Goal: Browse casually

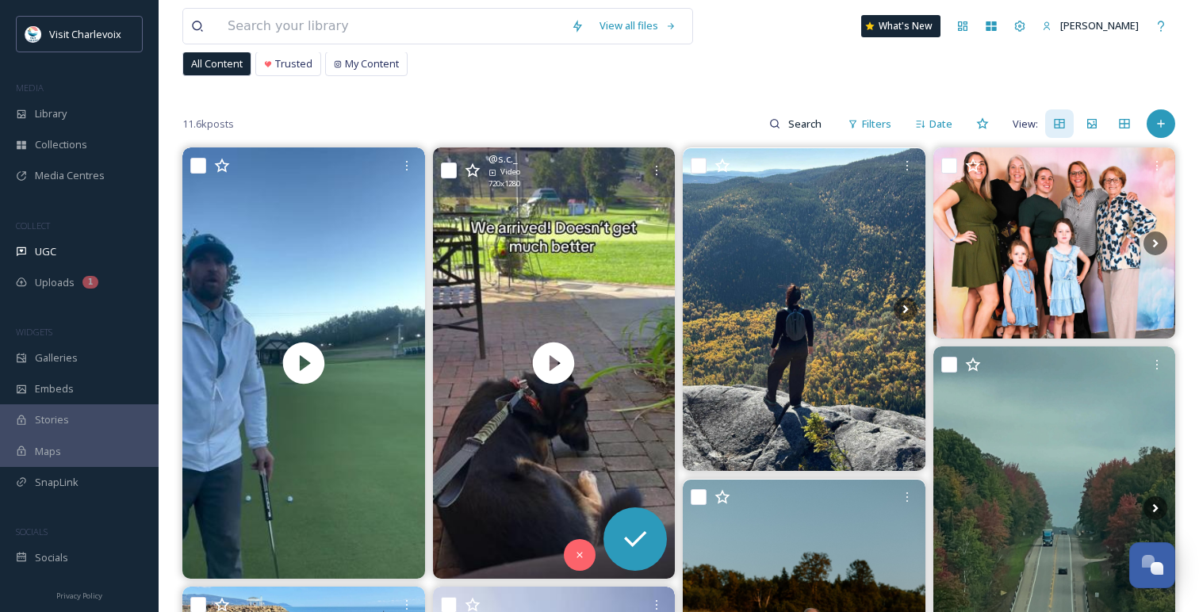
scroll to position [117, 0]
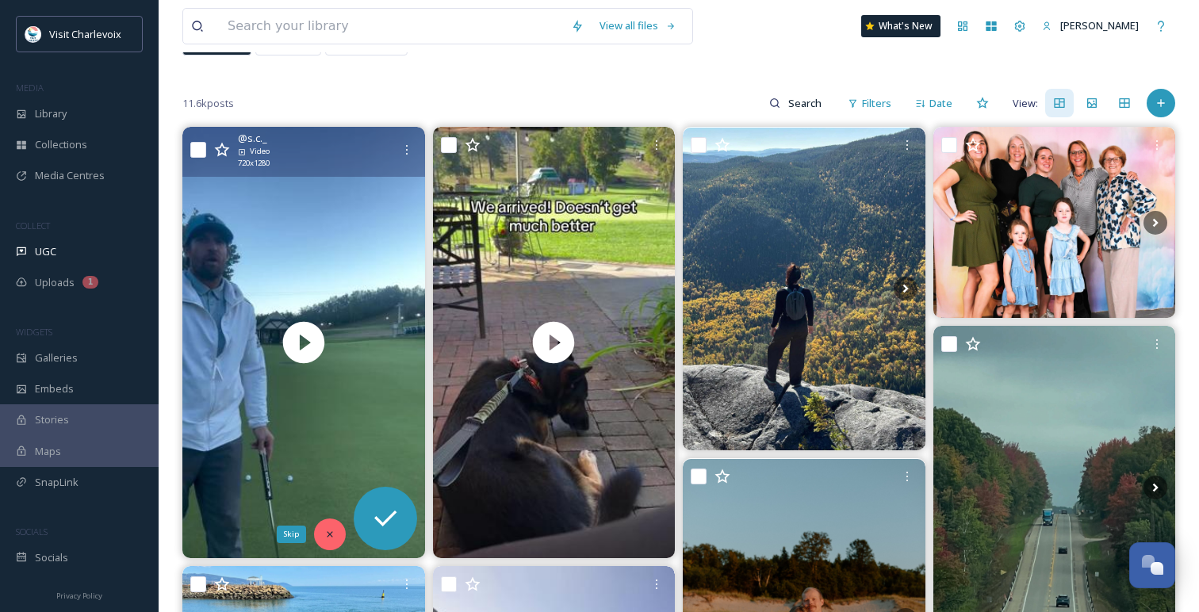
click at [337, 537] on div "Skip" at bounding box center [330, 534] width 32 height 32
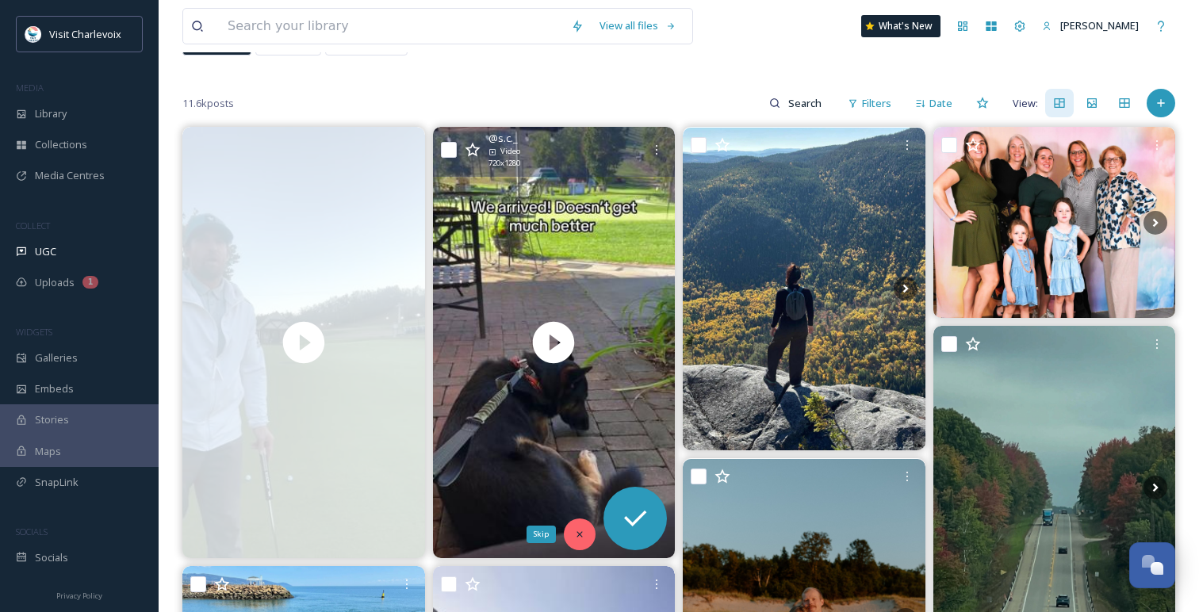
click at [584, 524] on div "Skip" at bounding box center [580, 534] width 32 height 32
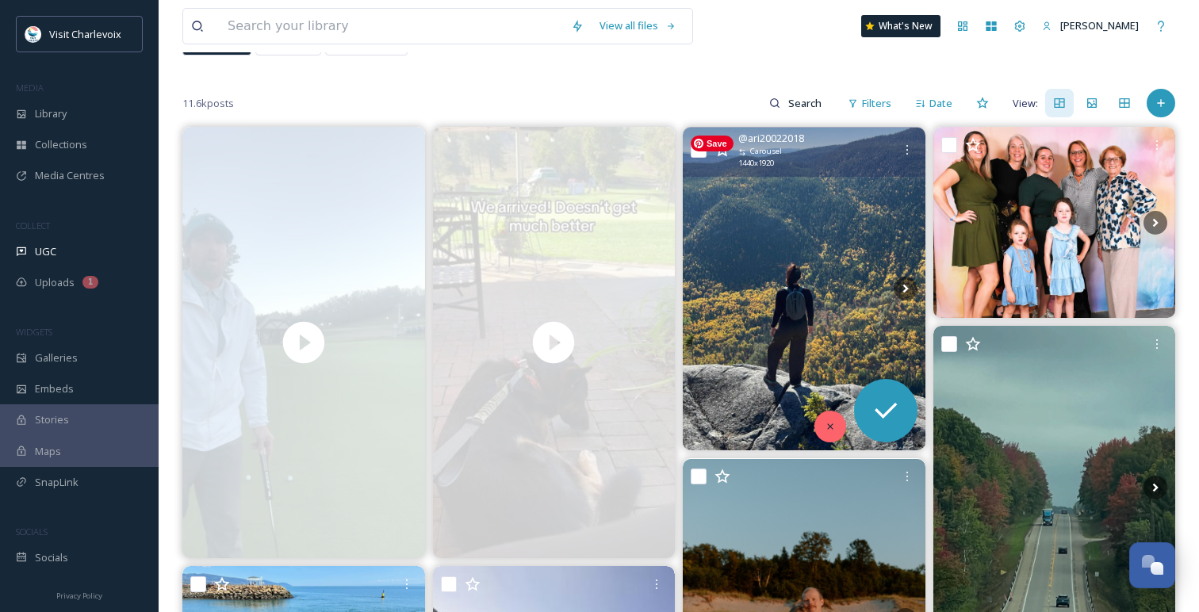
click at [836, 414] on div at bounding box center [830, 427] width 32 height 32
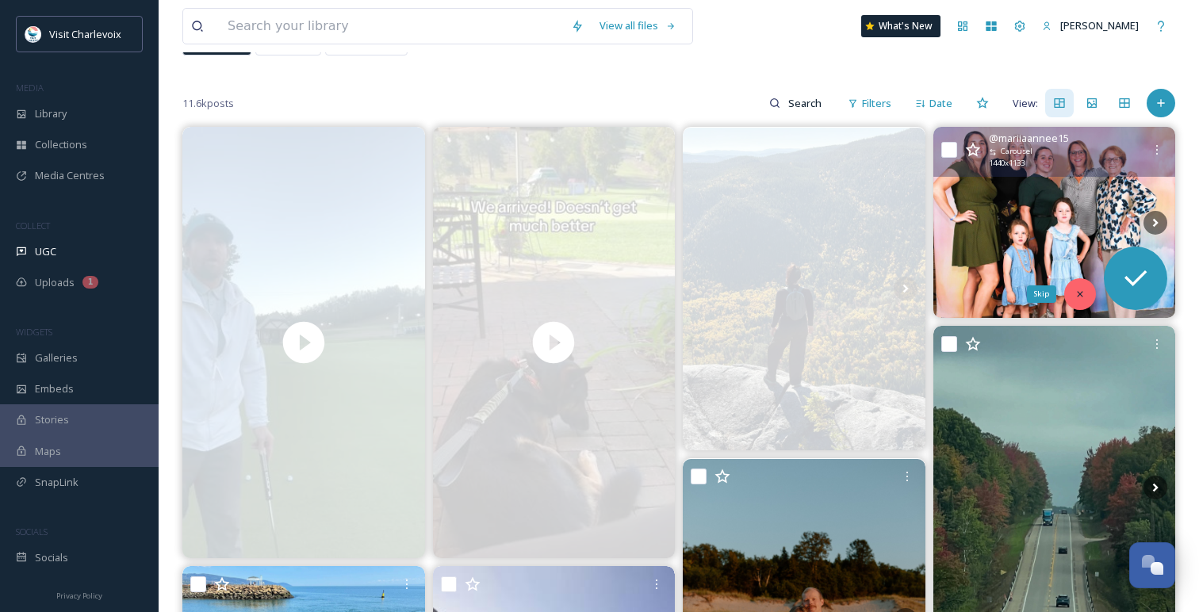
click at [1079, 293] on icon at bounding box center [1079, 294] width 11 height 11
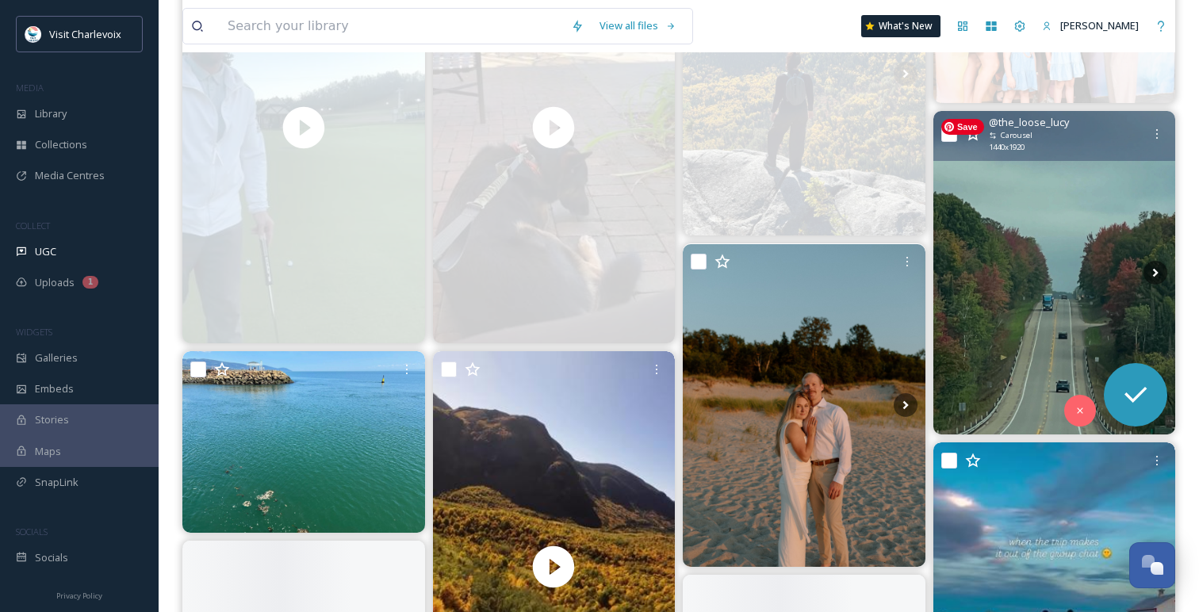
scroll to position [358, 0]
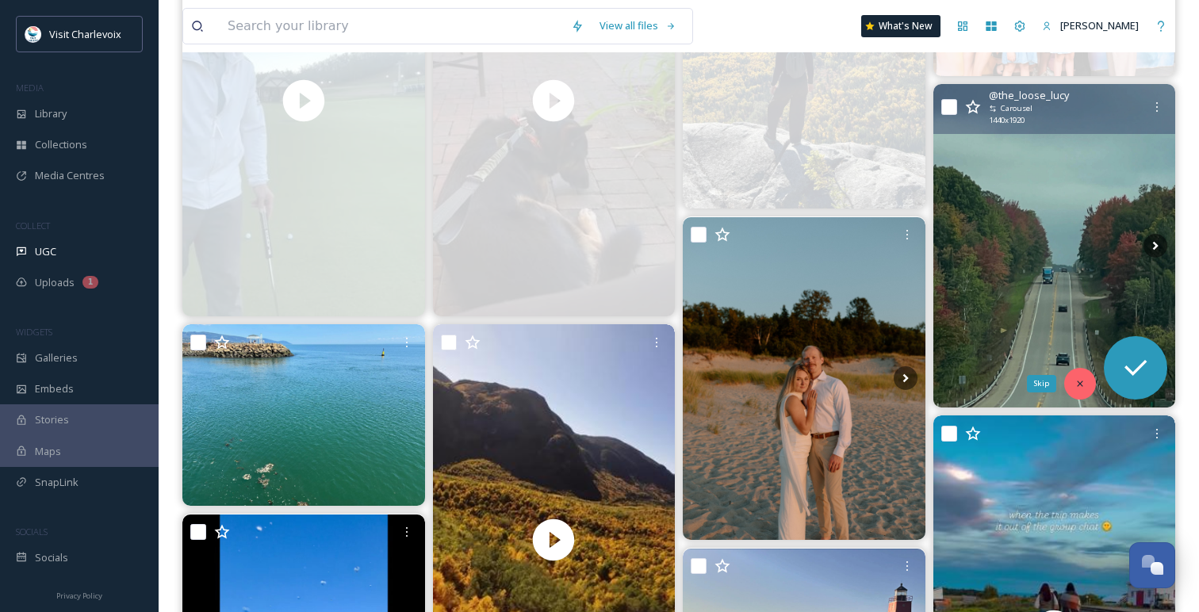
click at [1075, 392] on div "Skip" at bounding box center [1080, 384] width 32 height 32
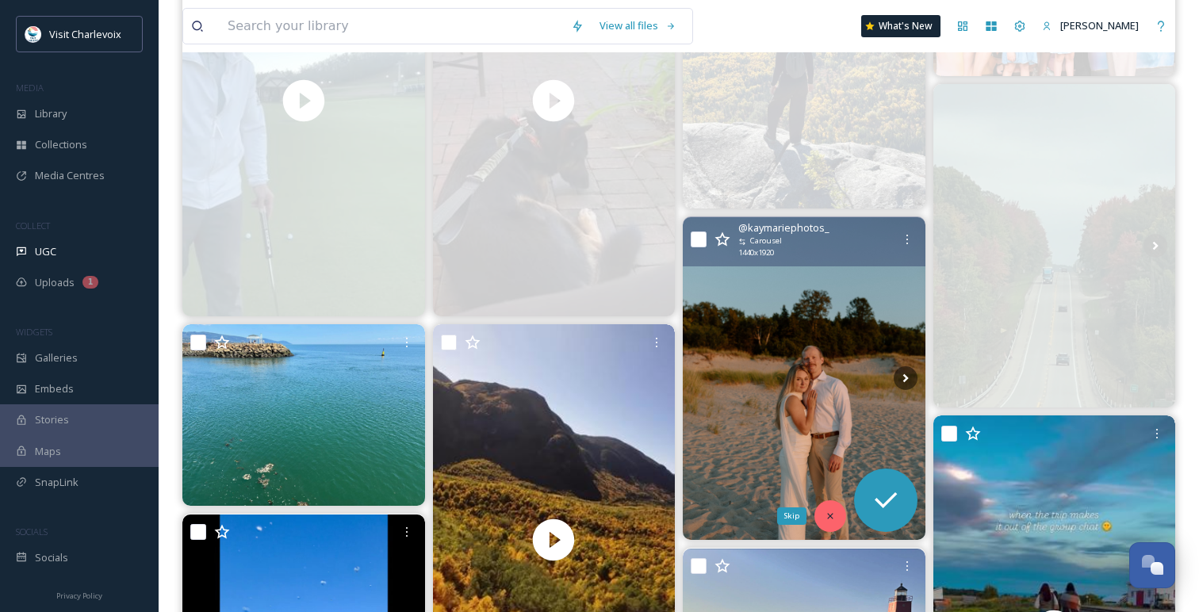
click at [825, 515] on icon at bounding box center [829, 516] width 11 height 11
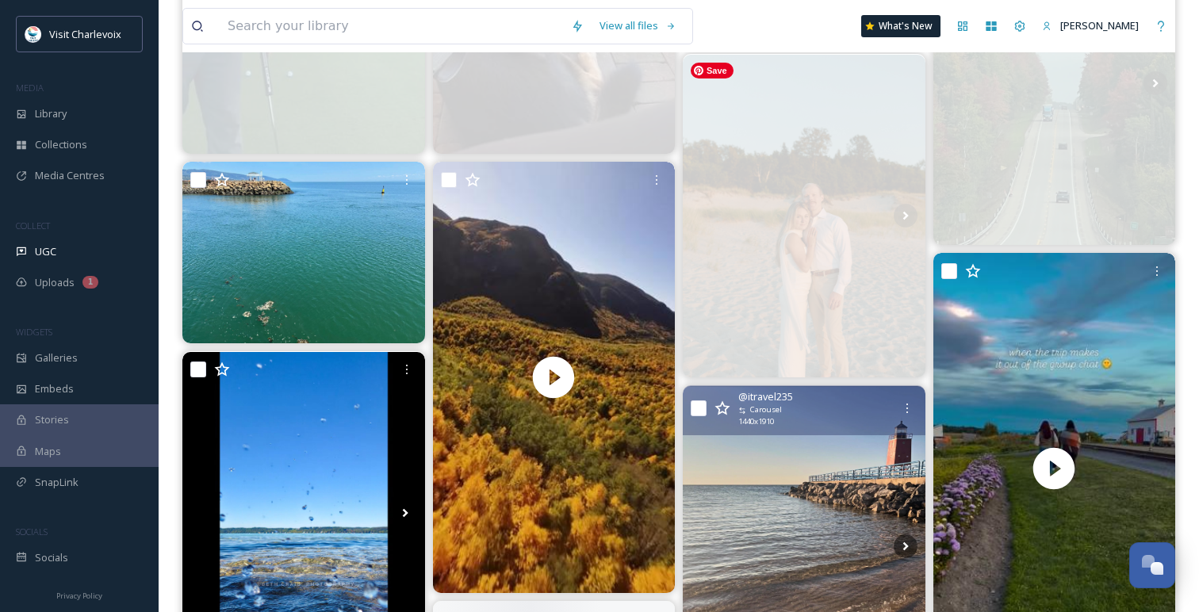
scroll to position [581, 0]
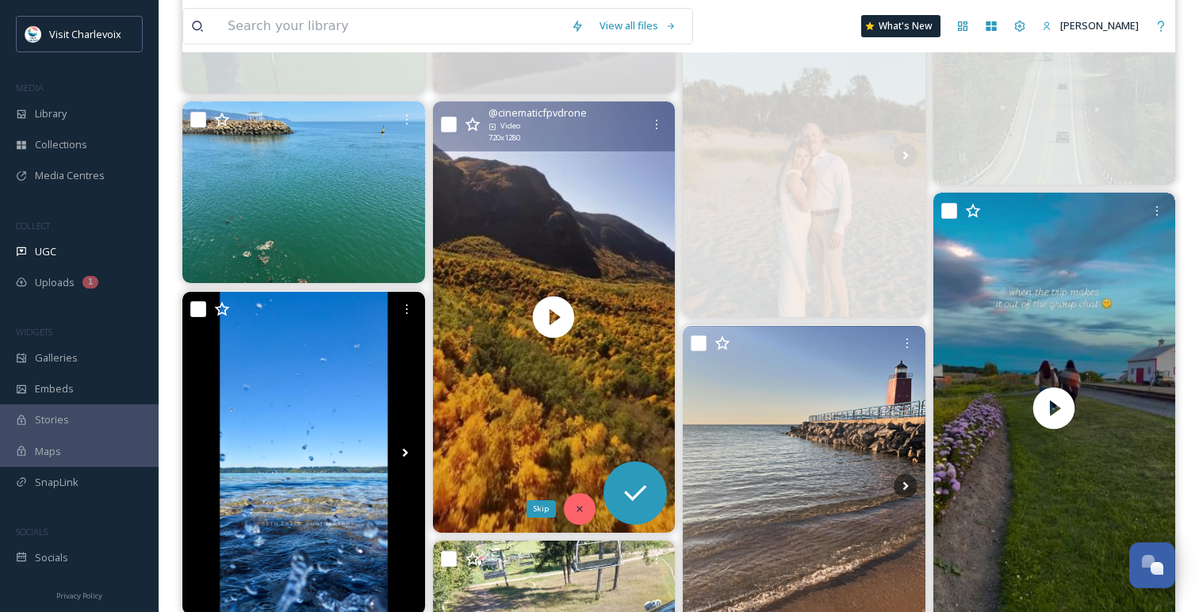
click at [577, 508] on icon at bounding box center [579, 508] width 11 height 11
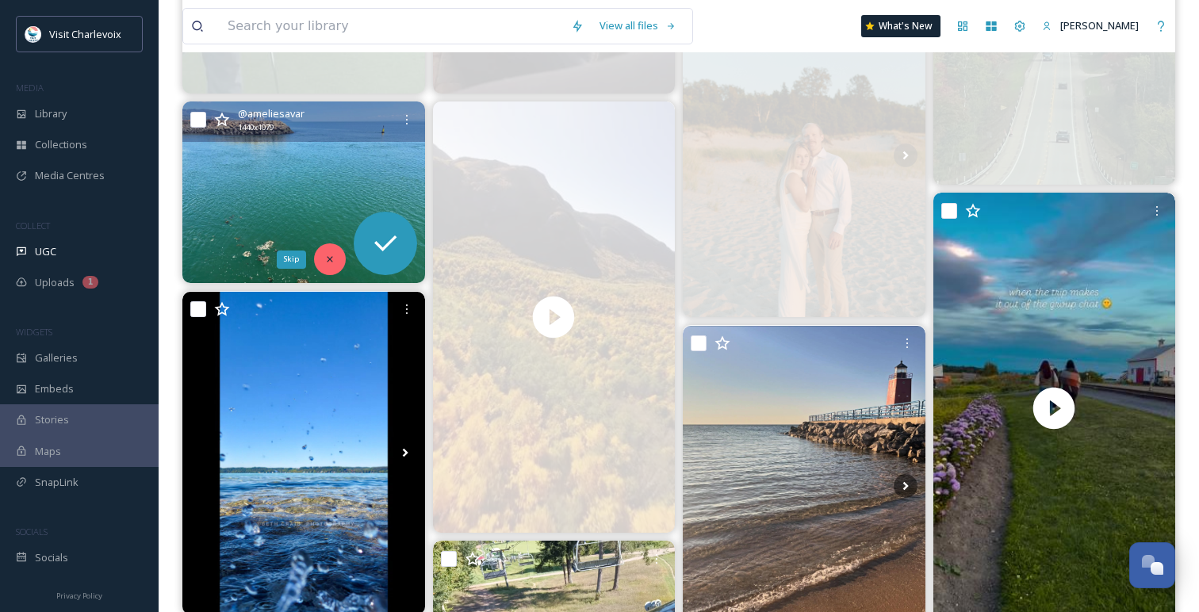
click at [335, 258] on div "Skip" at bounding box center [330, 259] width 32 height 32
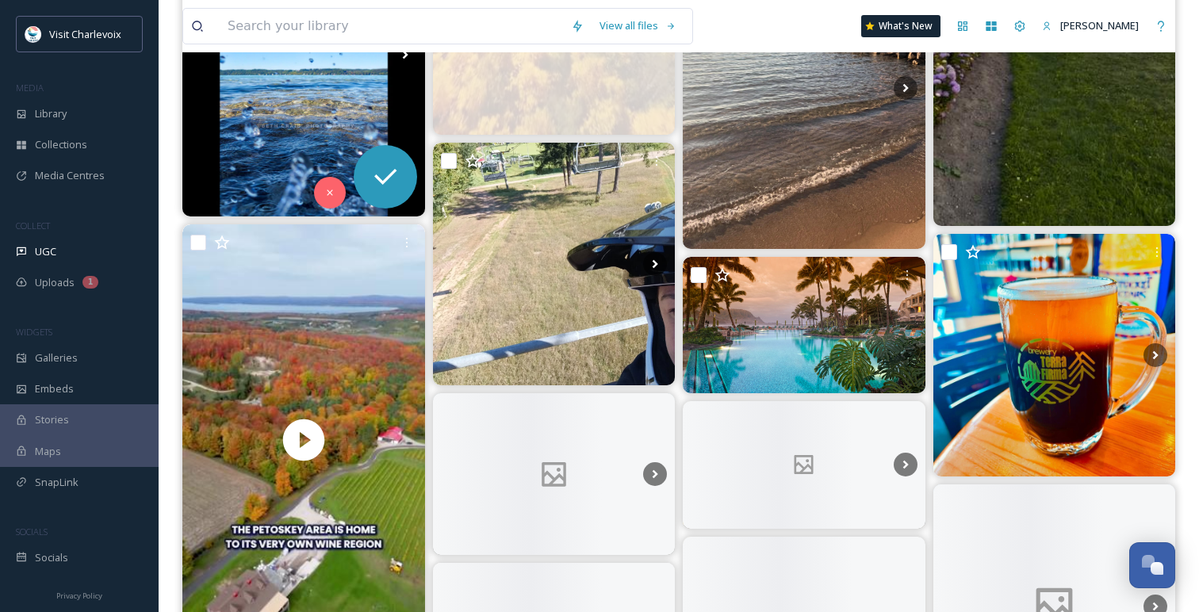
scroll to position [996, 0]
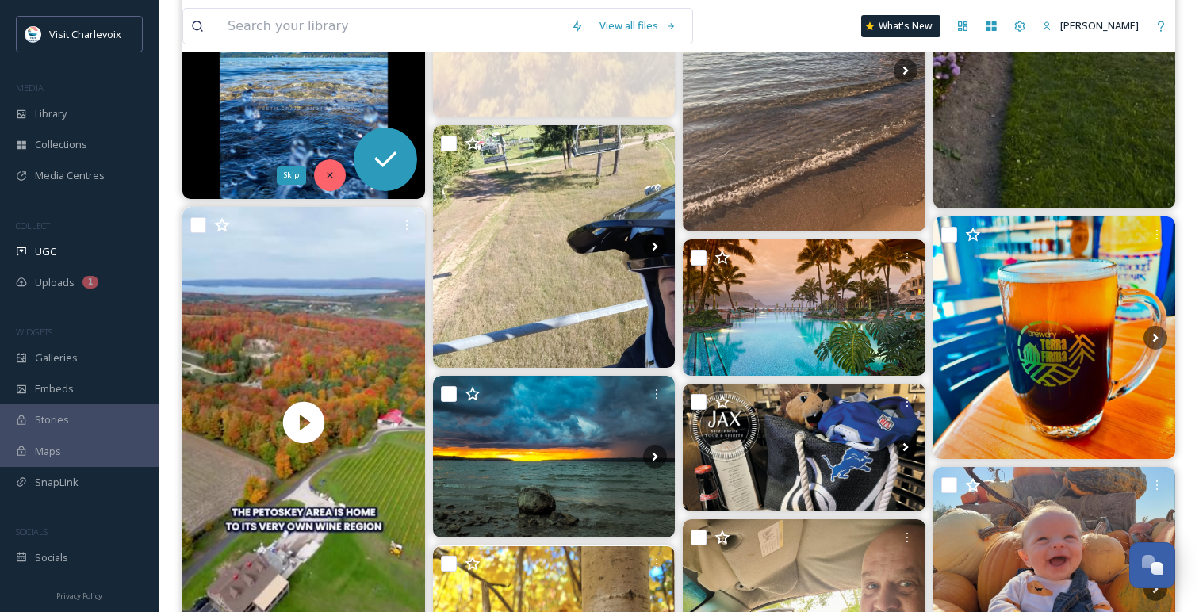
click at [336, 181] on div "Skip" at bounding box center [330, 175] width 32 height 32
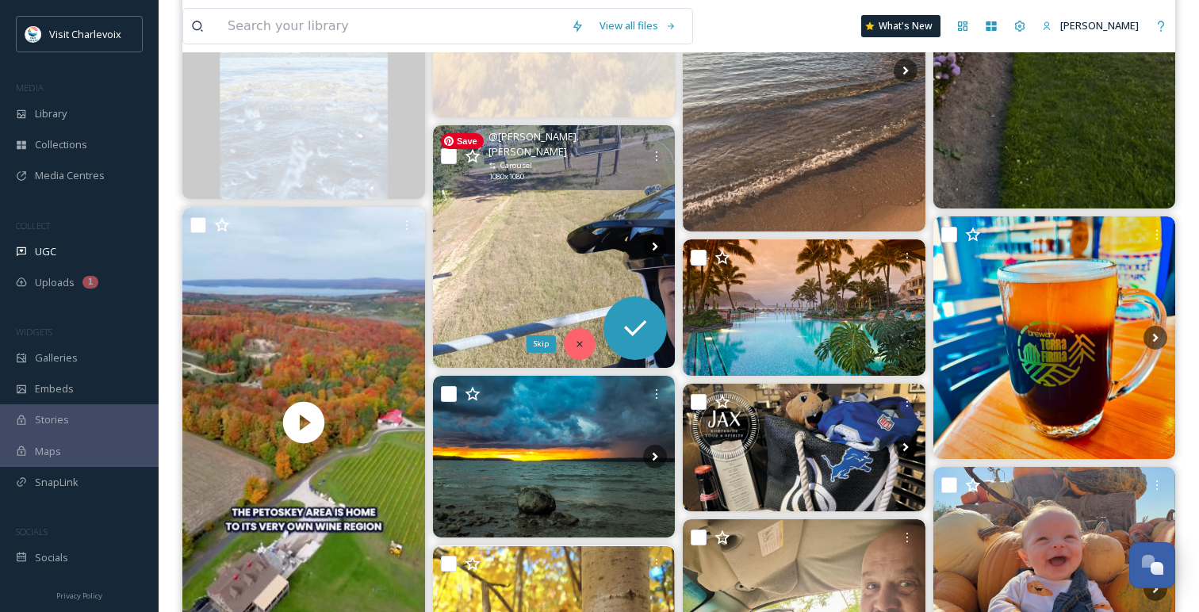
click at [584, 342] on icon at bounding box center [579, 343] width 11 height 11
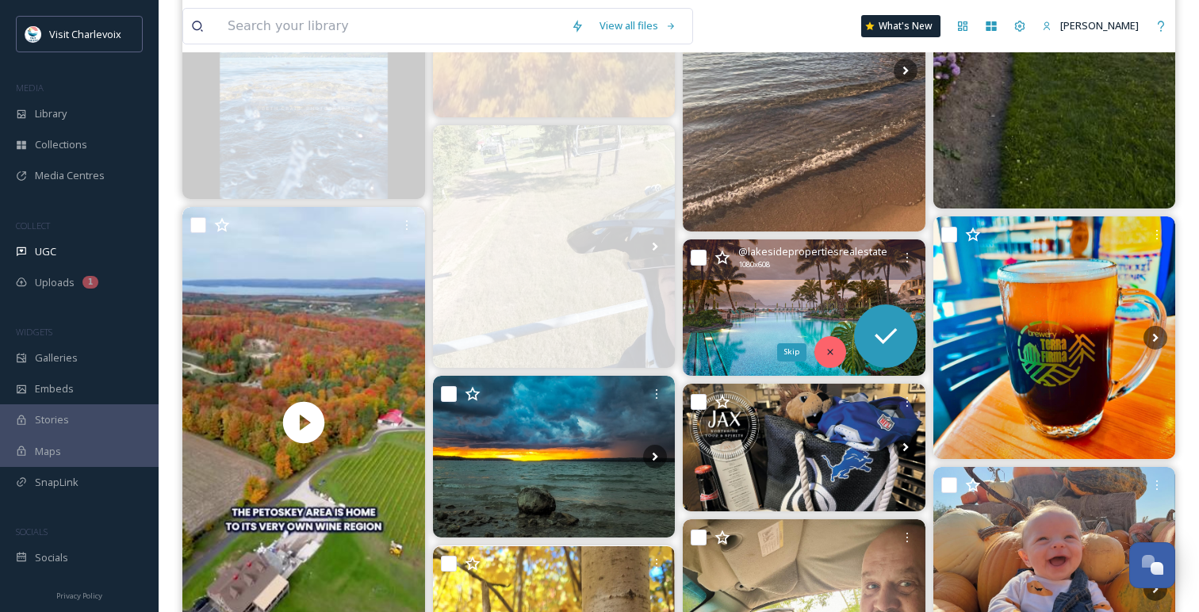
click at [833, 350] on icon at bounding box center [829, 351] width 11 height 11
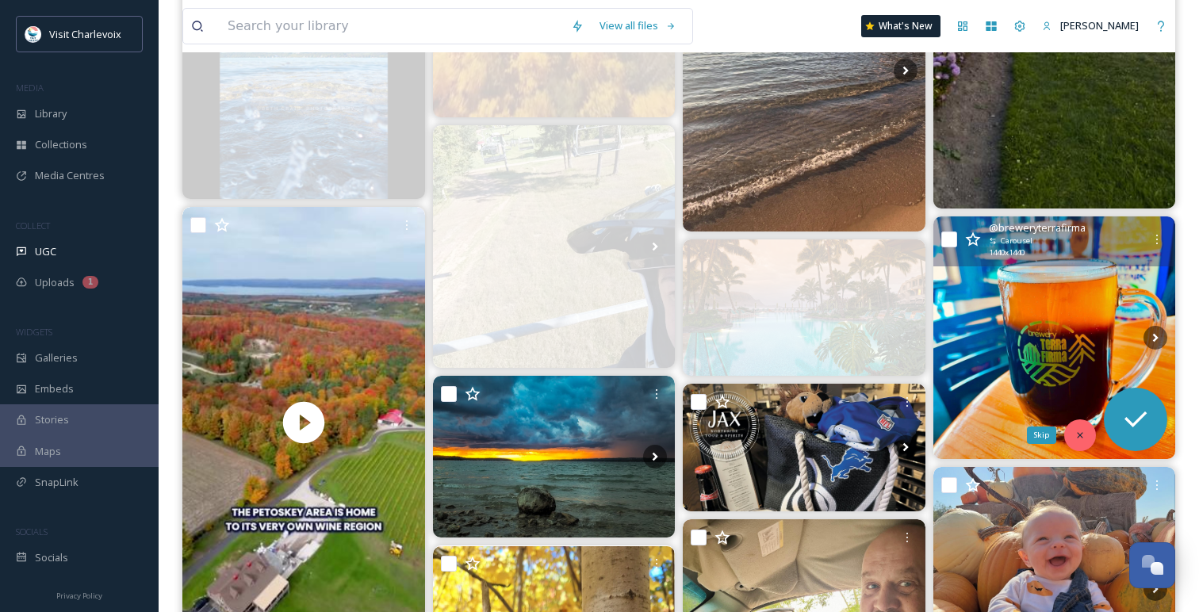
click at [1086, 436] on div "Skip" at bounding box center [1080, 435] width 32 height 32
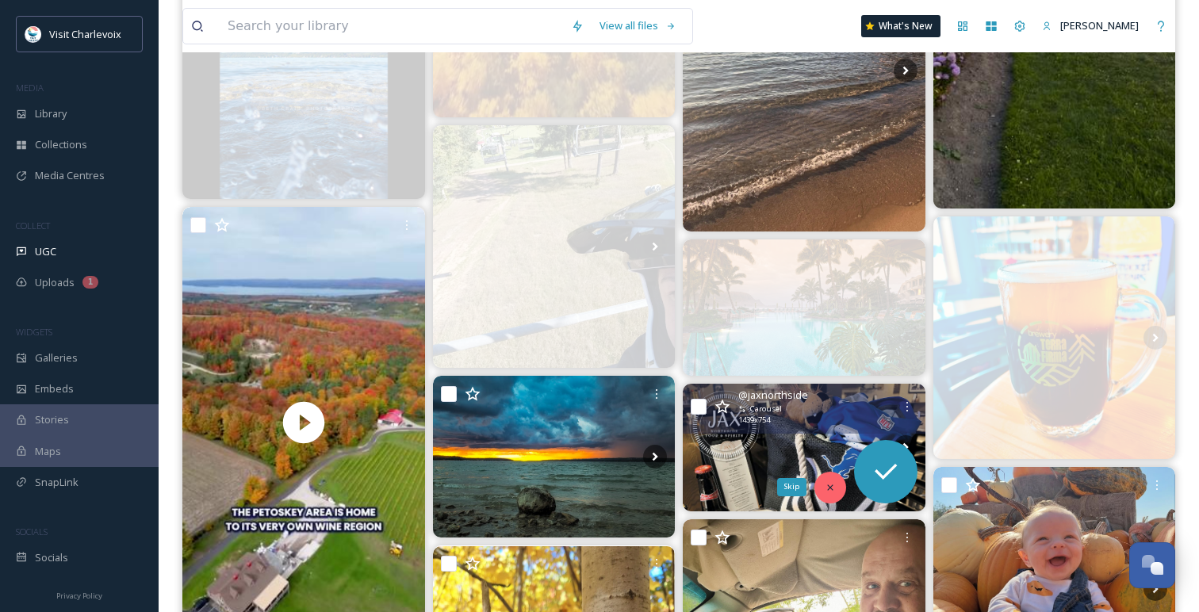
click at [819, 488] on div "Skip" at bounding box center [830, 488] width 32 height 32
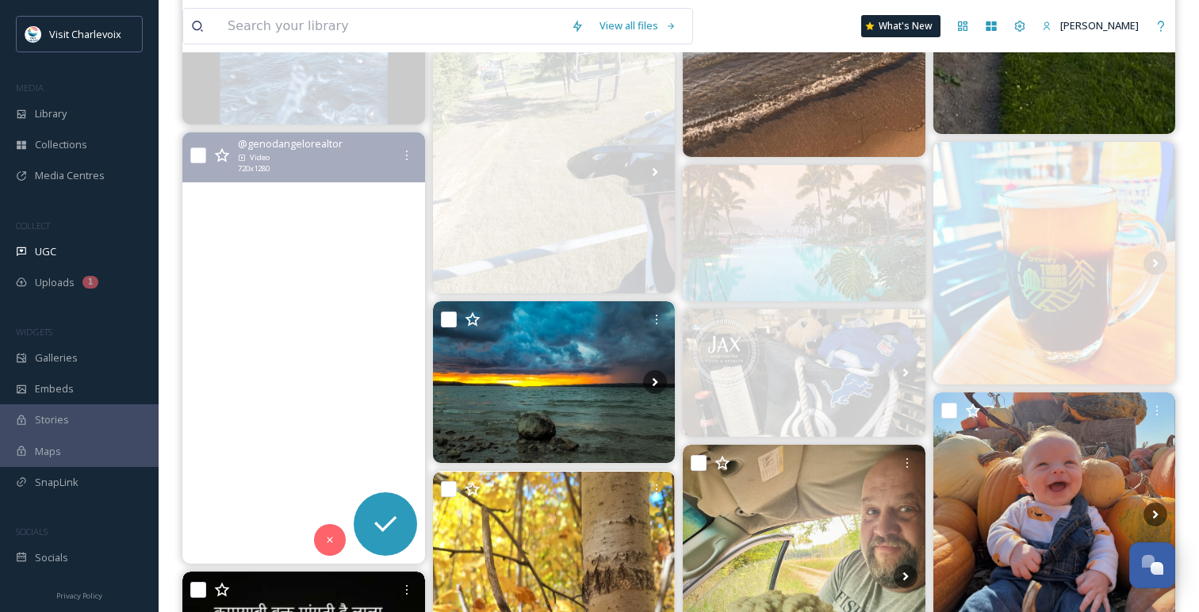
scroll to position [1079, 0]
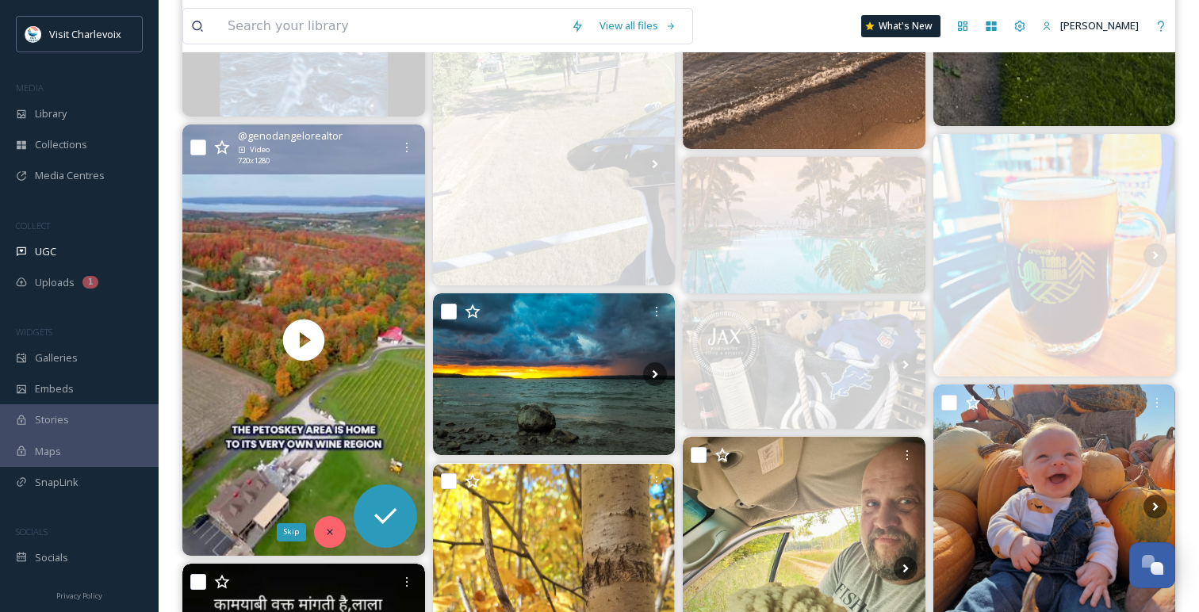
click at [330, 530] on icon at bounding box center [329, 531] width 11 height 11
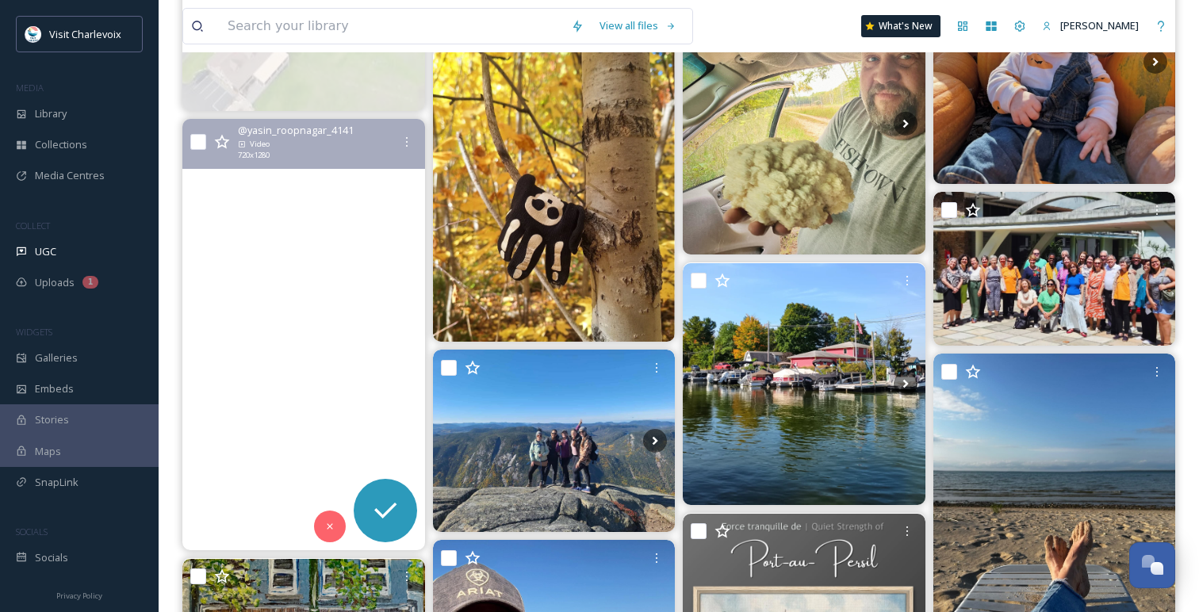
scroll to position [1540, 0]
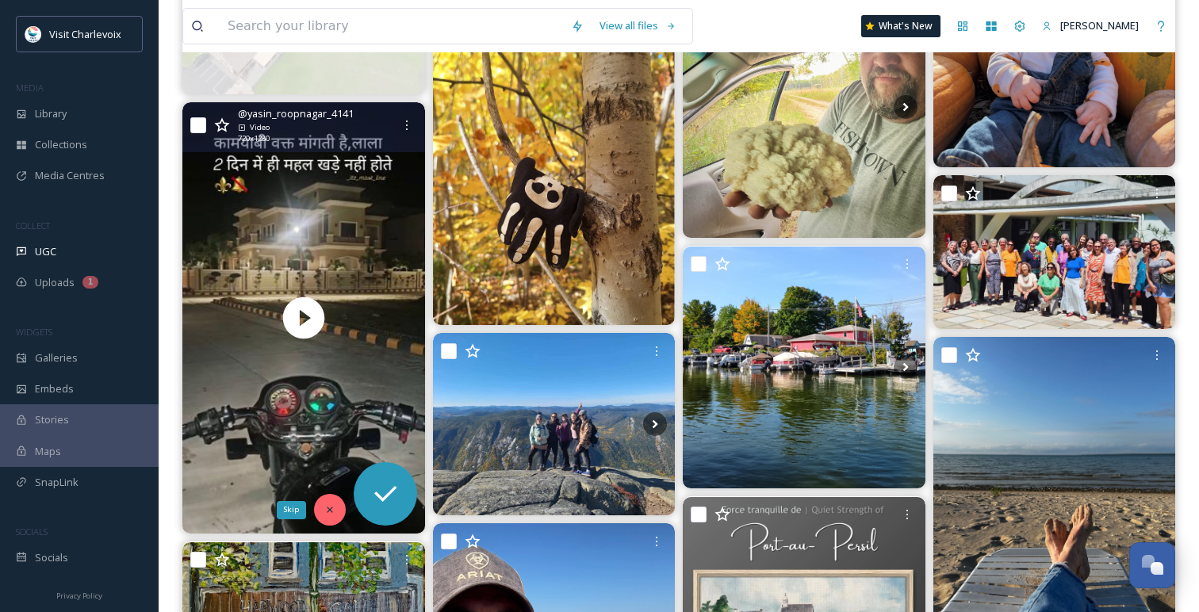
click at [338, 517] on div "Skip" at bounding box center [330, 510] width 32 height 32
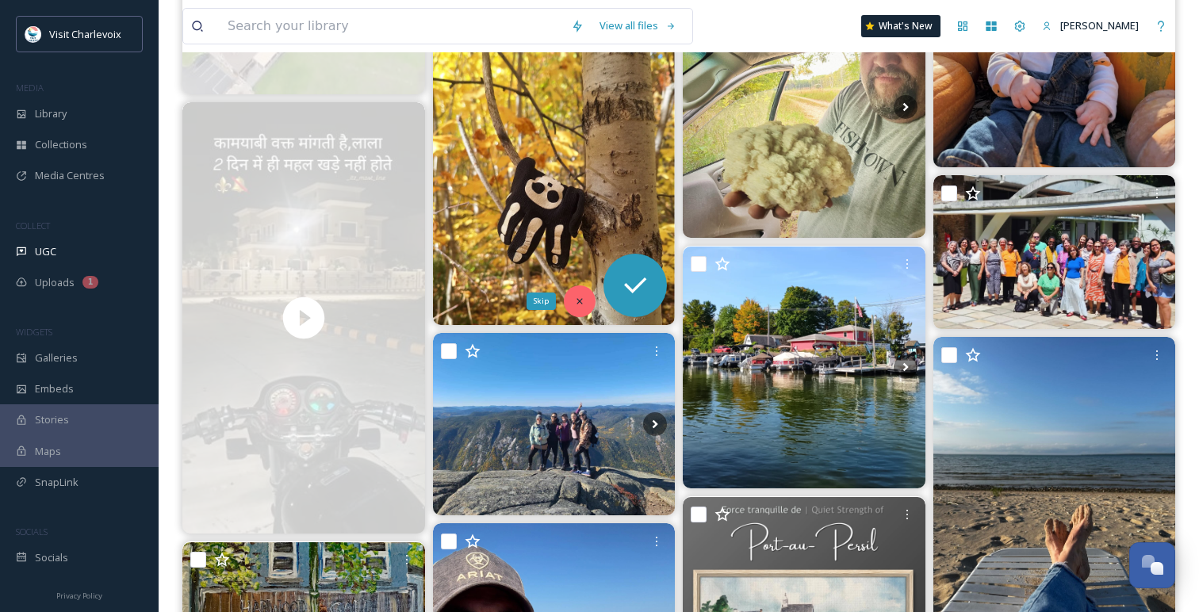
click at [570, 300] on div "Skip" at bounding box center [580, 301] width 32 height 32
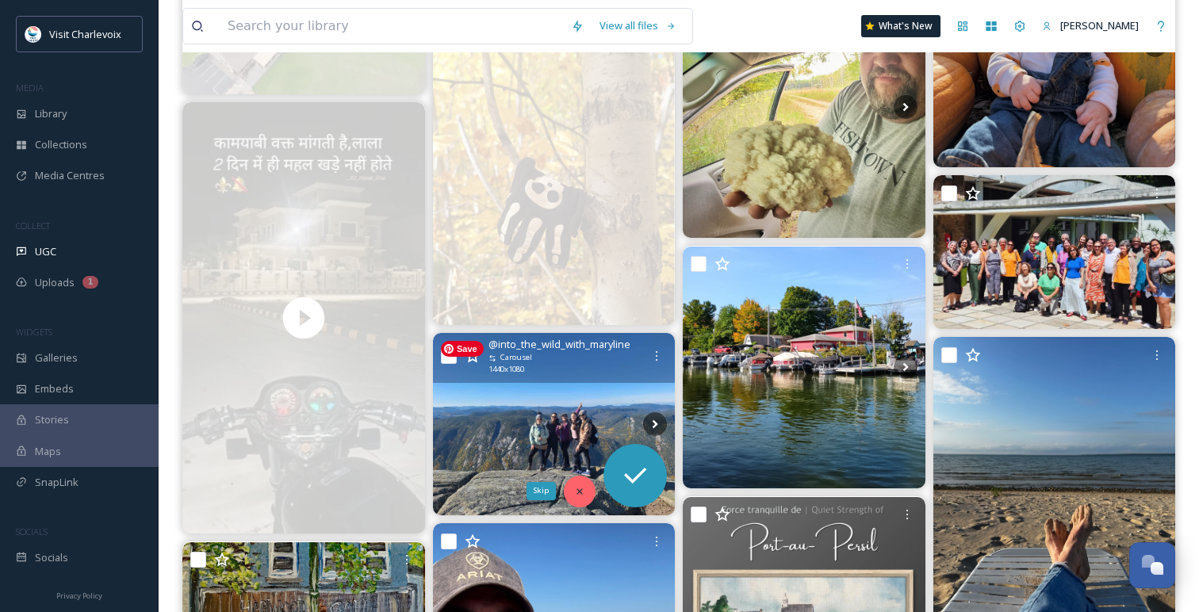
click at [582, 488] on icon at bounding box center [579, 491] width 6 height 6
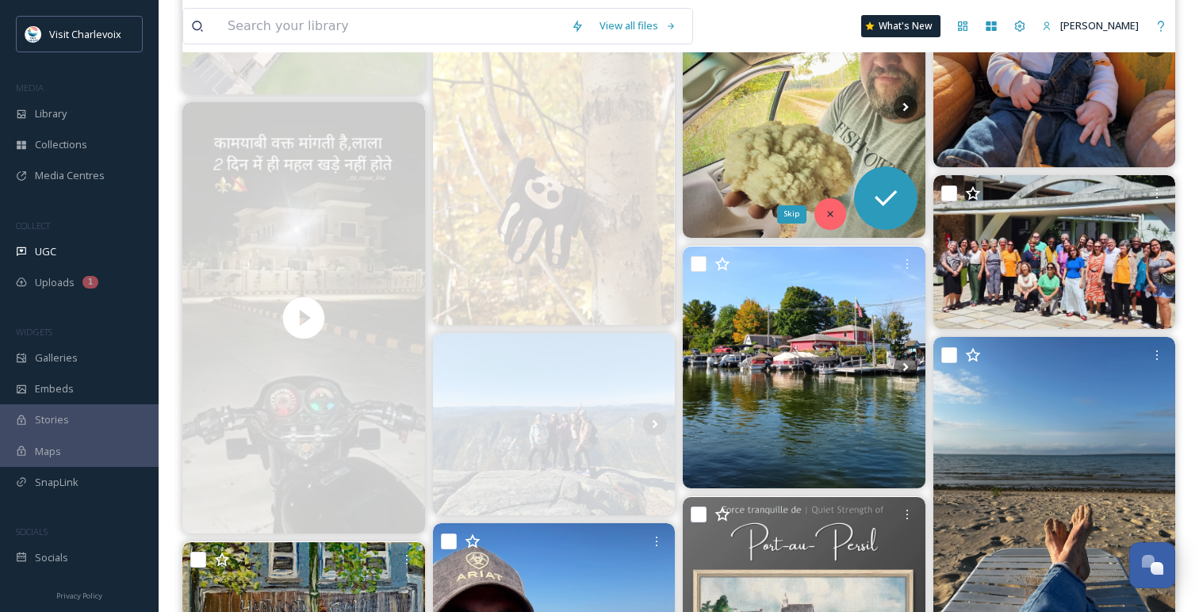
click at [835, 217] on icon at bounding box center [829, 213] width 11 height 11
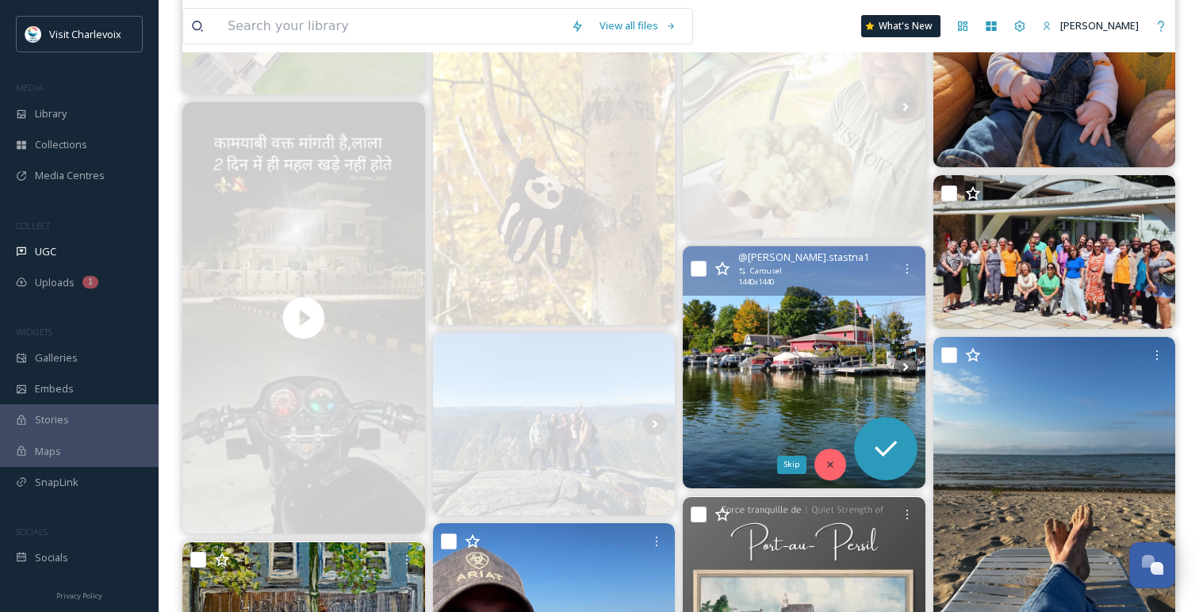
click at [823, 469] on div "Skip" at bounding box center [830, 465] width 32 height 32
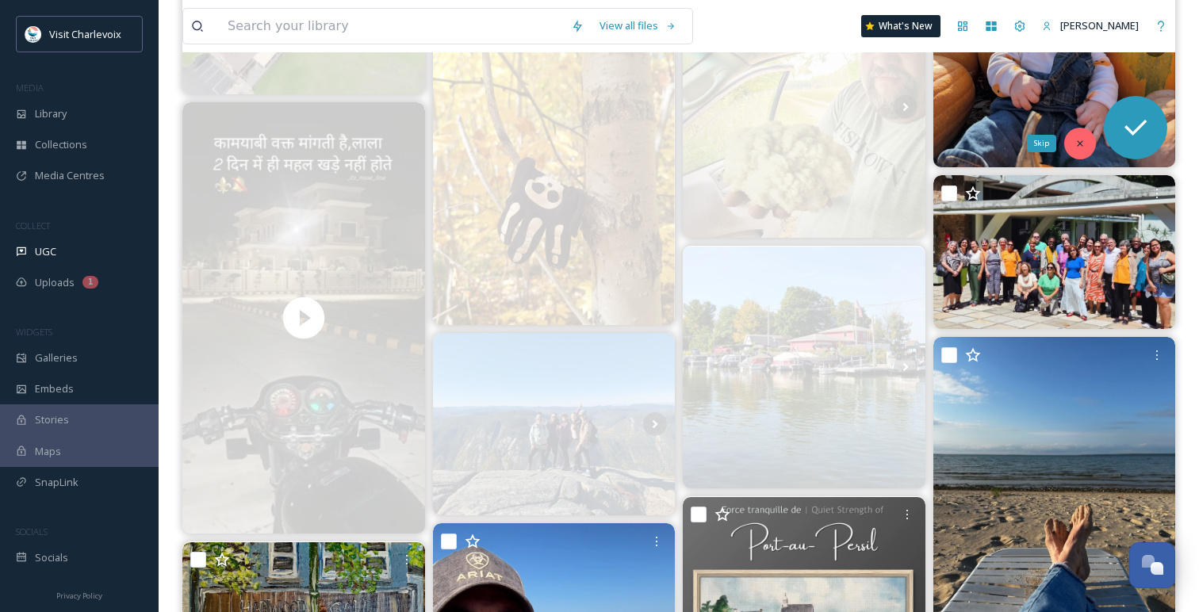
click at [1085, 149] on div "Skip" at bounding box center [1080, 144] width 32 height 32
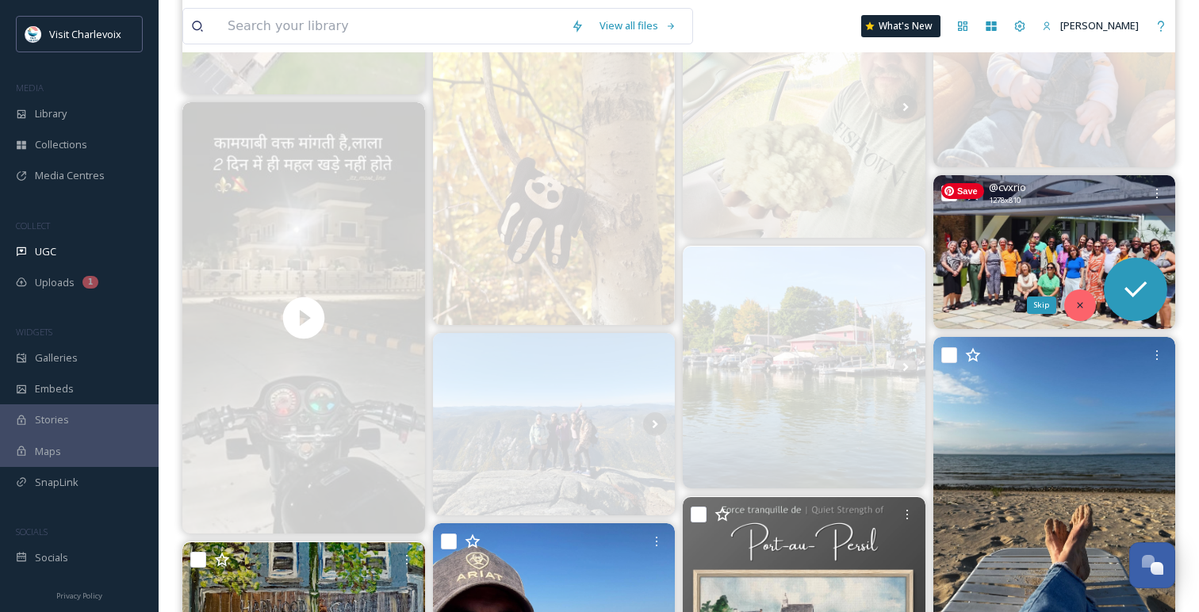
click at [1086, 300] on div "Skip" at bounding box center [1080, 305] width 32 height 32
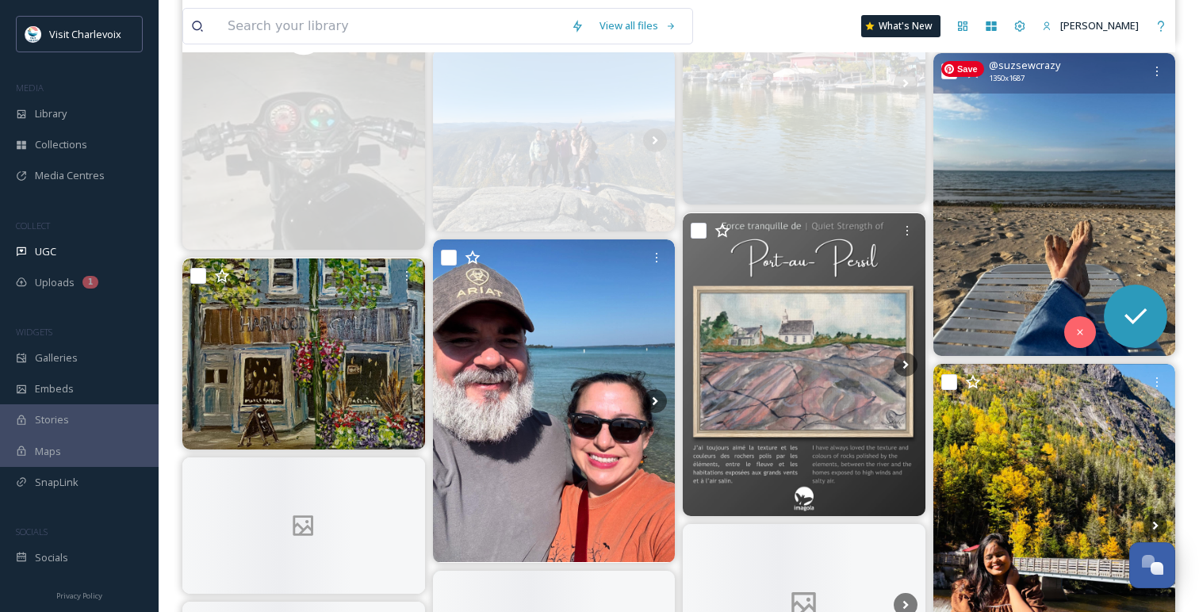
scroll to position [1830, 0]
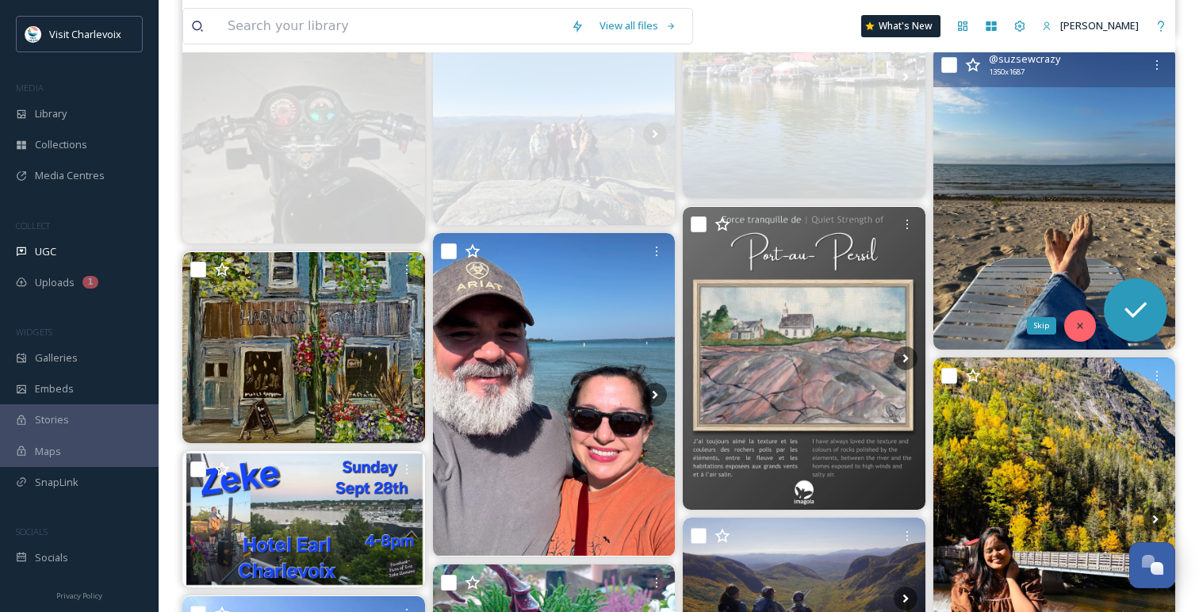
click at [1084, 318] on div "Skip" at bounding box center [1080, 326] width 32 height 32
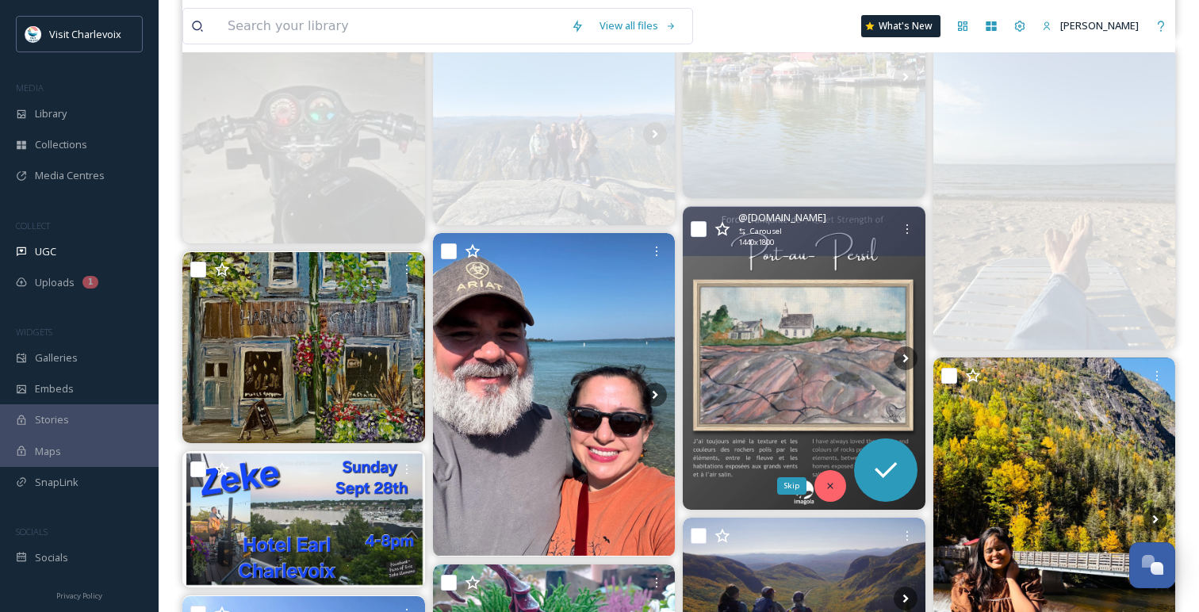
click at [829, 488] on icon at bounding box center [829, 485] width 11 height 11
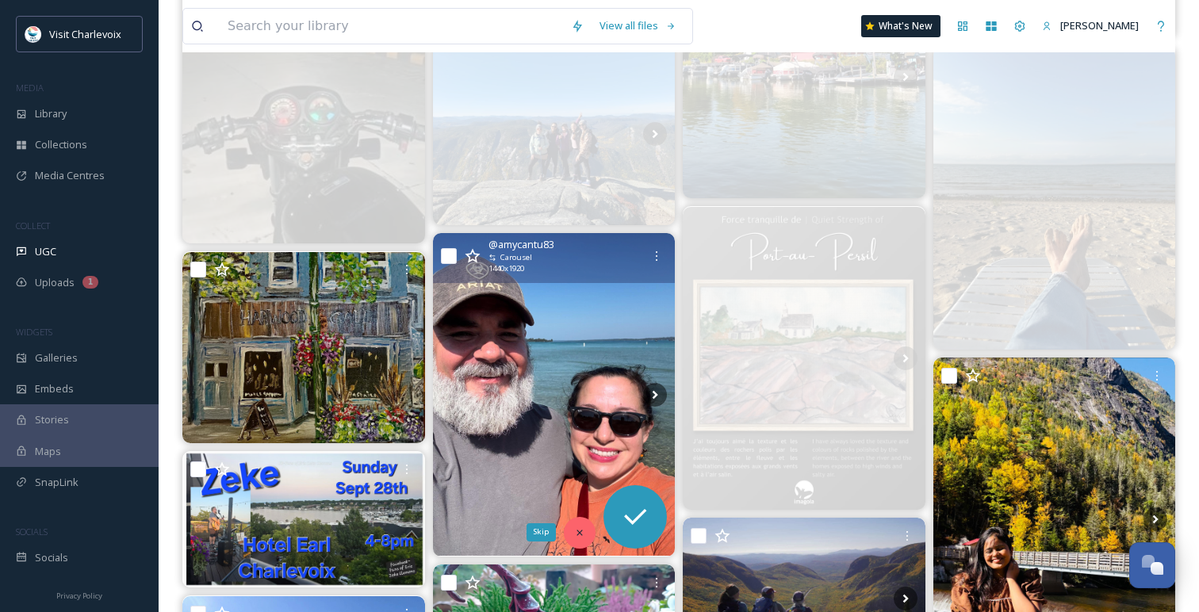
click at [585, 532] on div "Skip" at bounding box center [580, 533] width 32 height 32
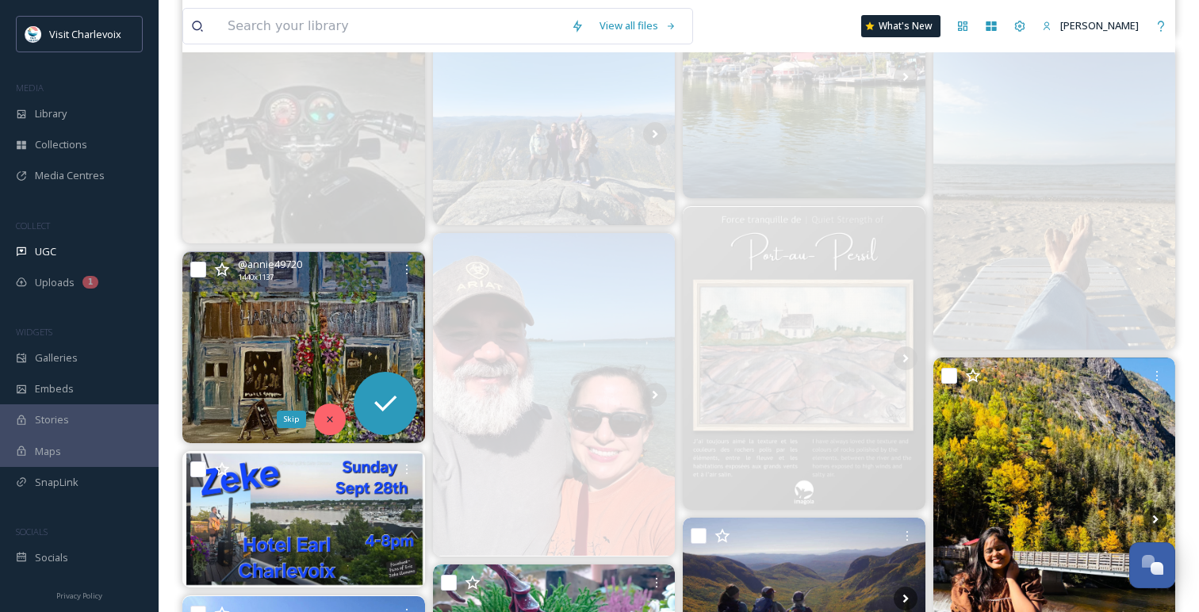
click at [323, 426] on div "Skip" at bounding box center [330, 420] width 32 height 32
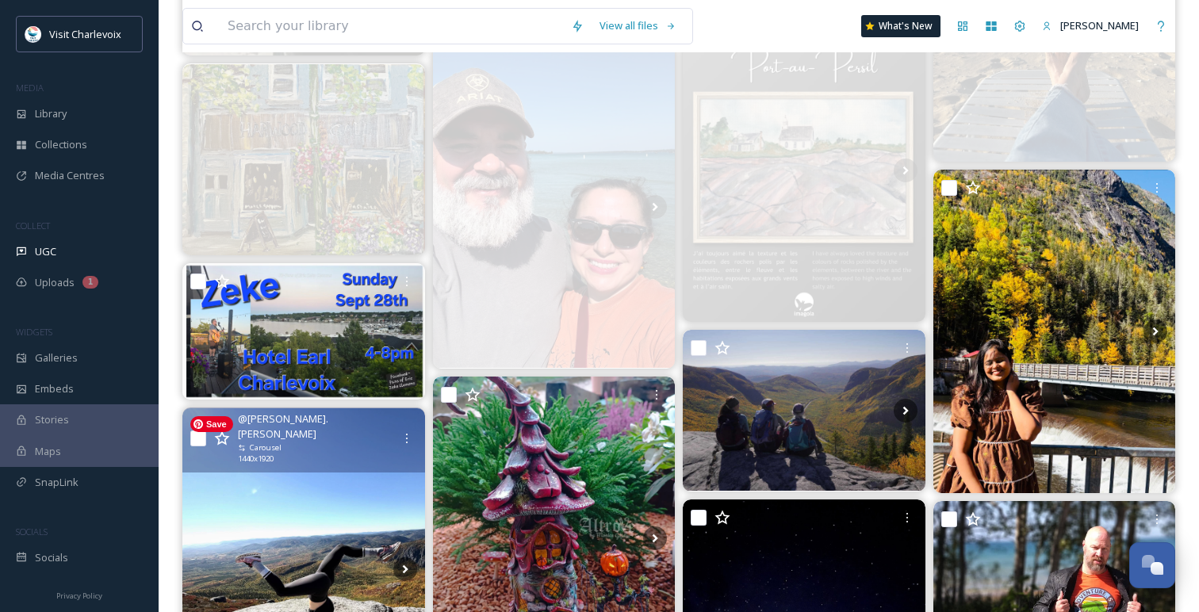
scroll to position [2052, 0]
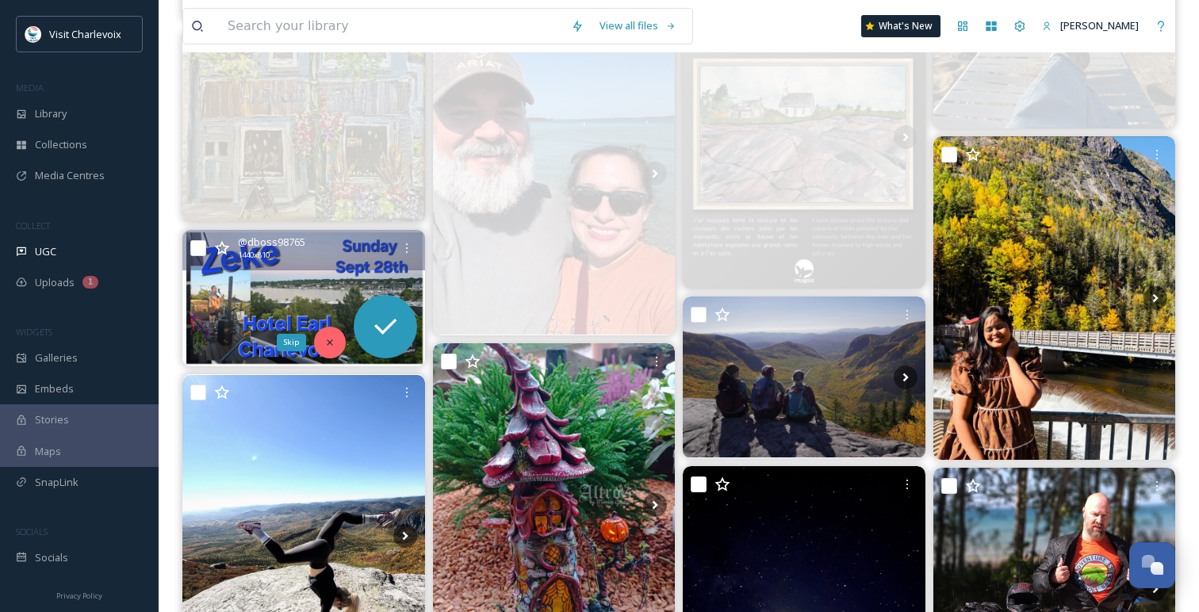
click at [331, 337] on icon at bounding box center [329, 342] width 11 height 11
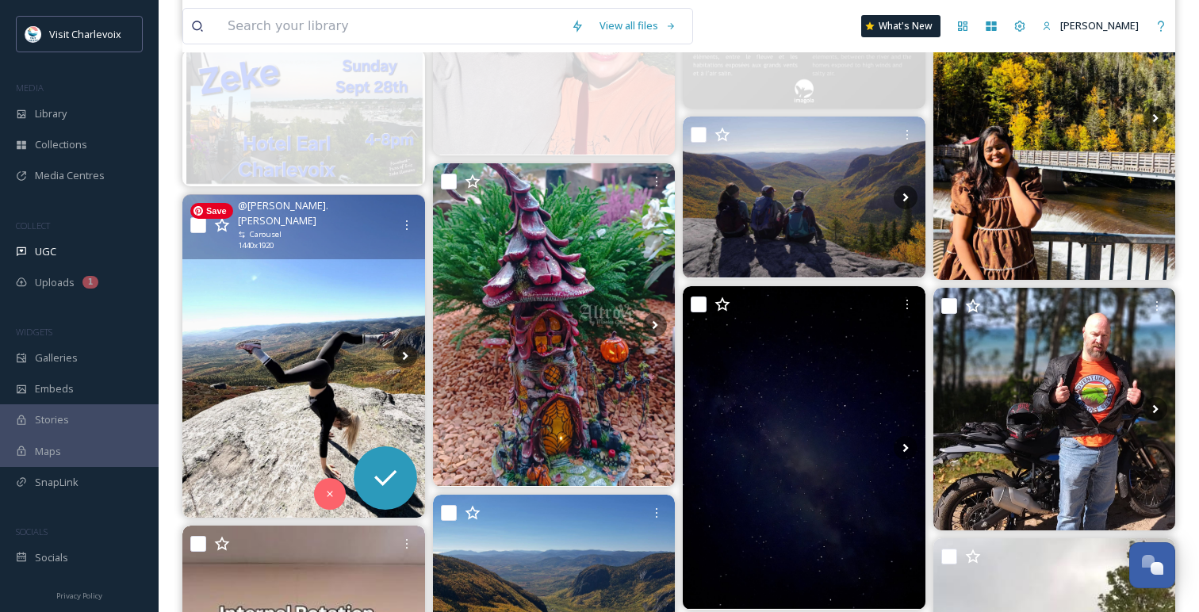
scroll to position [2264, 0]
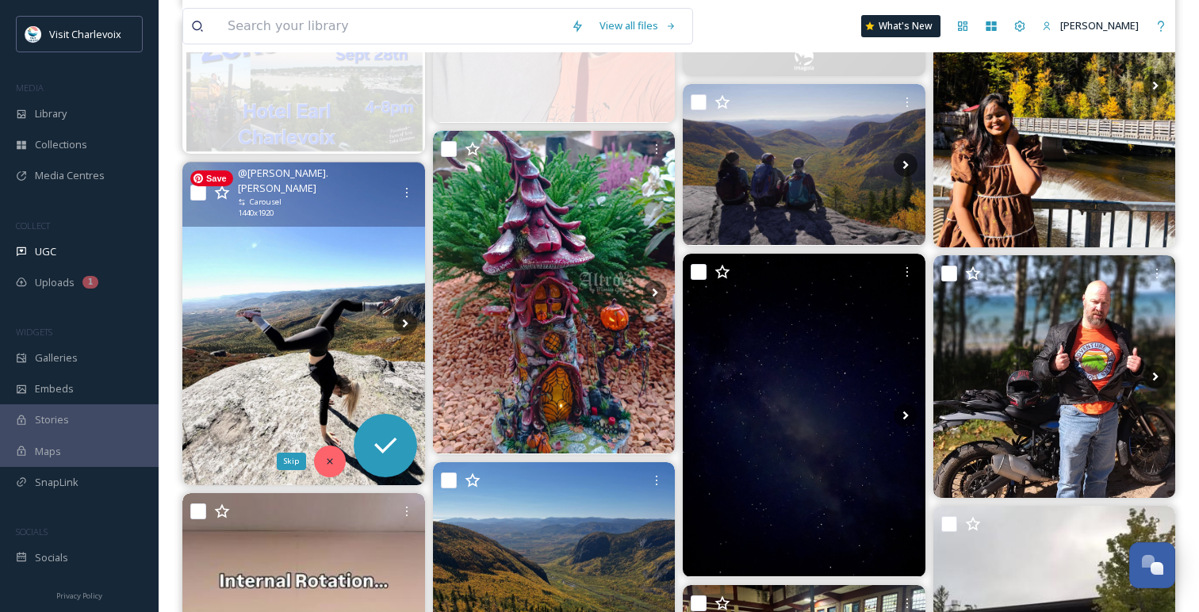
click at [321, 464] on div "Skip" at bounding box center [330, 462] width 32 height 32
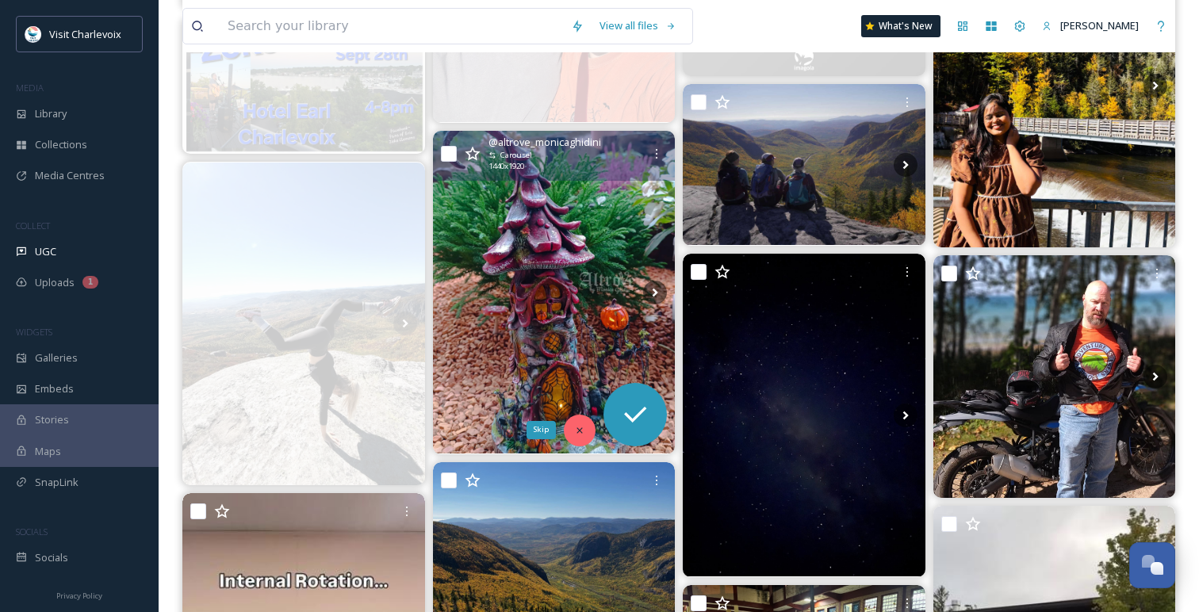
click at [579, 426] on icon at bounding box center [579, 430] width 11 height 11
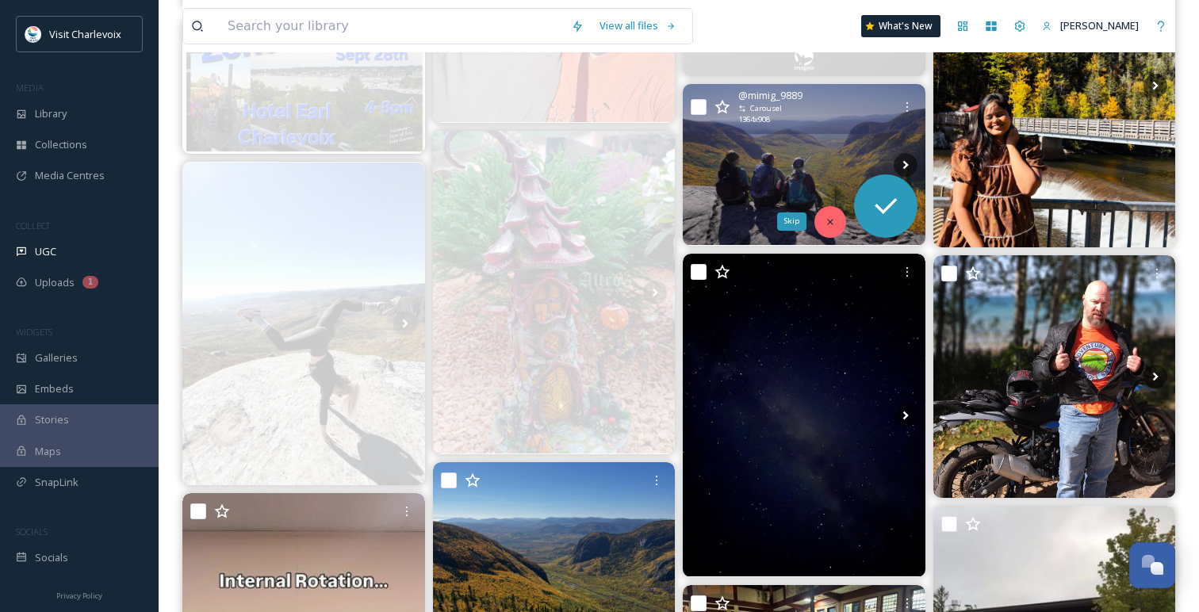
click at [829, 224] on icon at bounding box center [829, 221] width 11 height 11
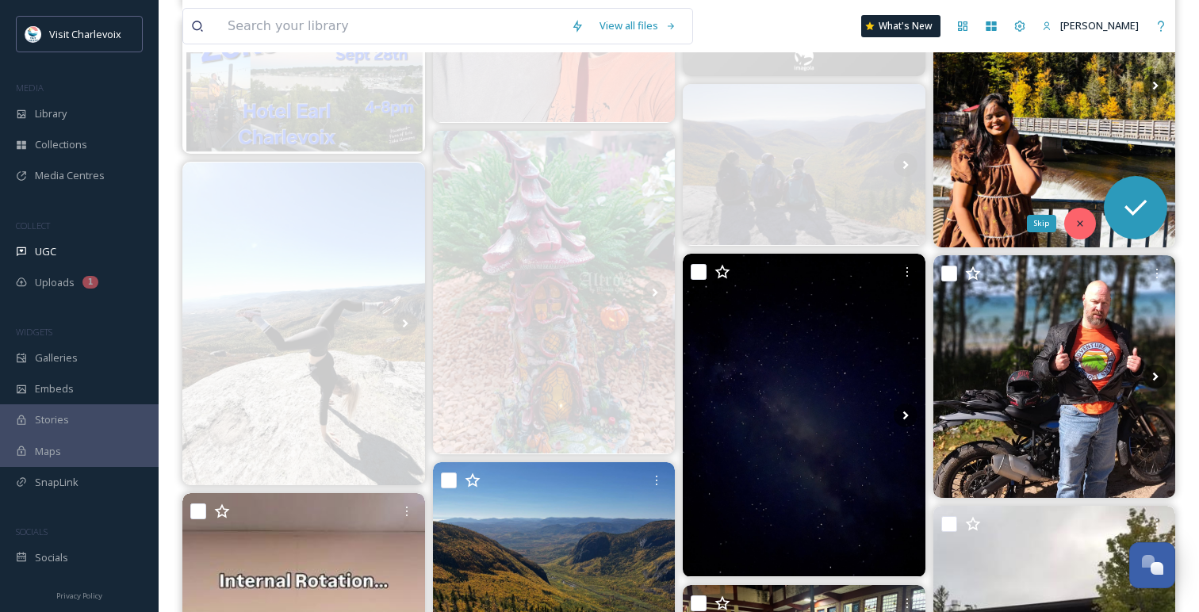
click at [1082, 220] on icon at bounding box center [1079, 223] width 11 height 11
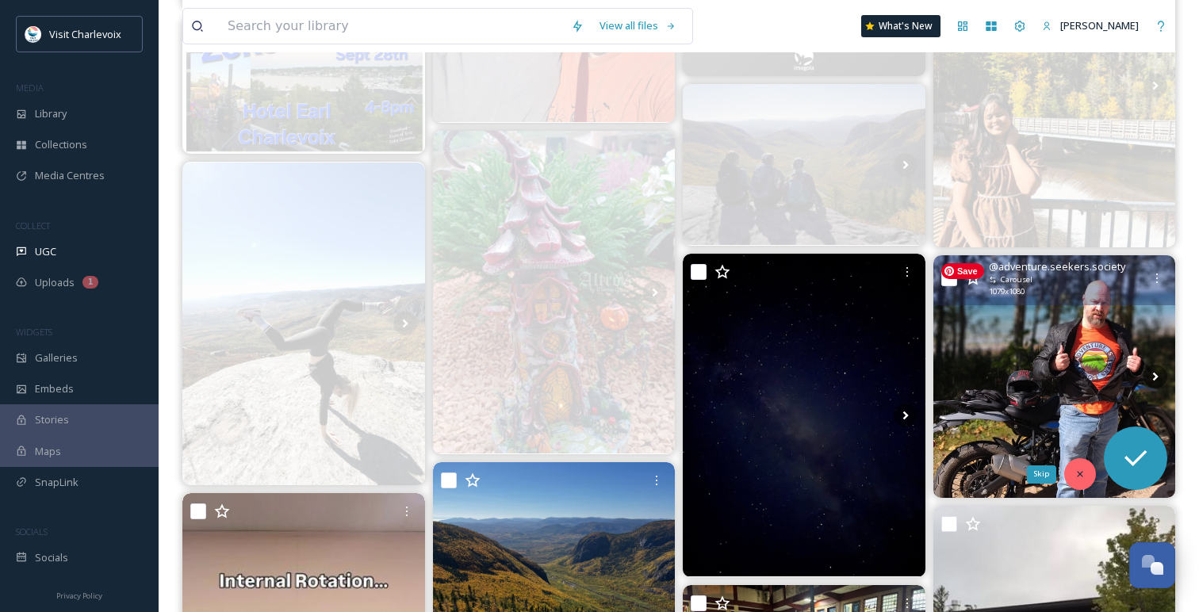
click at [1078, 465] on div "Skip" at bounding box center [1080, 474] width 32 height 32
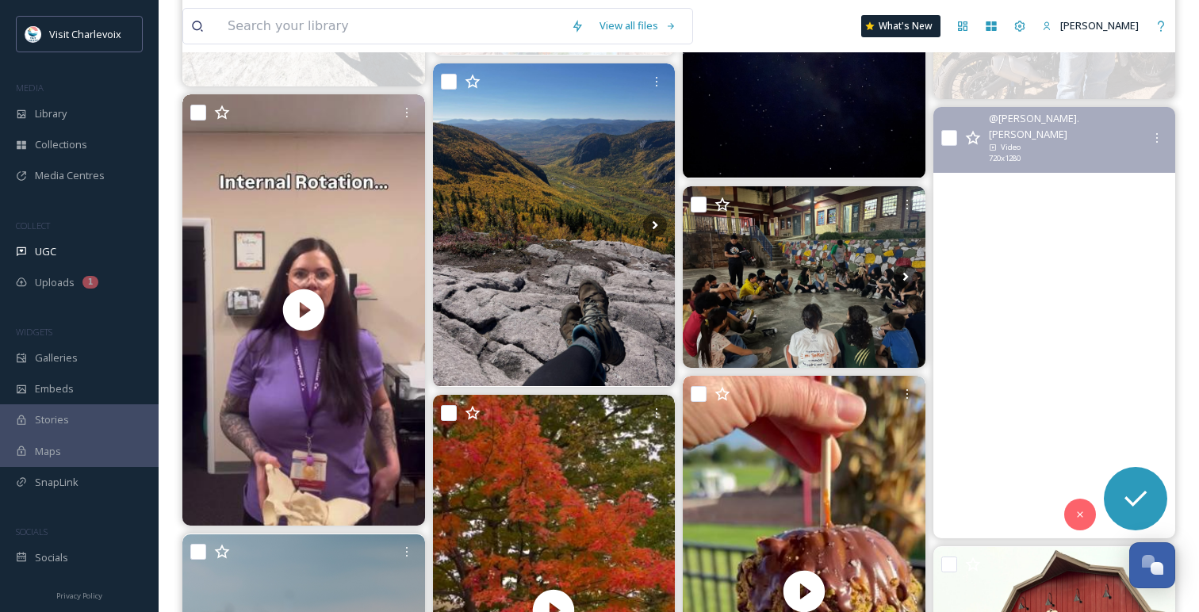
scroll to position [2670, 0]
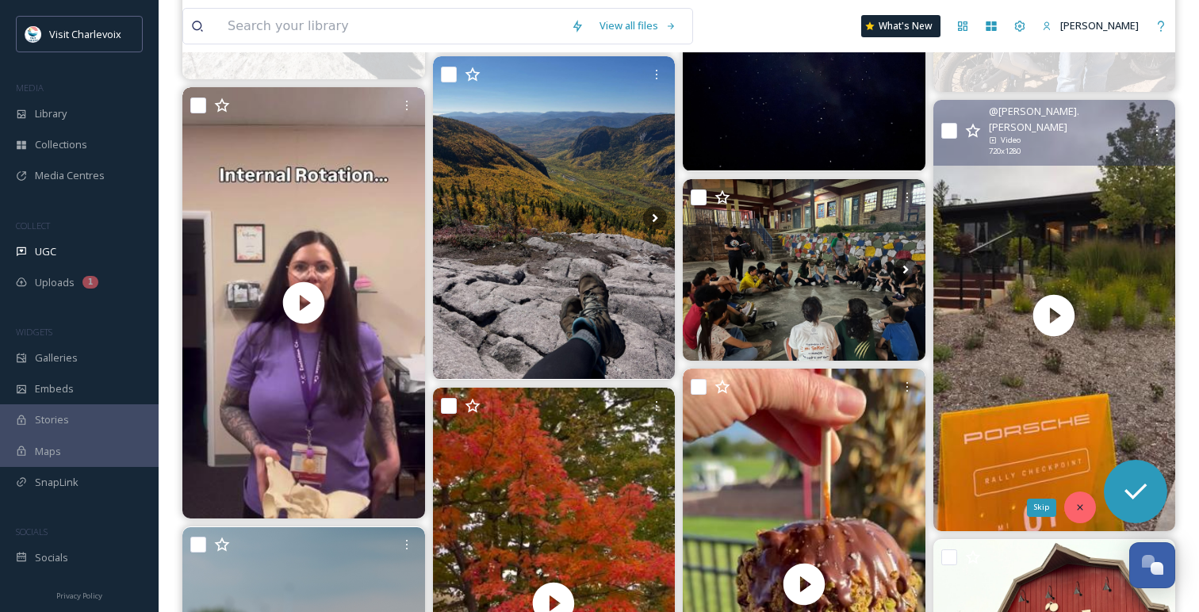
click at [1084, 516] on div "Skip" at bounding box center [1080, 507] width 32 height 32
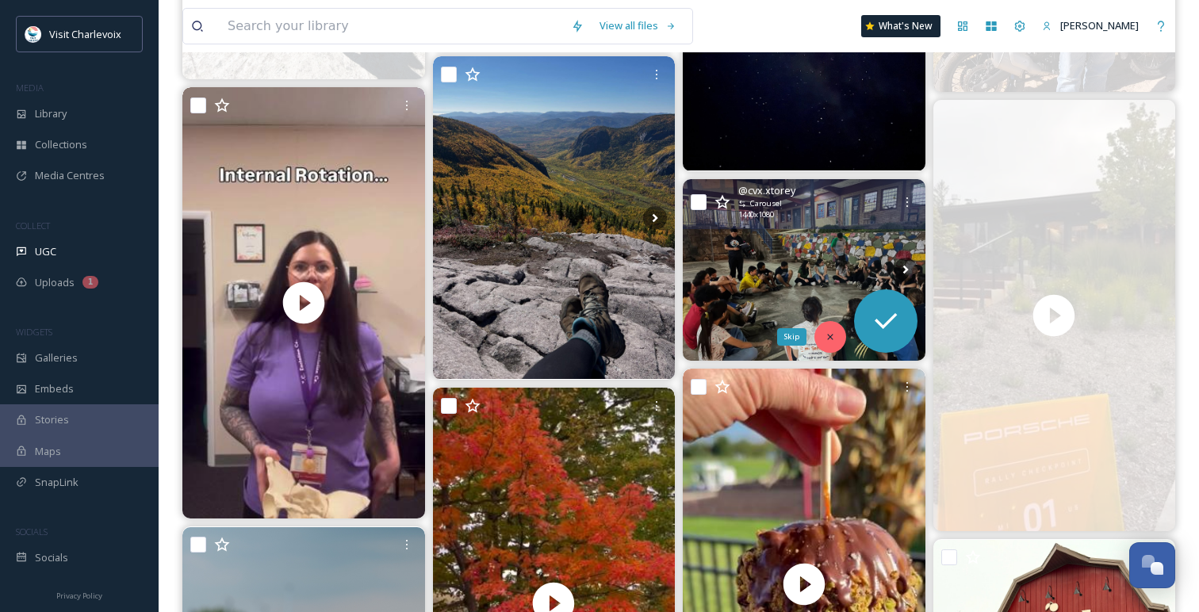
click at [831, 333] on icon at bounding box center [829, 336] width 11 height 11
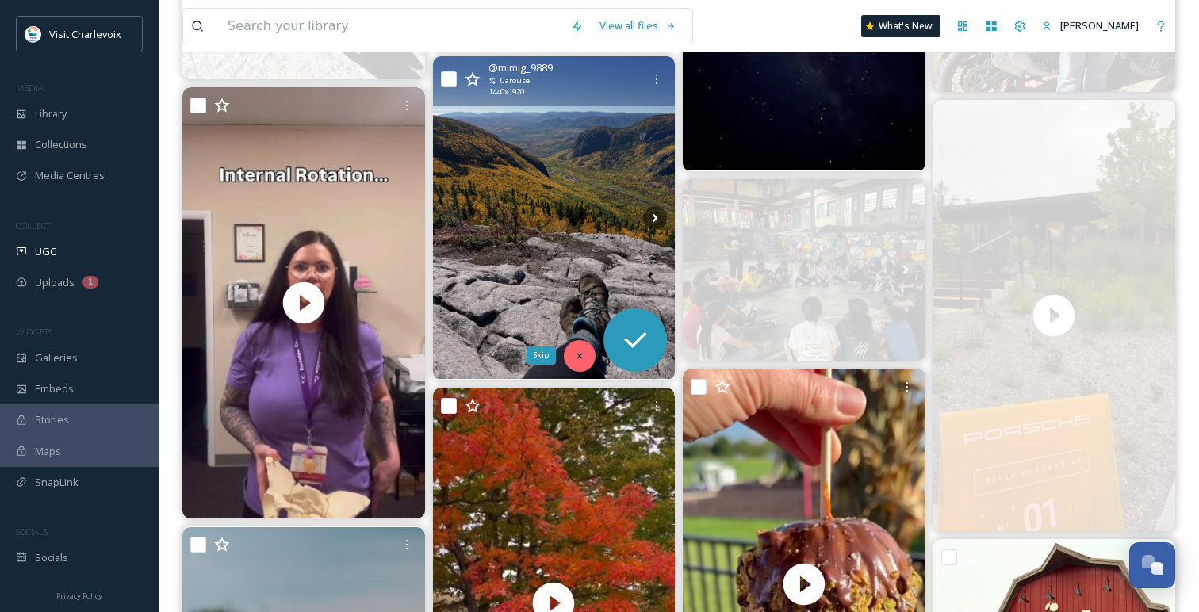
click at [585, 362] on div "Skip" at bounding box center [580, 356] width 32 height 32
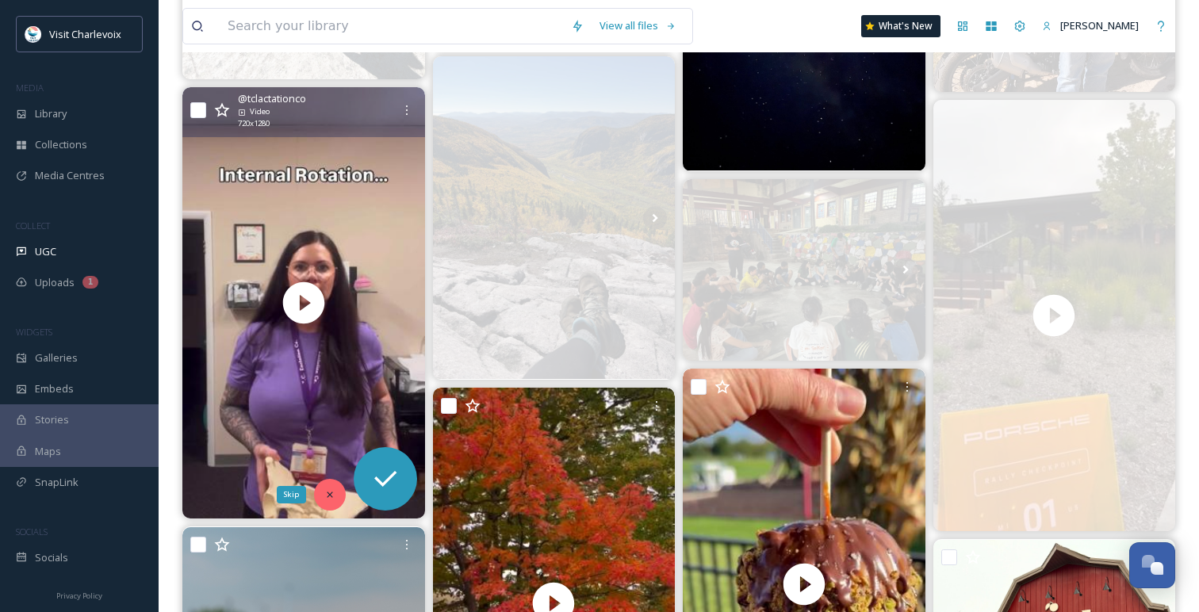
click at [331, 491] on icon at bounding box center [329, 494] width 11 height 11
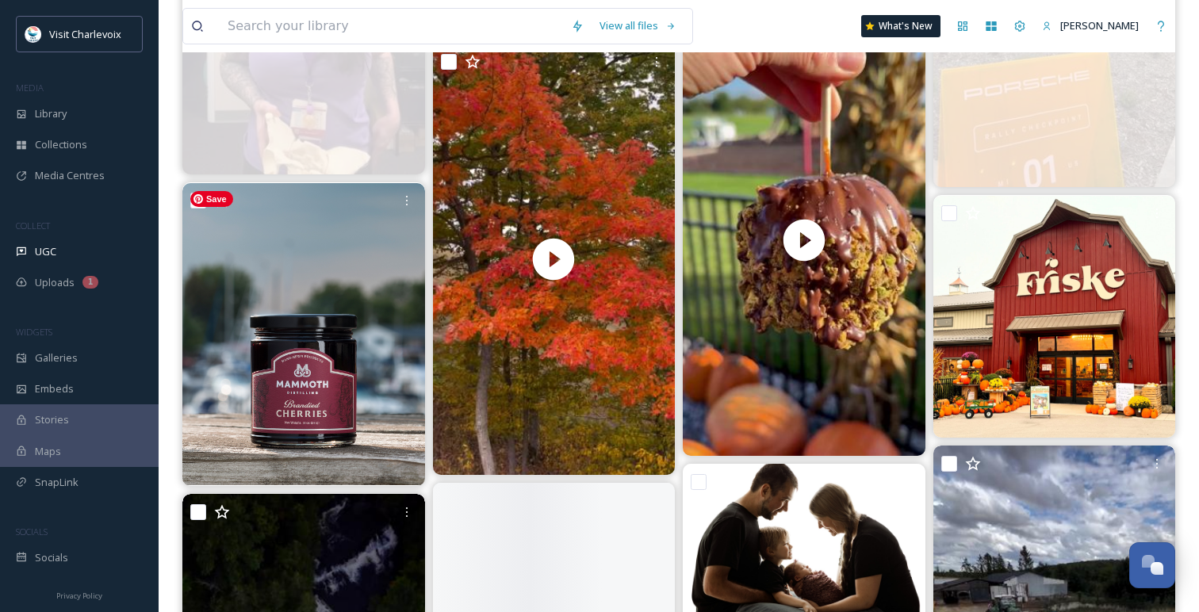
scroll to position [3019, 0]
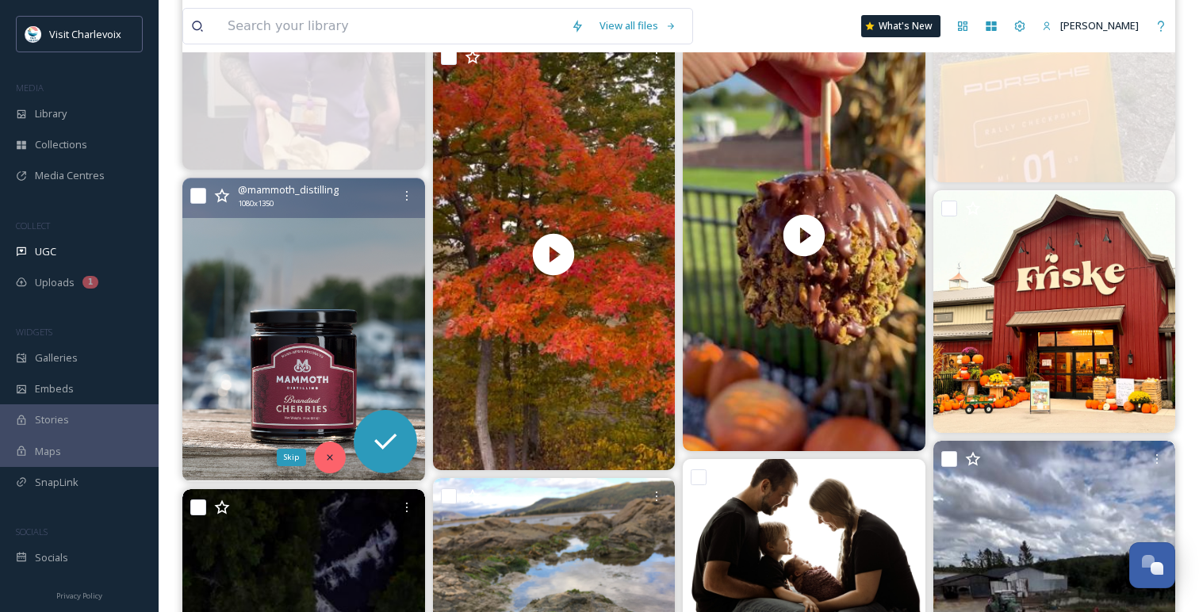
click at [332, 461] on icon at bounding box center [329, 457] width 11 height 11
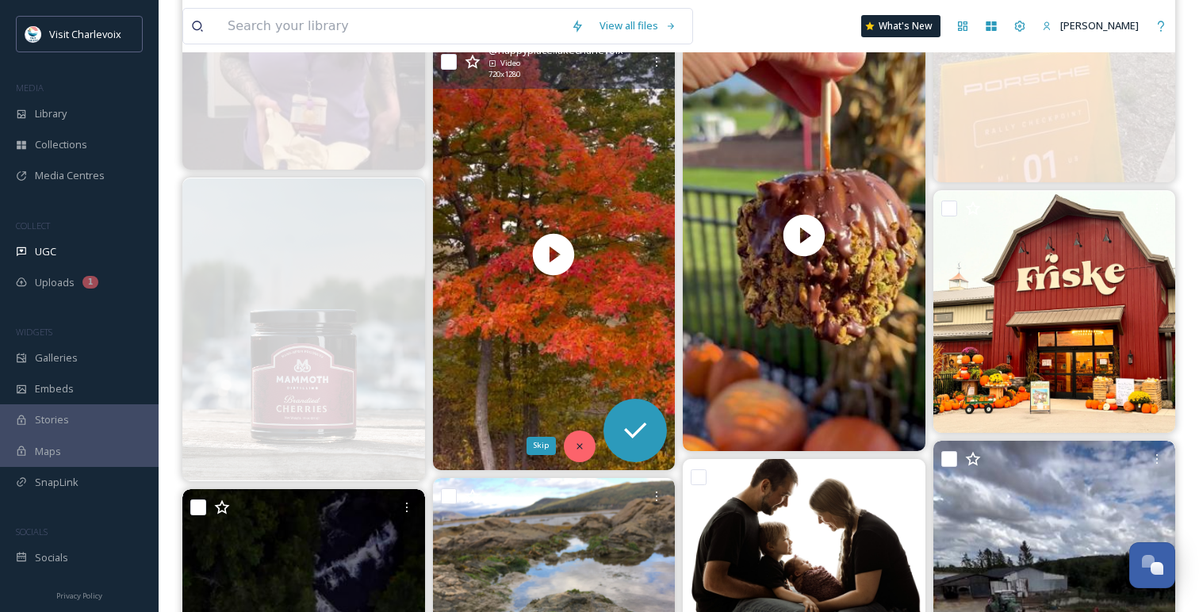
click at [586, 451] on div "Skip" at bounding box center [580, 446] width 32 height 32
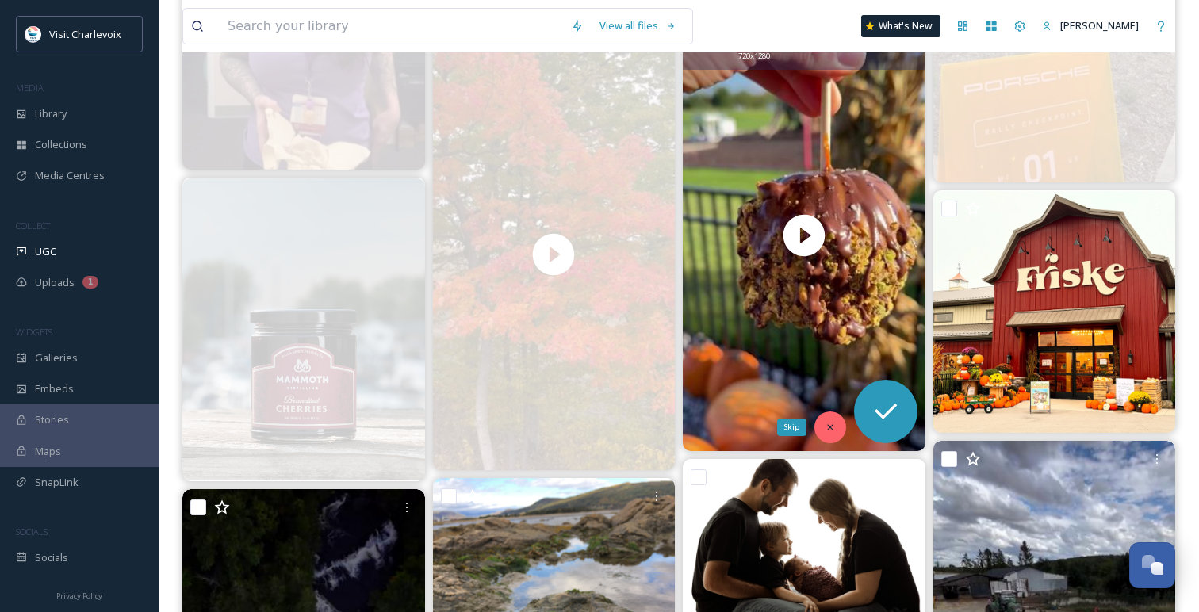
click at [835, 433] on div "Skip" at bounding box center [830, 427] width 32 height 32
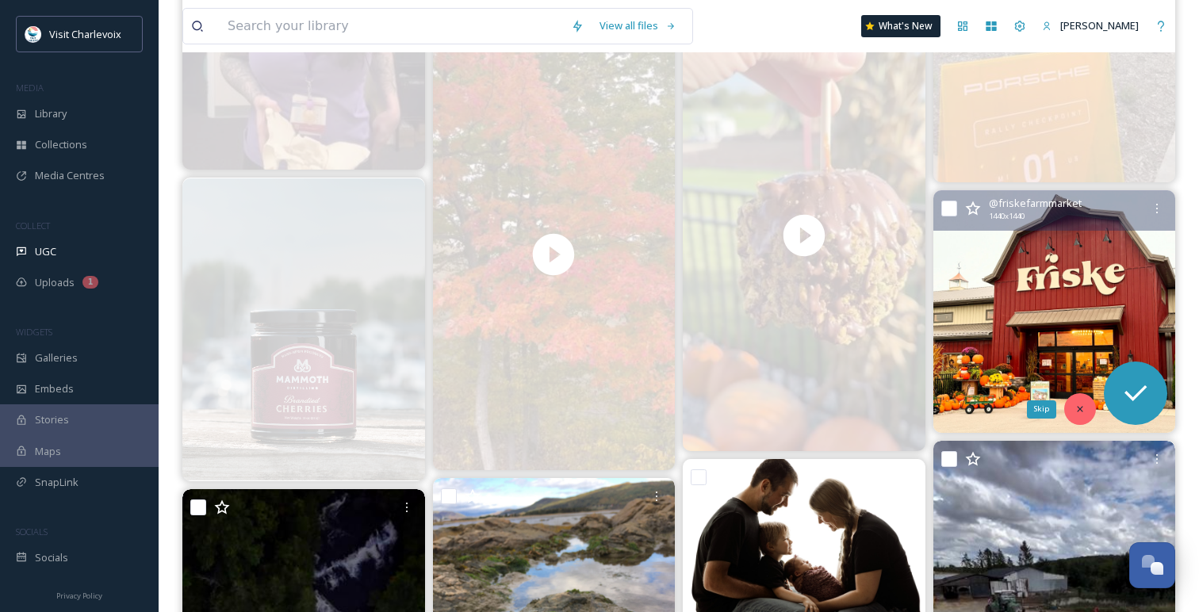
click at [1082, 405] on icon at bounding box center [1079, 409] width 11 height 11
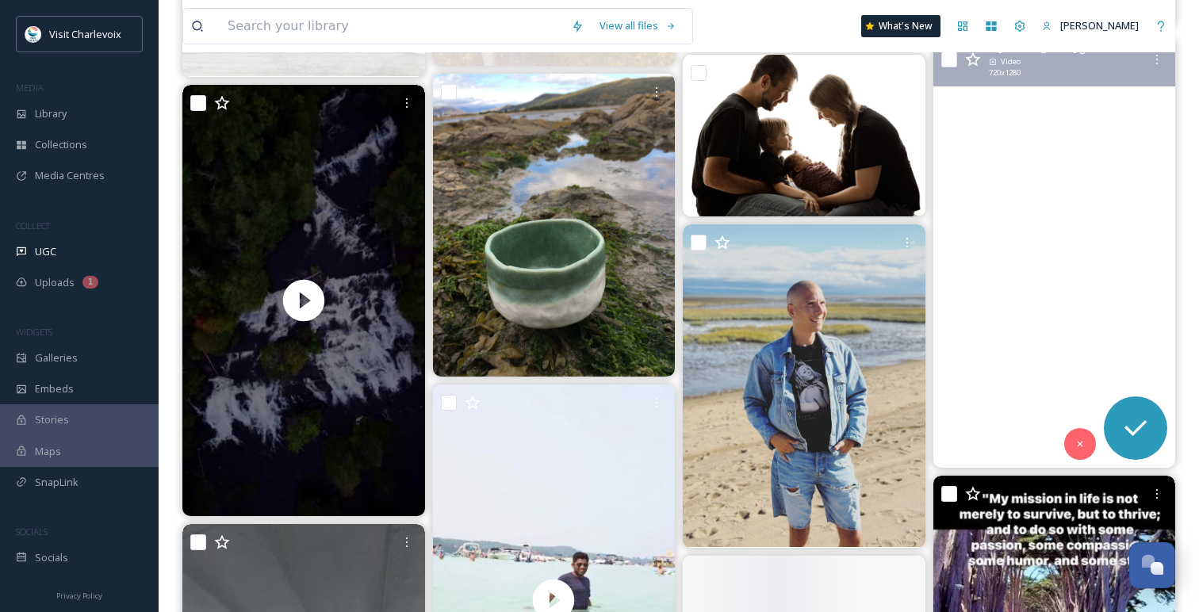
scroll to position [3435, 0]
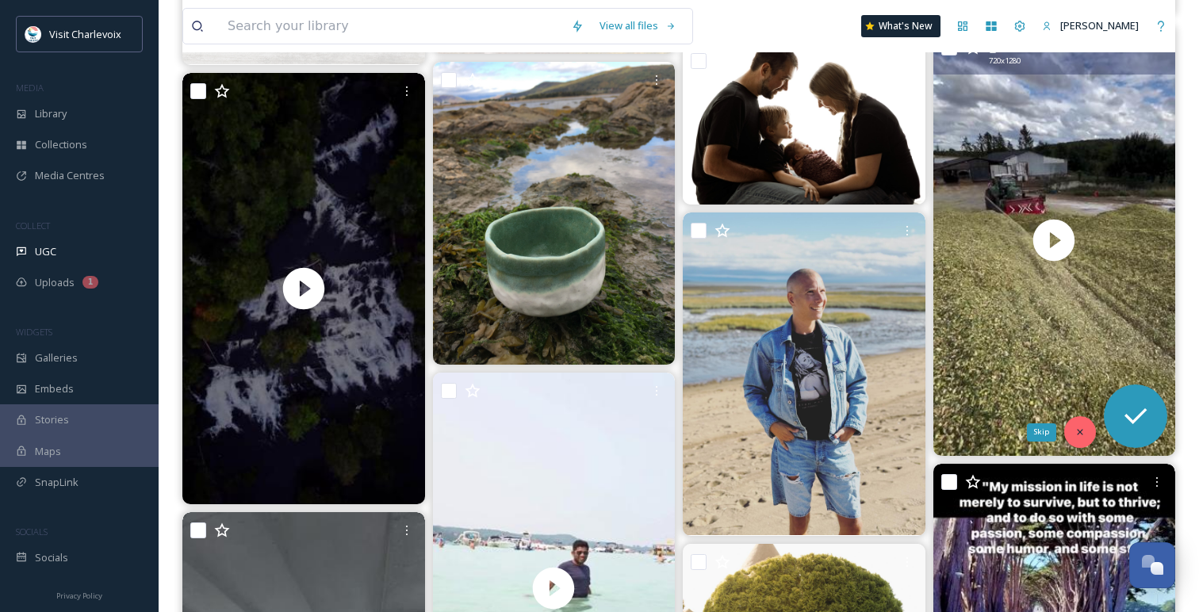
click at [1080, 430] on icon at bounding box center [1079, 431] width 11 height 11
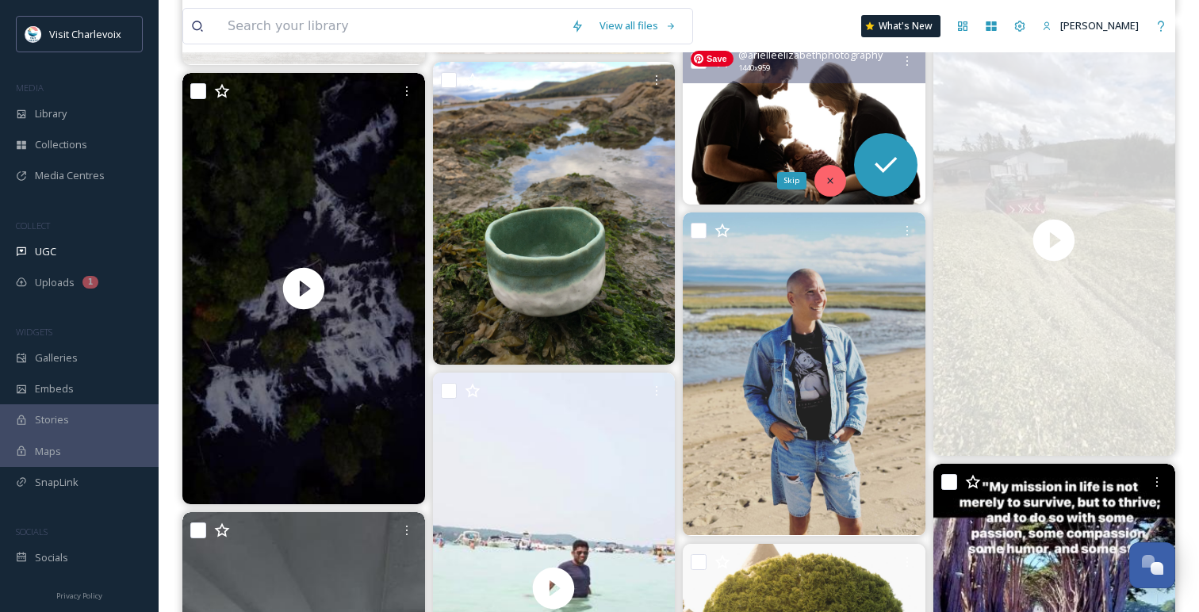
click at [829, 178] on icon at bounding box center [829, 180] width 11 height 11
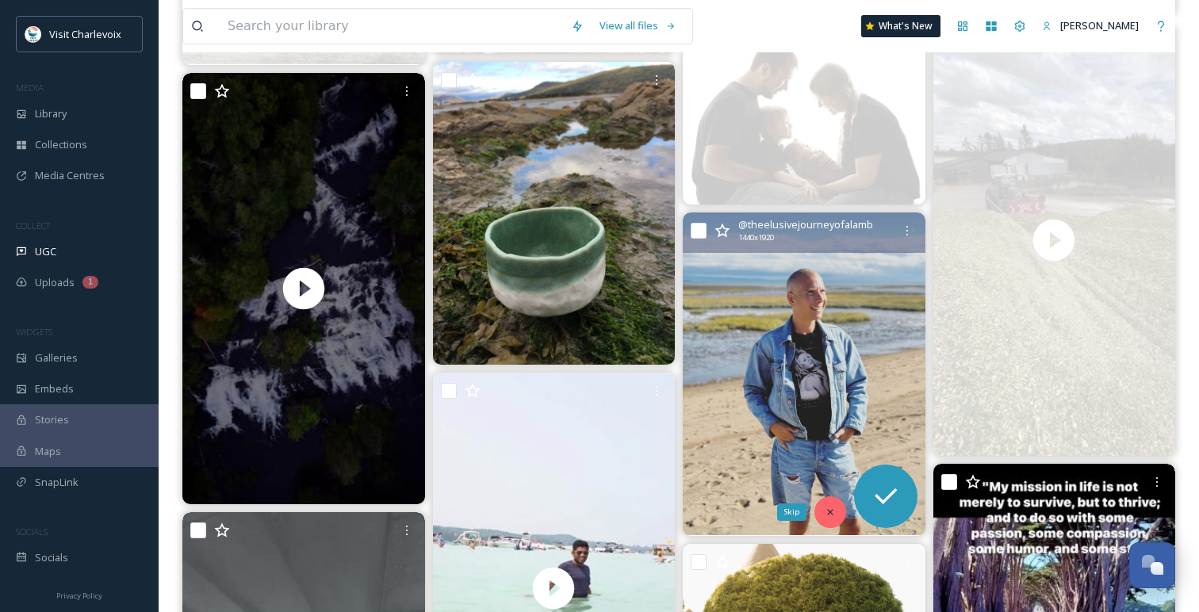
click at [827, 508] on icon at bounding box center [829, 512] width 11 height 11
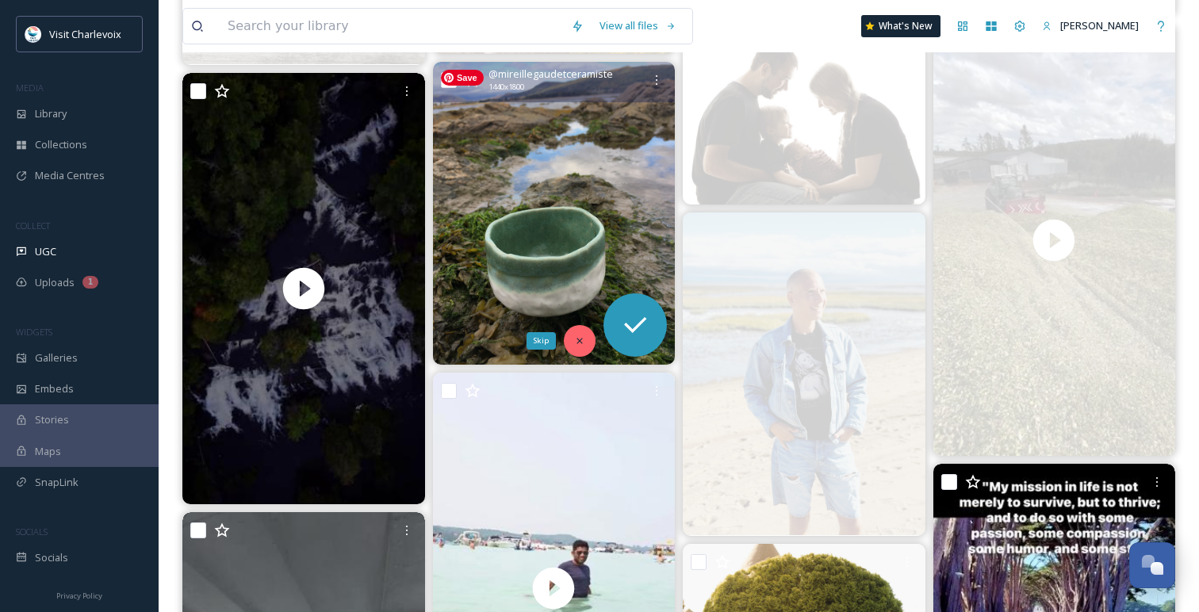
click at [583, 343] on icon at bounding box center [579, 340] width 11 height 11
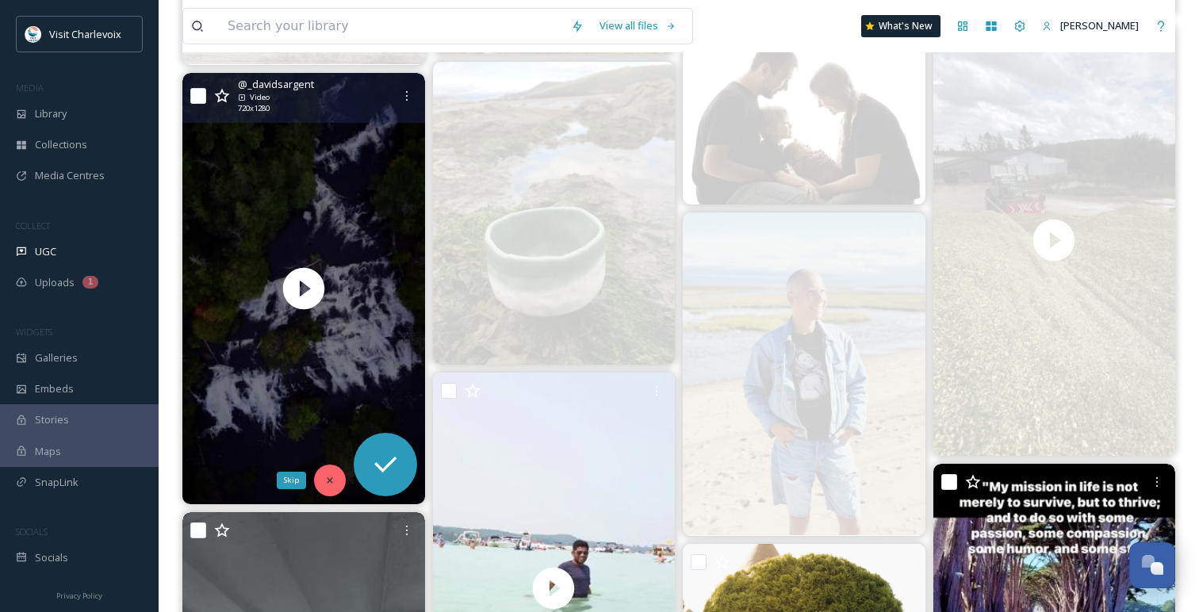
click at [335, 469] on div "Skip" at bounding box center [330, 481] width 32 height 32
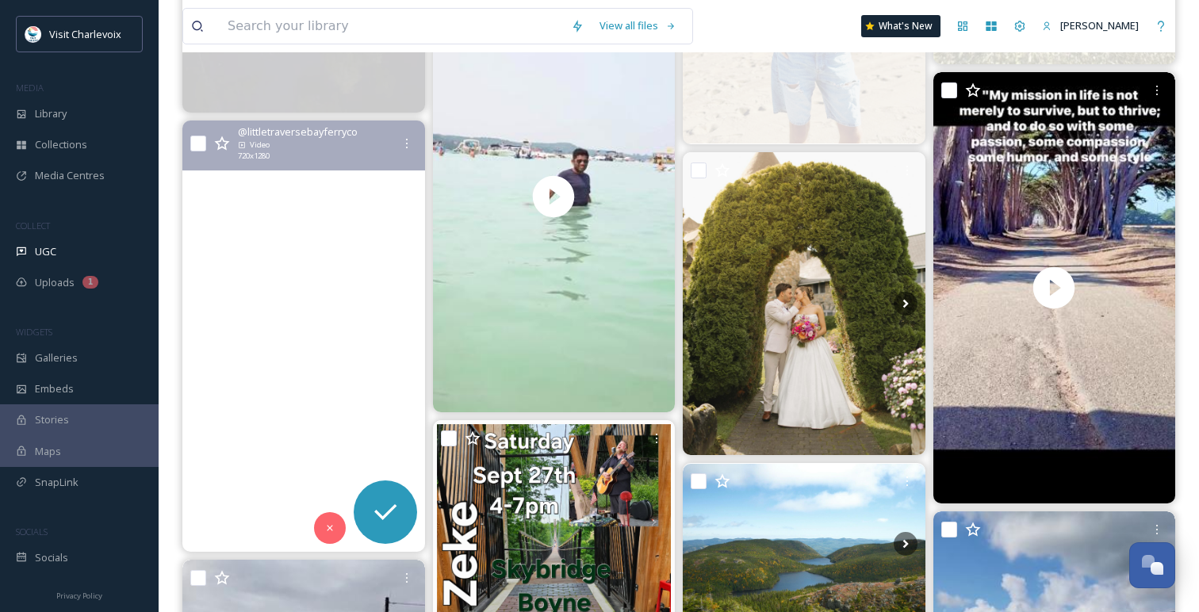
scroll to position [3830, 0]
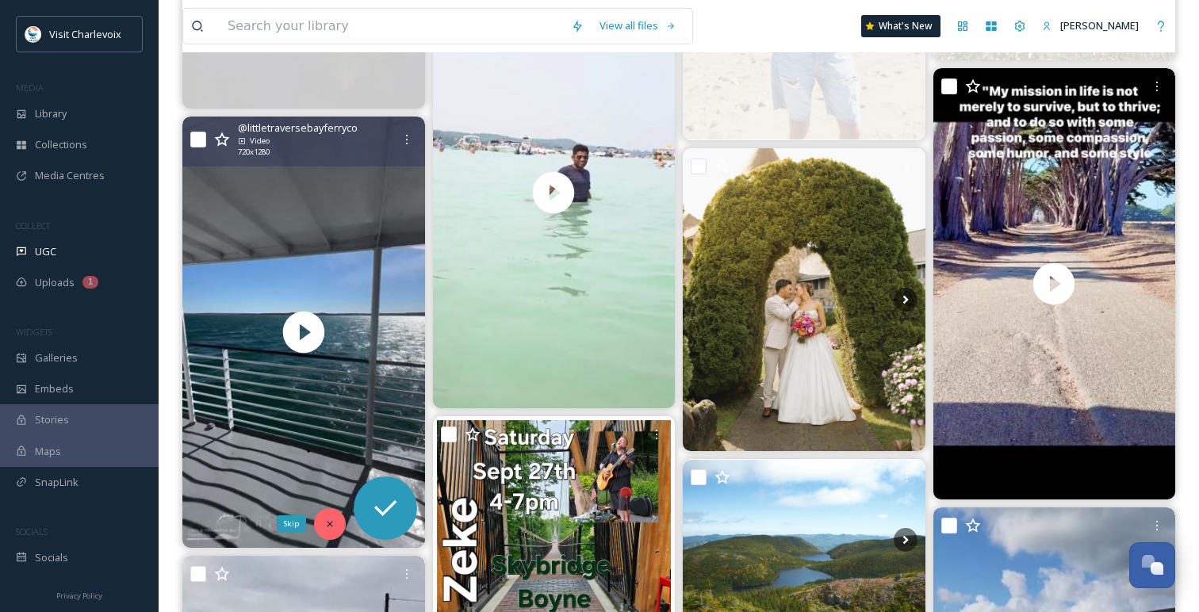
click at [327, 522] on icon at bounding box center [330, 524] width 6 height 6
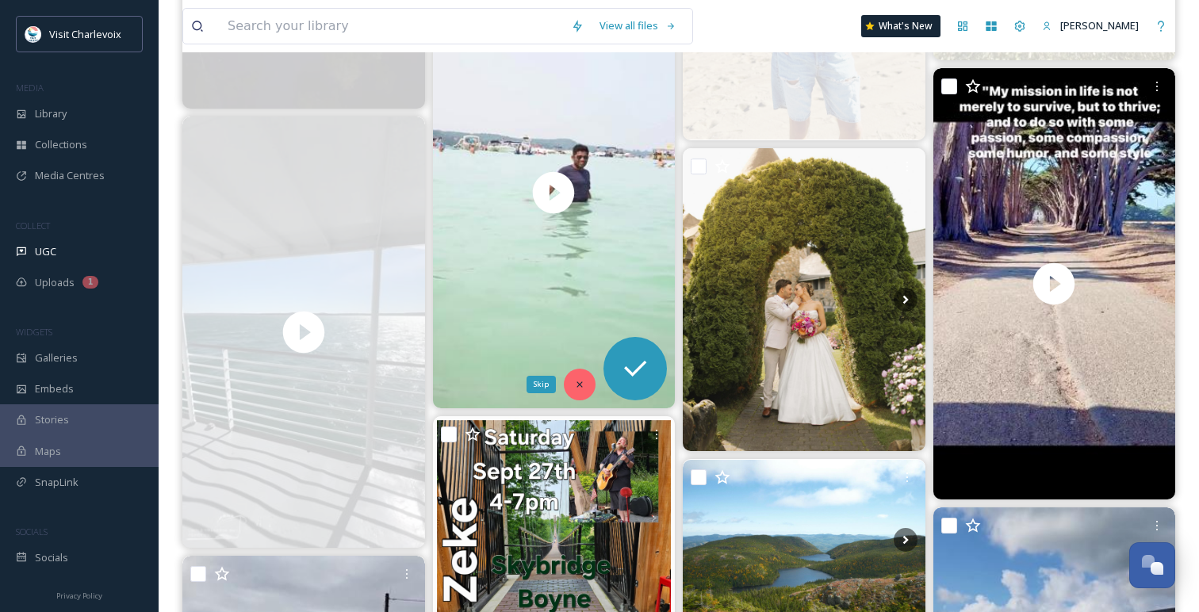
click at [581, 384] on icon at bounding box center [579, 384] width 11 height 11
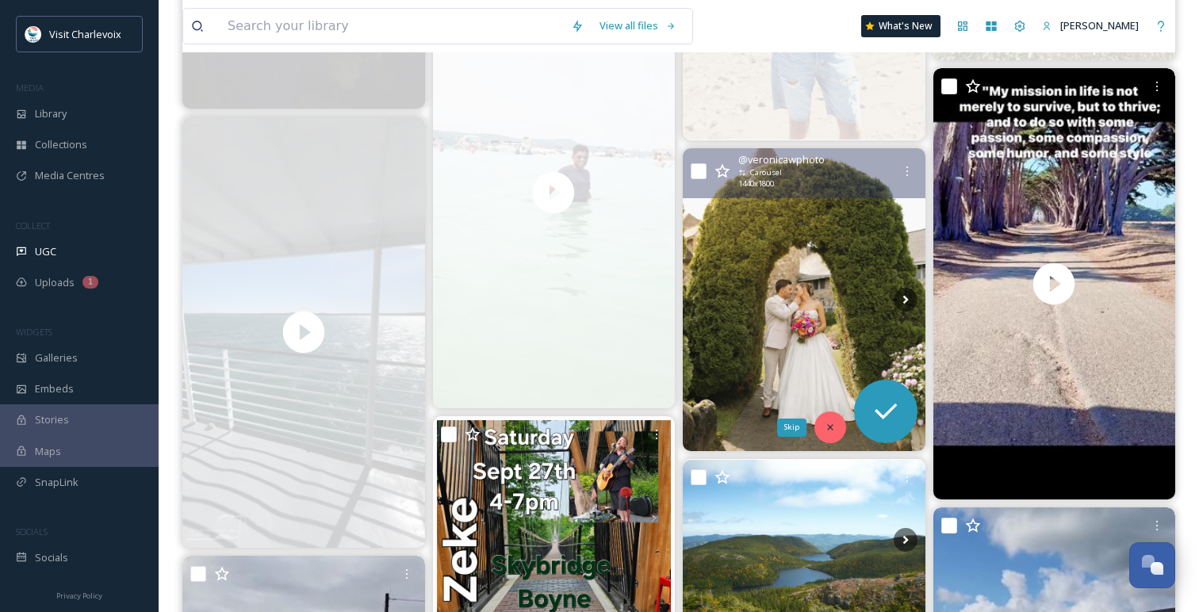
click at [830, 430] on icon at bounding box center [829, 427] width 11 height 11
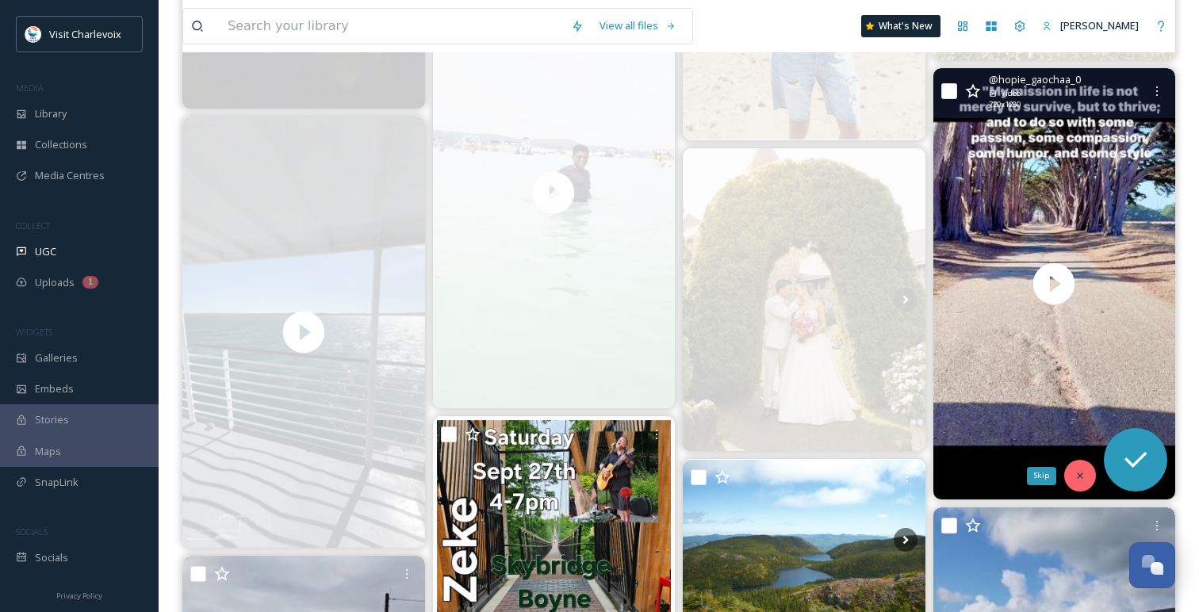
click at [1080, 472] on icon at bounding box center [1079, 475] width 11 height 11
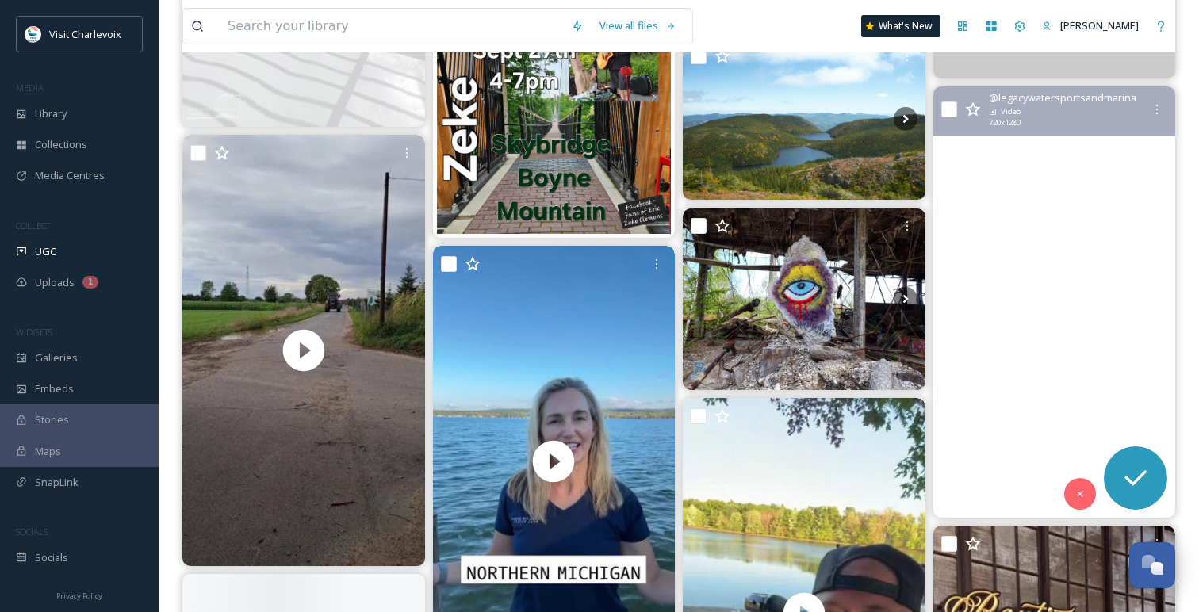
scroll to position [4258, 0]
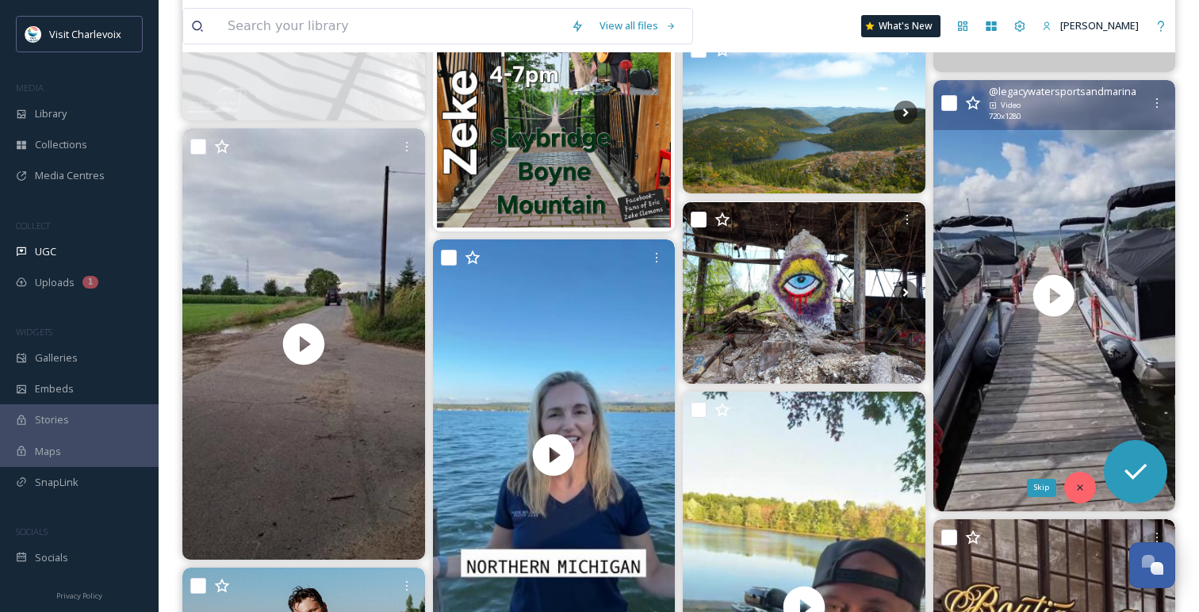
click at [1072, 489] on div "Skip" at bounding box center [1080, 488] width 32 height 32
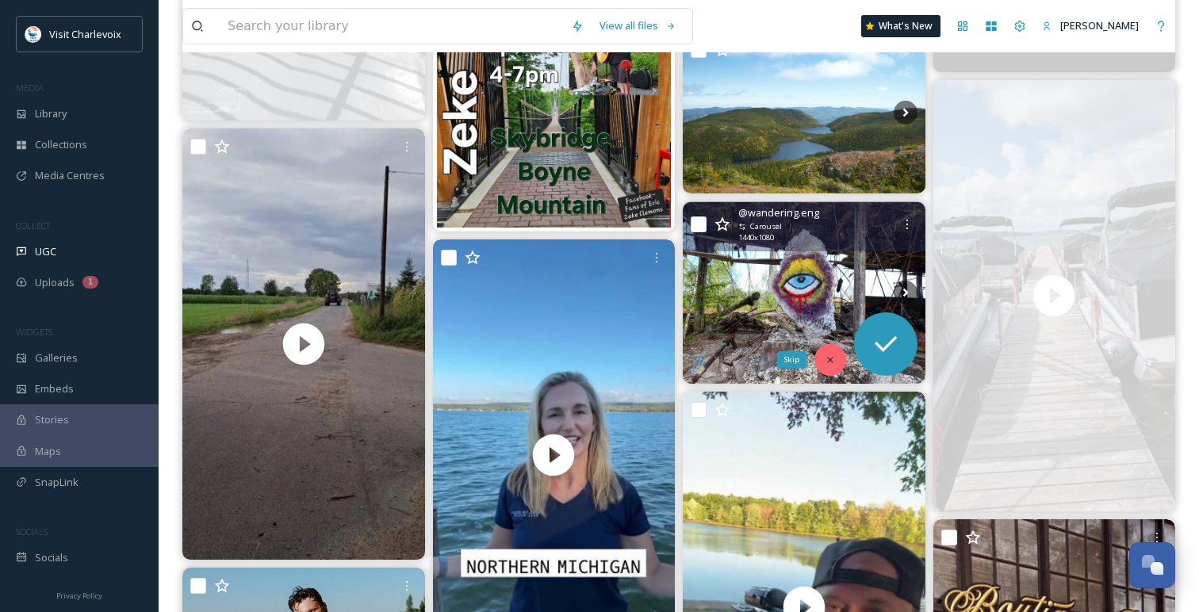
click at [832, 363] on icon at bounding box center [829, 359] width 11 height 11
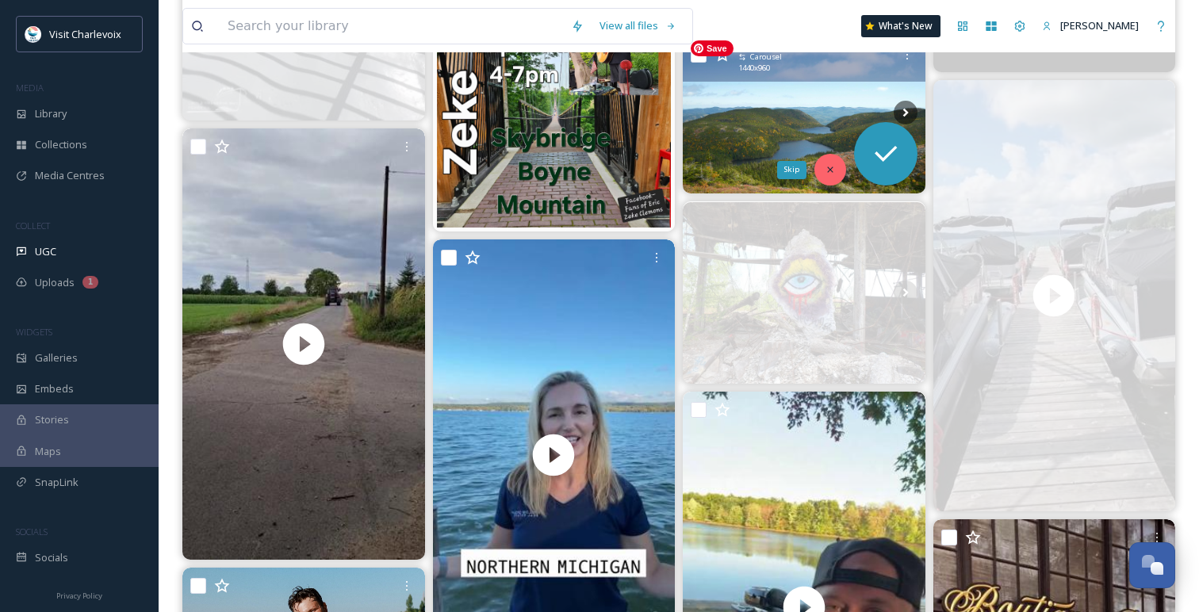
click at [833, 172] on icon at bounding box center [829, 169] width 11 height 11
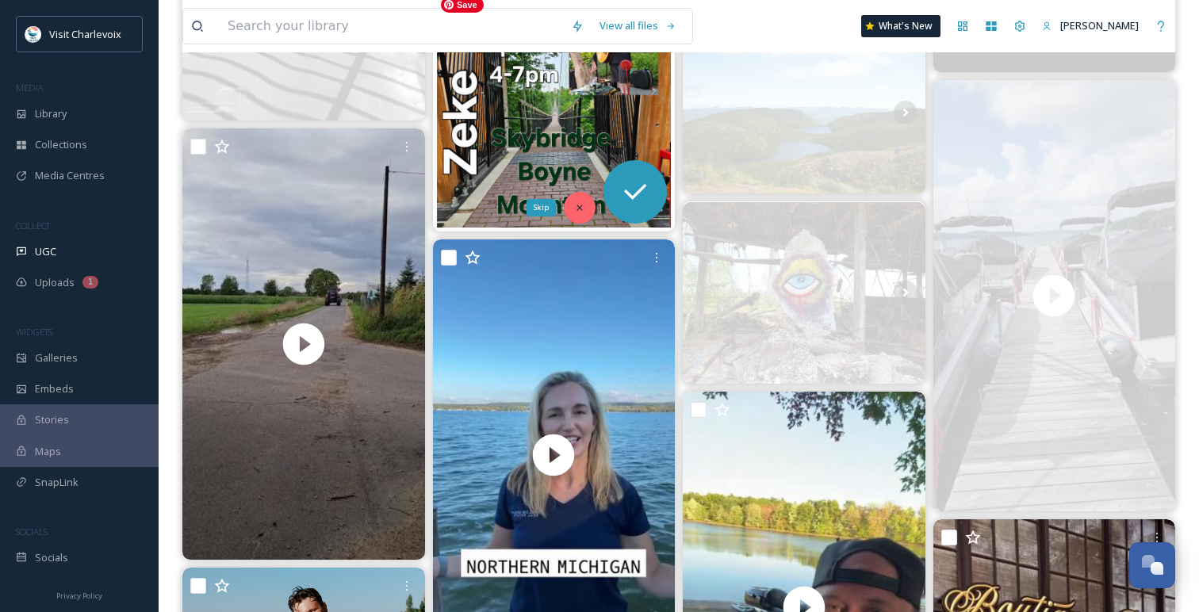
click at [582, 199] on div "Skip" at bounding box center [580, 208] width 32 height 32
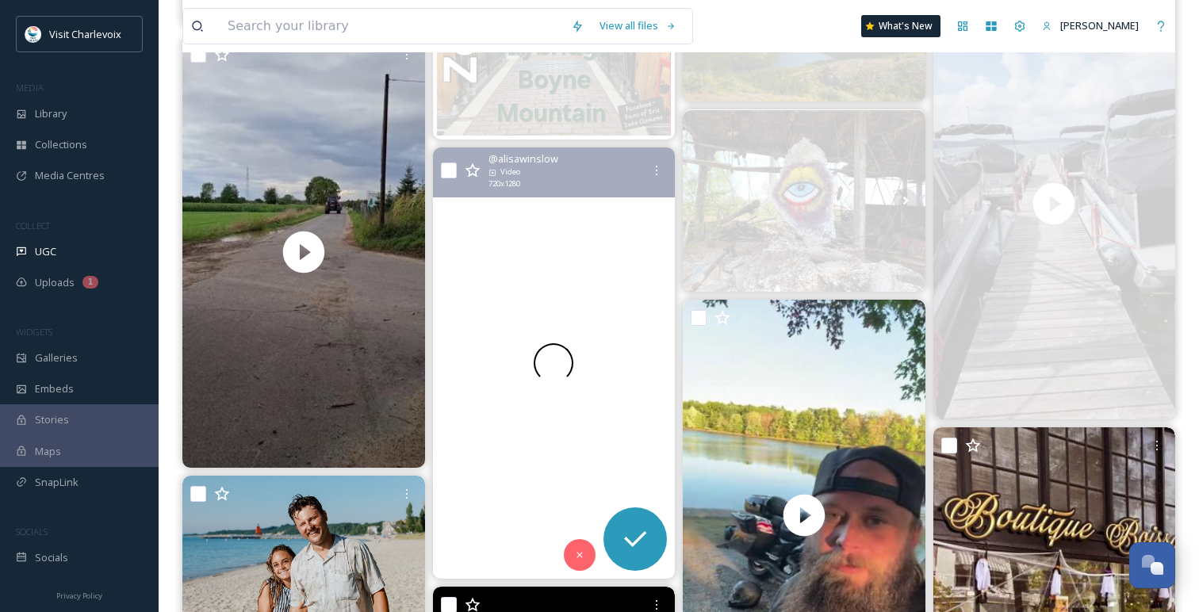
scroll to position [4440, 0]
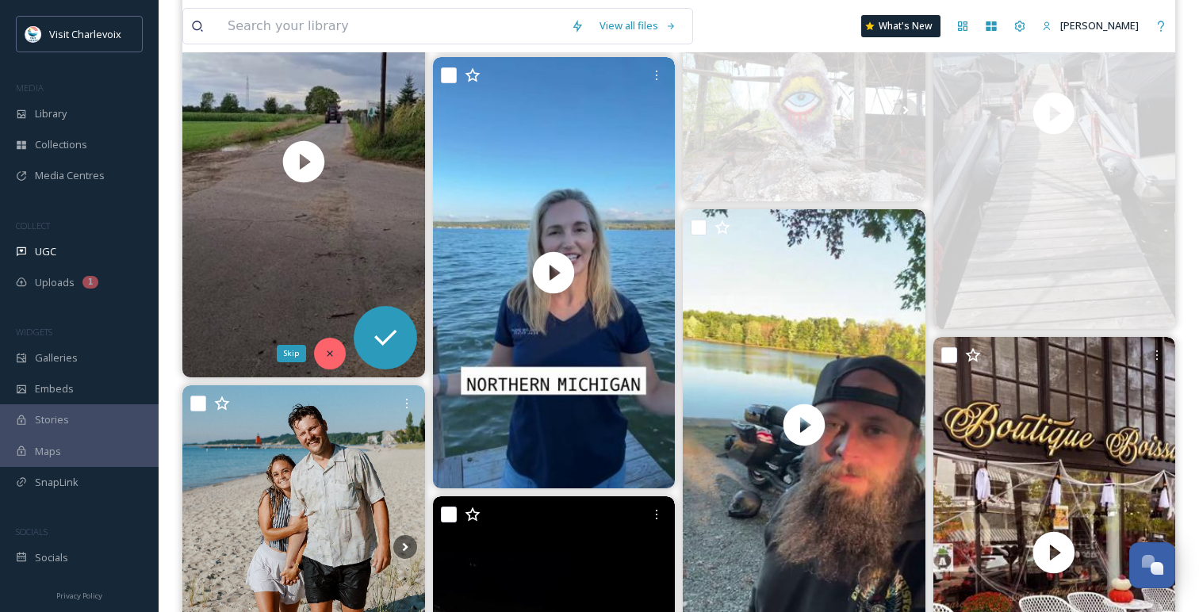
click at [334, 348] on icon at bounding box center [329, 353] width 11 height 11
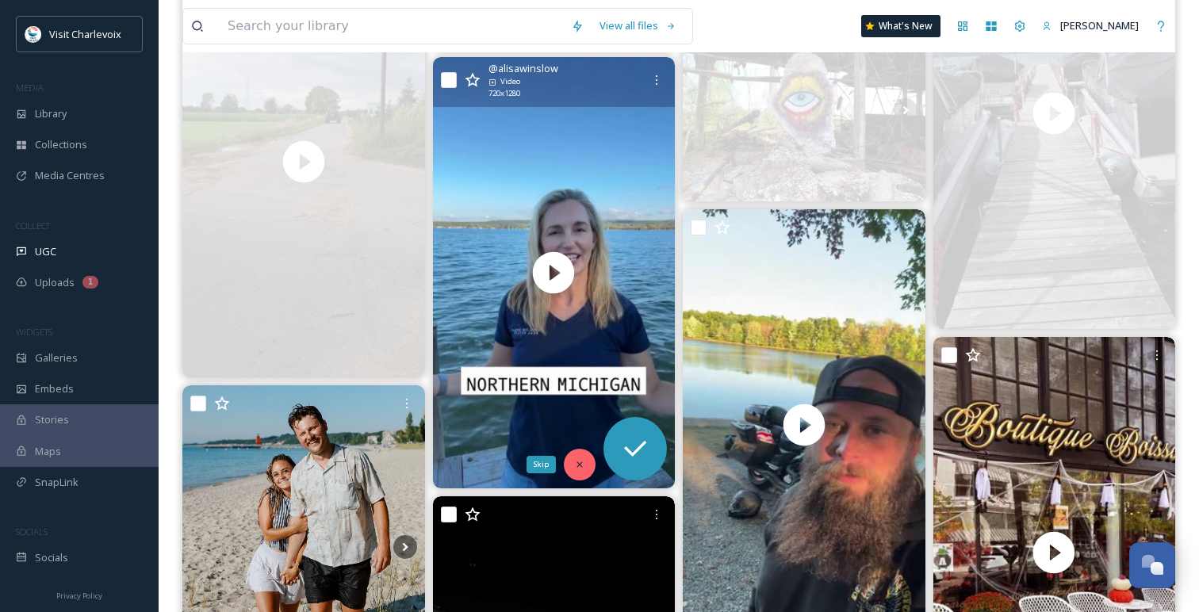
click at [571, 456] on div "Skip" at bounding box center [580, 465] width 32 height 32
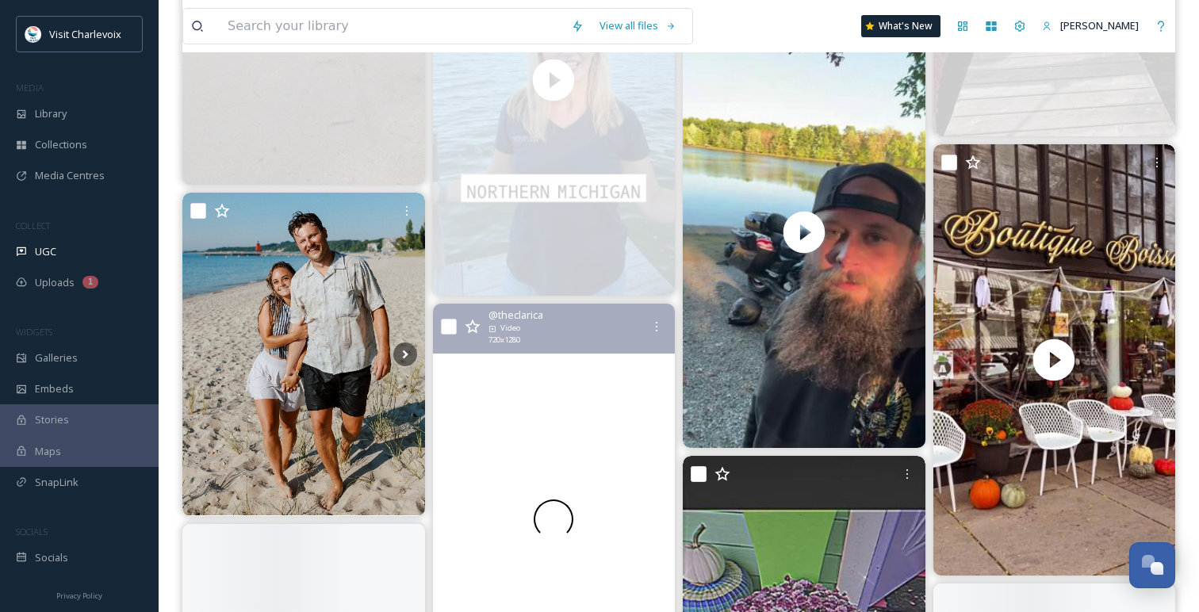
scroll to position [4687, 0]
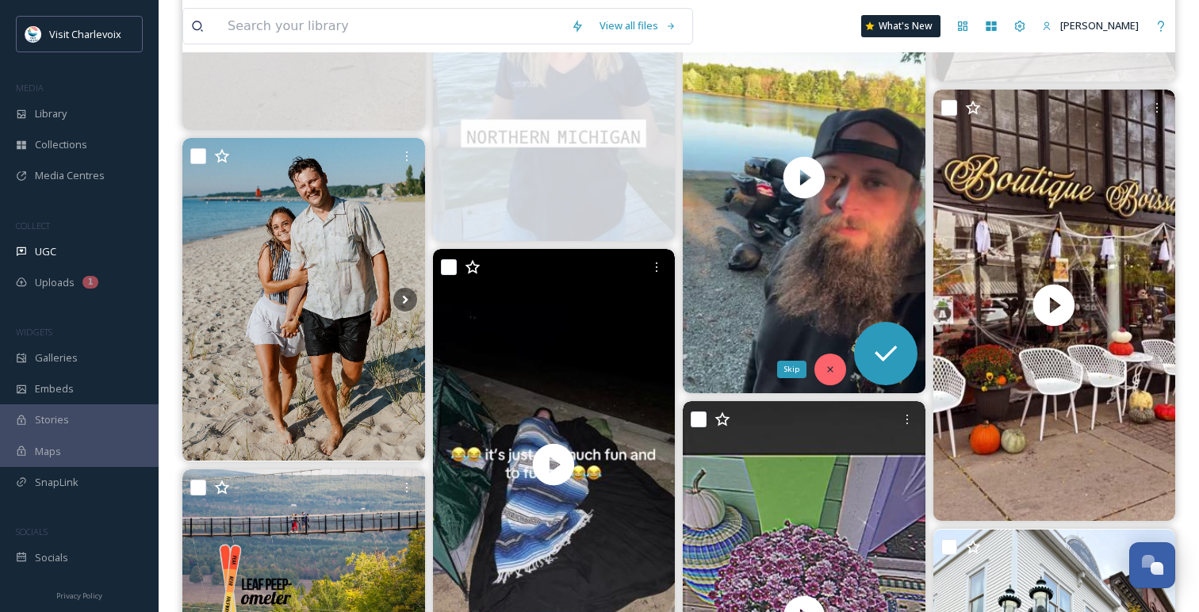
click at [831, 367] on icon at bounding box center [830, 369] width 6 height 6
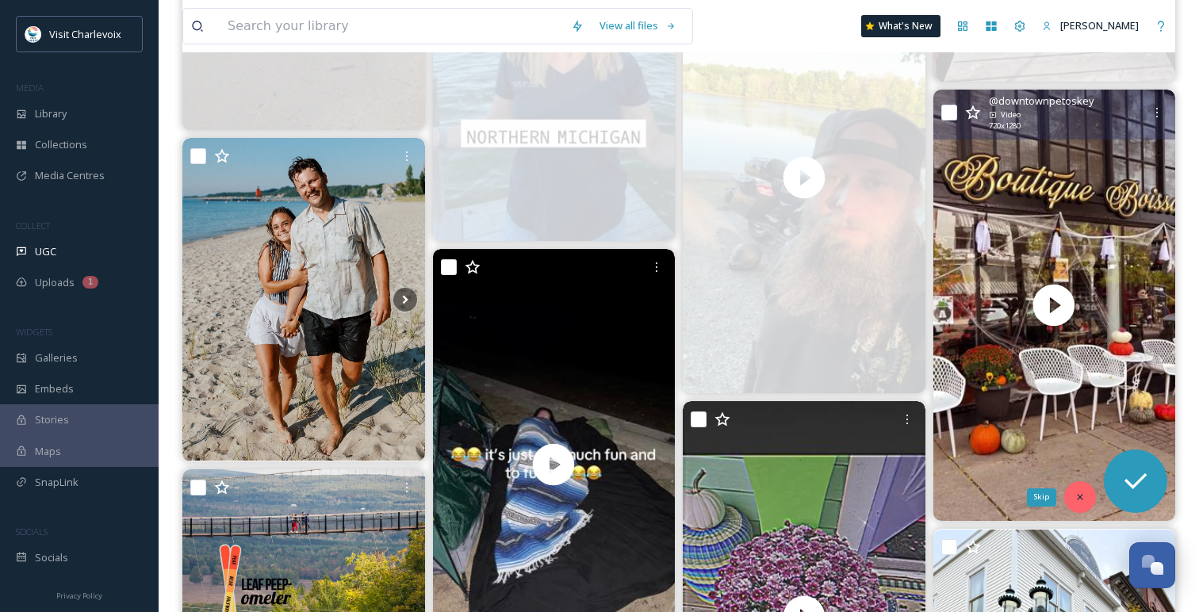
click at [1077, 503] on div "Skip" at bounding box center [1080, 497] width 32 height 32
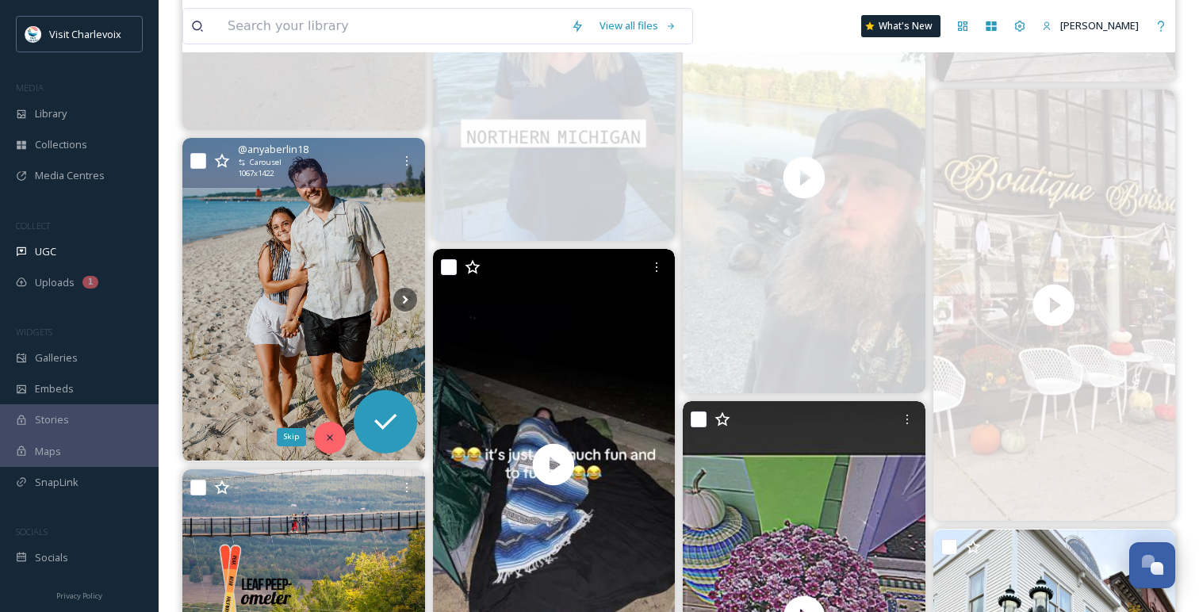
click at [323, 428] on div "Skip" at bounding box center [330, 438] width 32 height 32
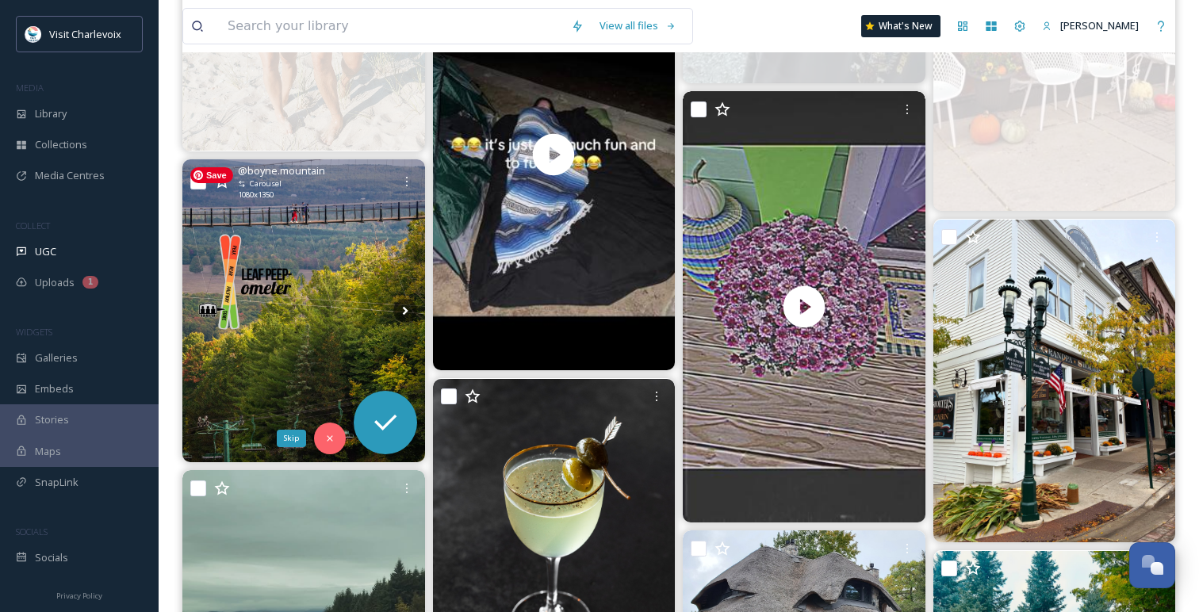
scroll to position [5002, 0]
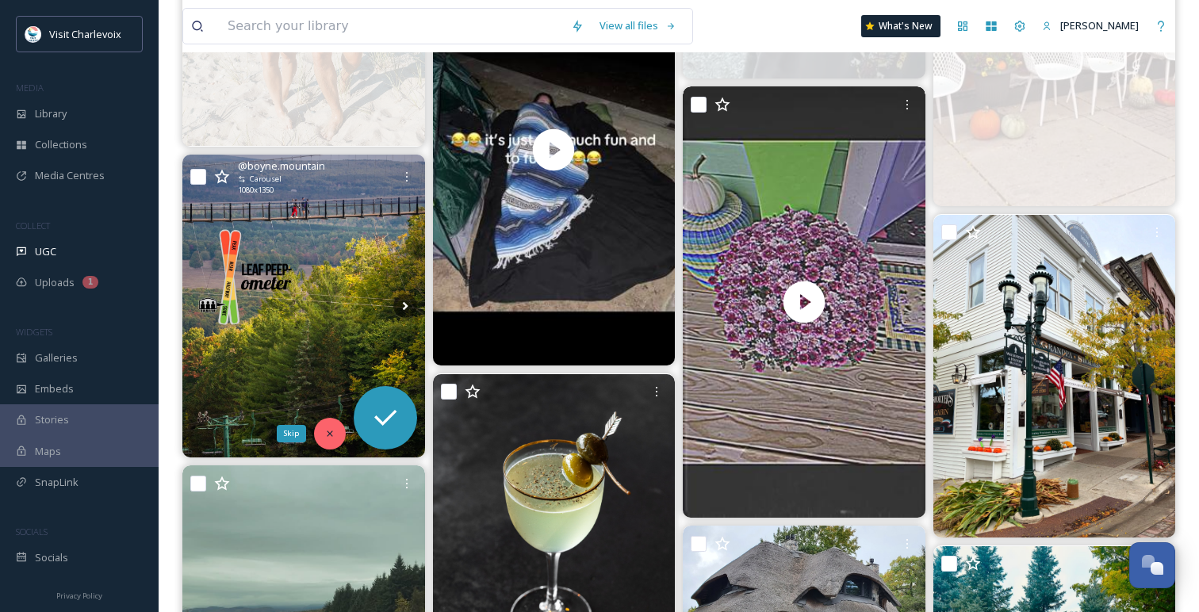
click at [331, 429] on icon at bounding box center [329, 433] width 11 height 11
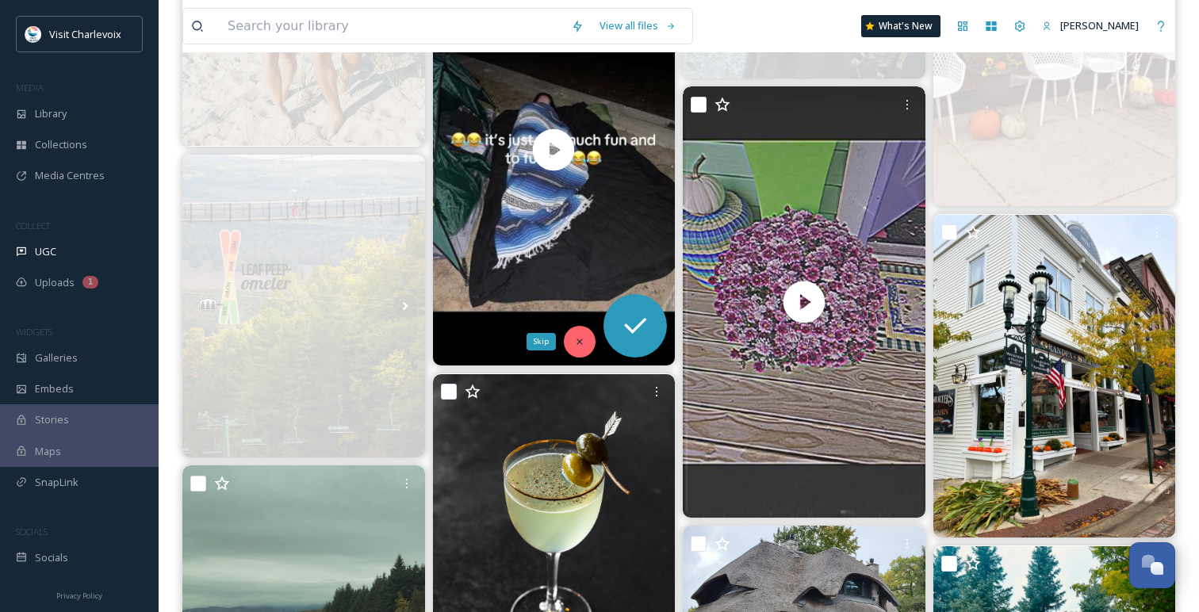
click at [583, 339] on icon at bounding box center [579, 341] width 11 height 11
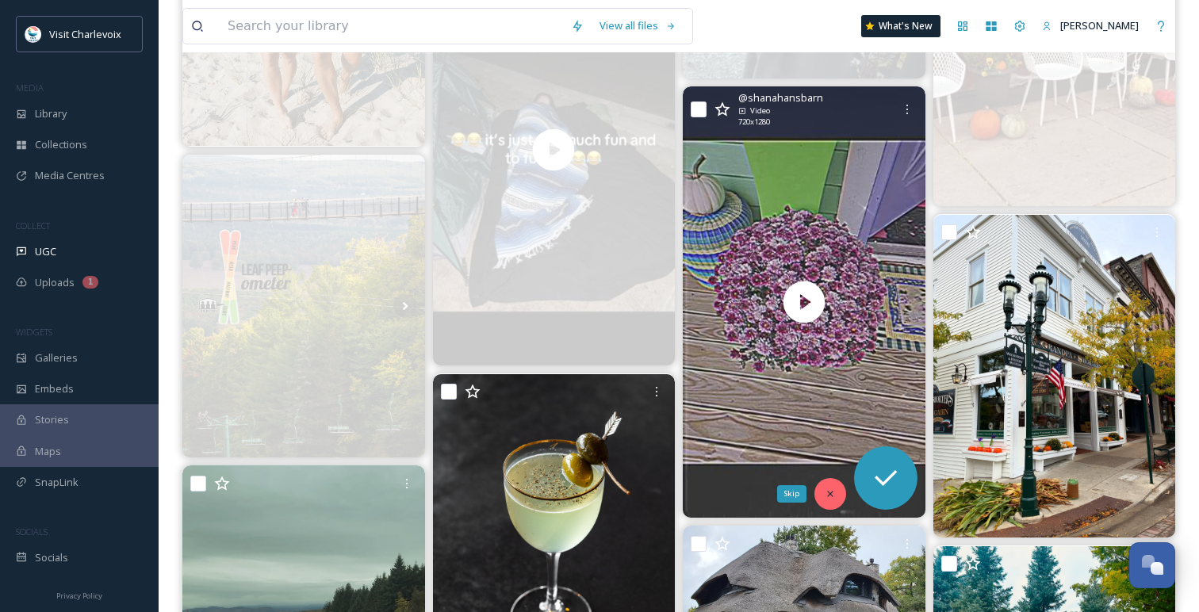
click at [835, 489] on icon at bounding box center [829, 493] width 11 height 11
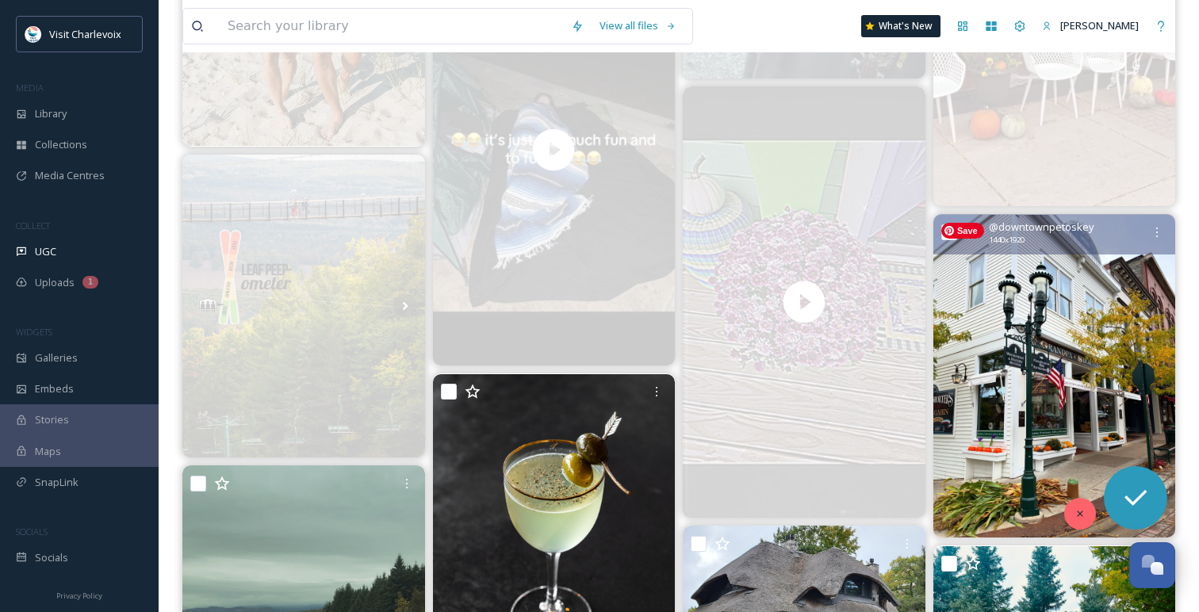
click at [1077, 503] on div at bounding box center [1080, 514] width 32 height 32
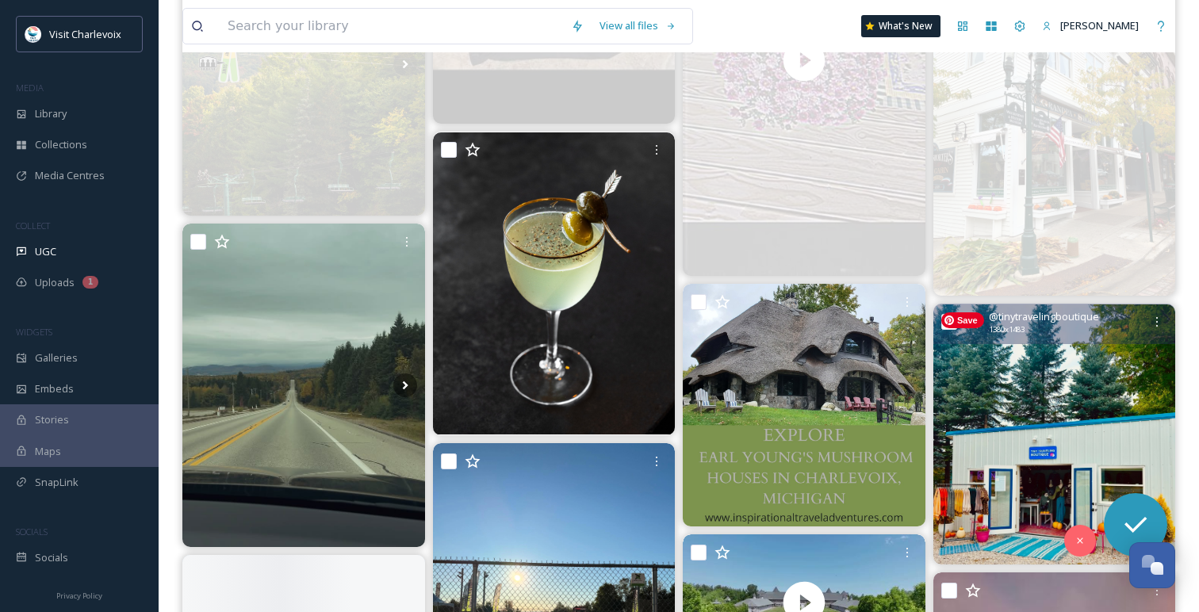
scroll to position [5249, 0]
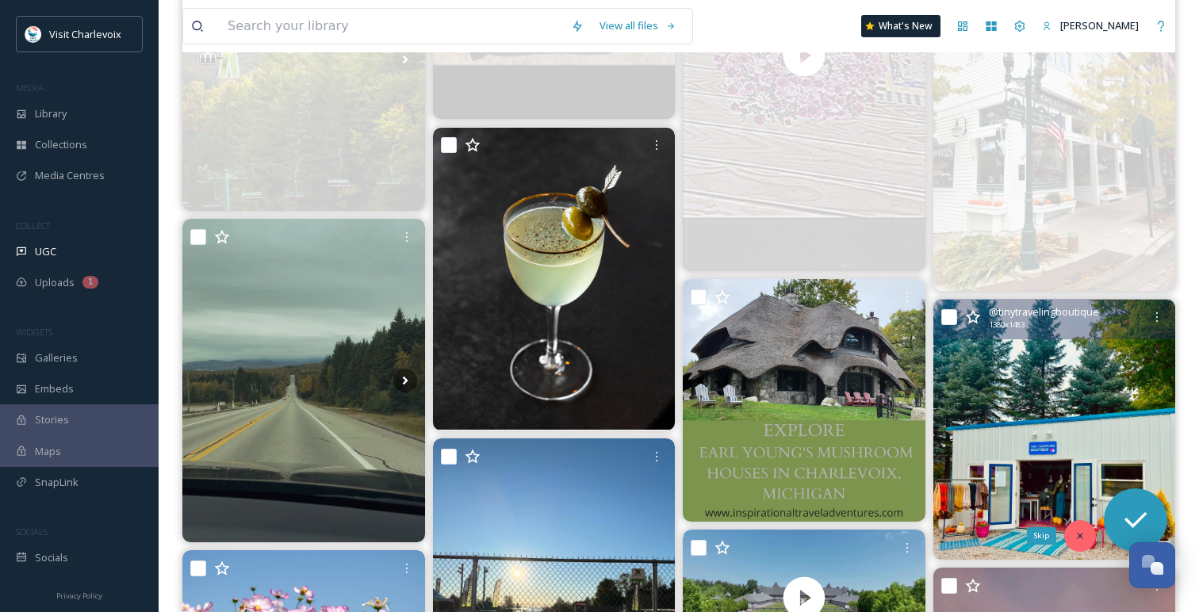
click at [1077, 535] on icon at bounding box center [1079, 535] width 11 height 11
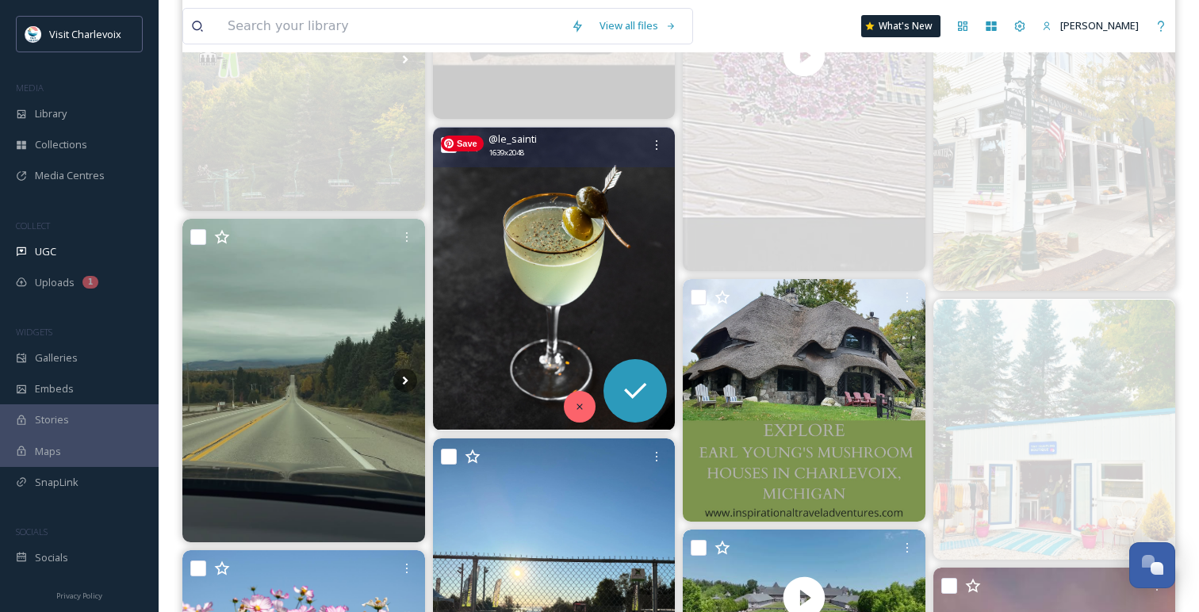
click at [587, 400] on div at bounding box center [580, 407] width 32 height 32
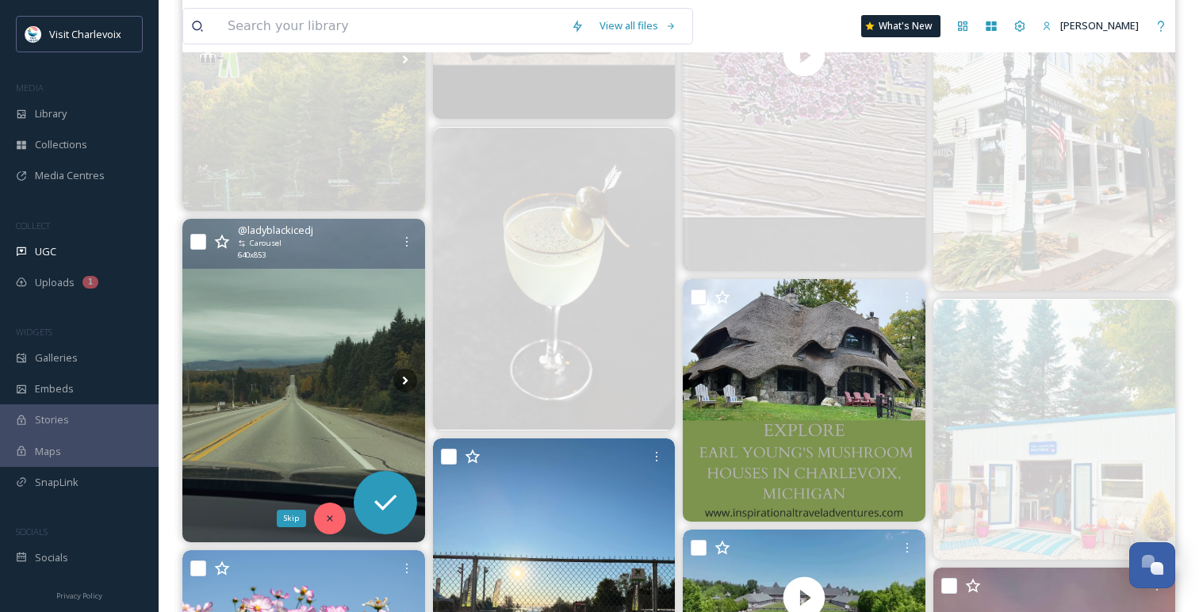
click at [328, 521] on icon at bounding box center [329, 518] width 11 height 11
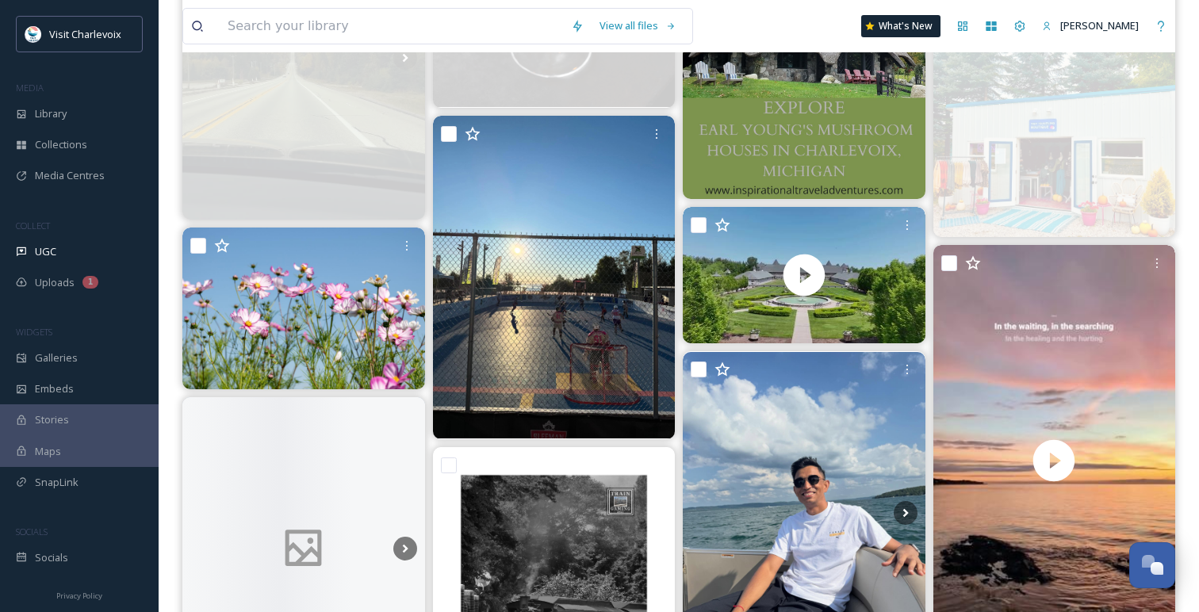
scroll to position [5602, 0]
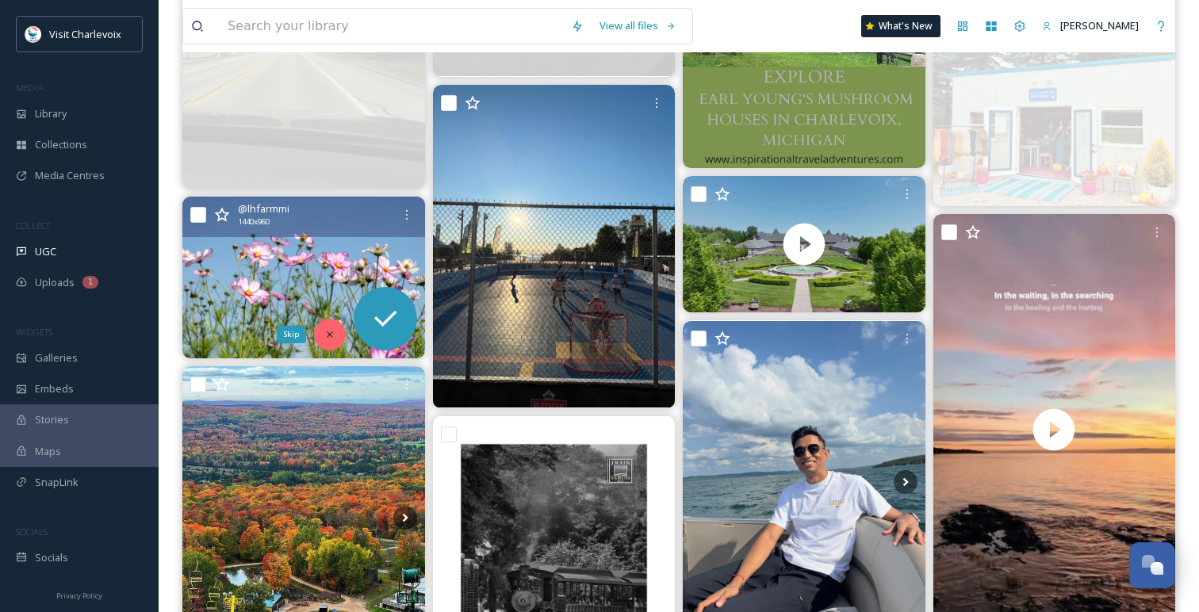
click at [326, 333] on icon at bounding box center [329, 334] width 11 height 11
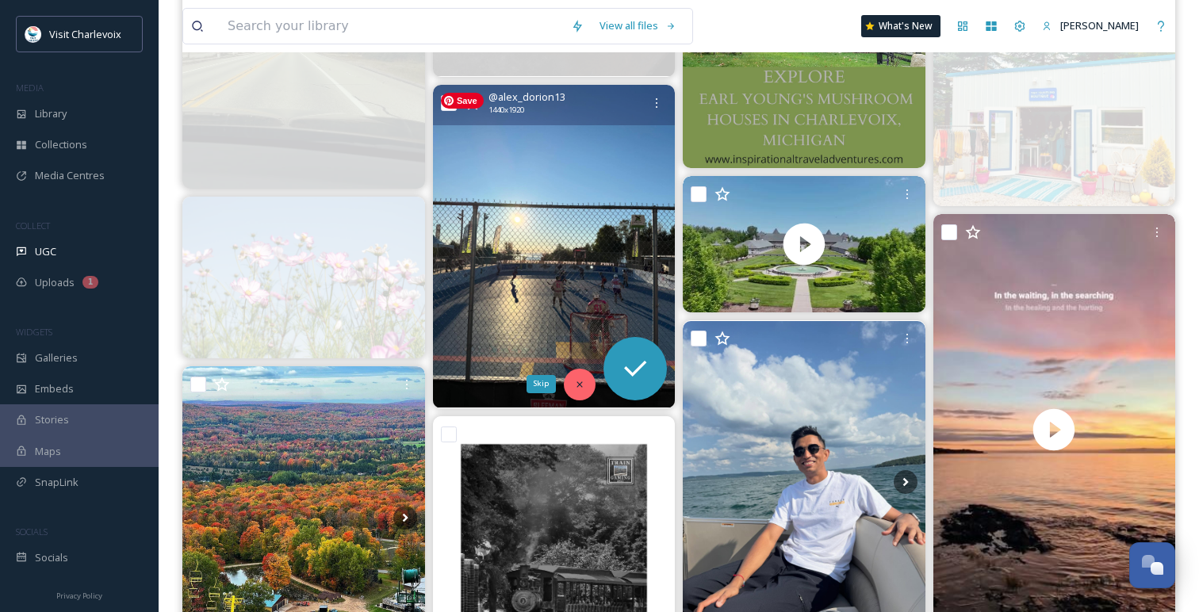
click at [569, 382] on div "Skip" at bounding box center [580, 385] width 32 height 32
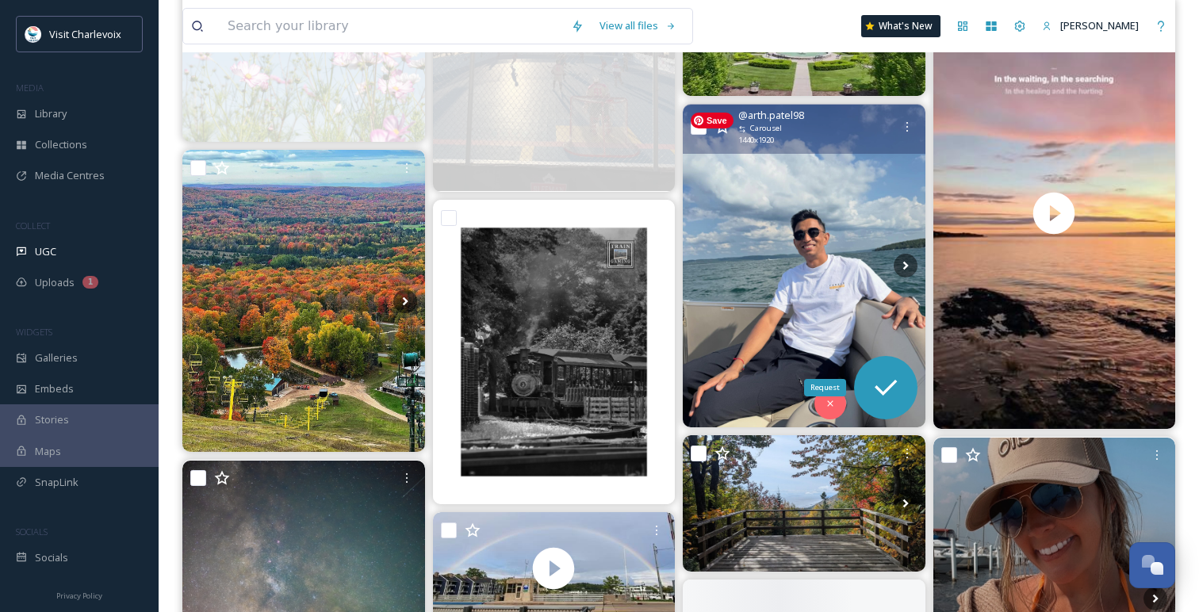
scroll to position [5835, 0]
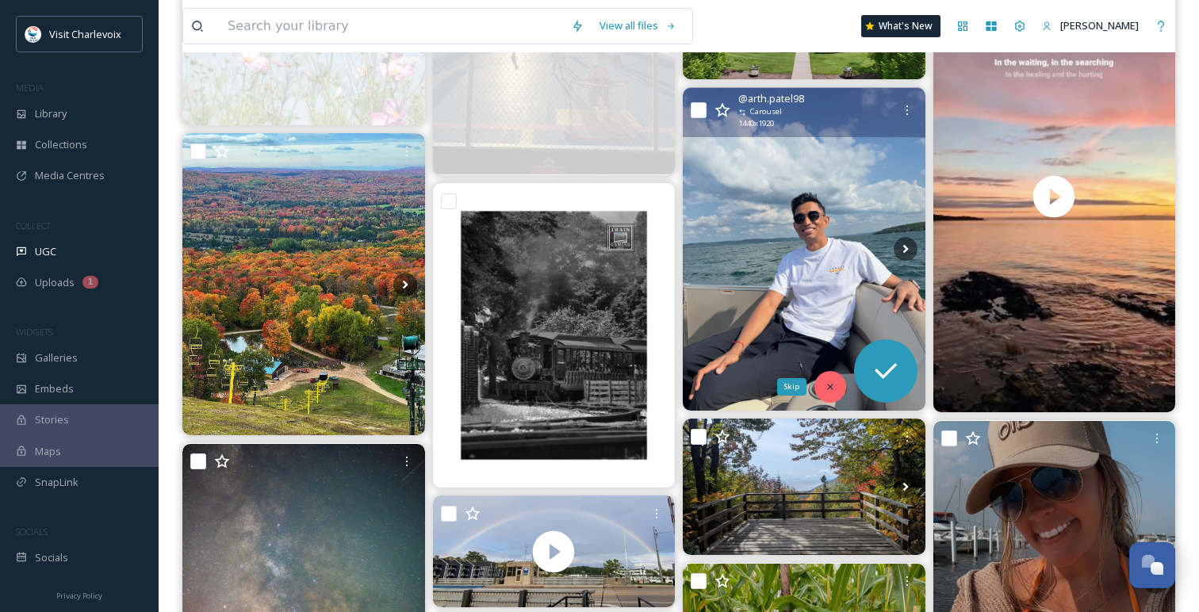
click at [831, 380] on div "Skip" at bounding box center [830, 387] width 32 height 32
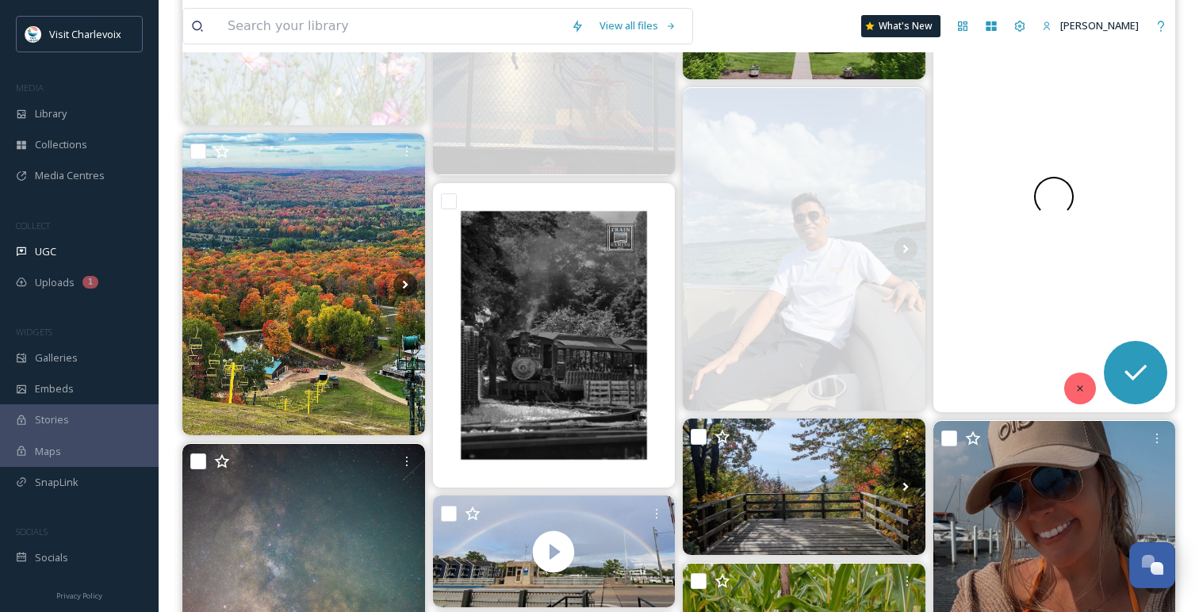
click at [1077, 388] on icon at bounding box center [1079, 388] width 11 height 11
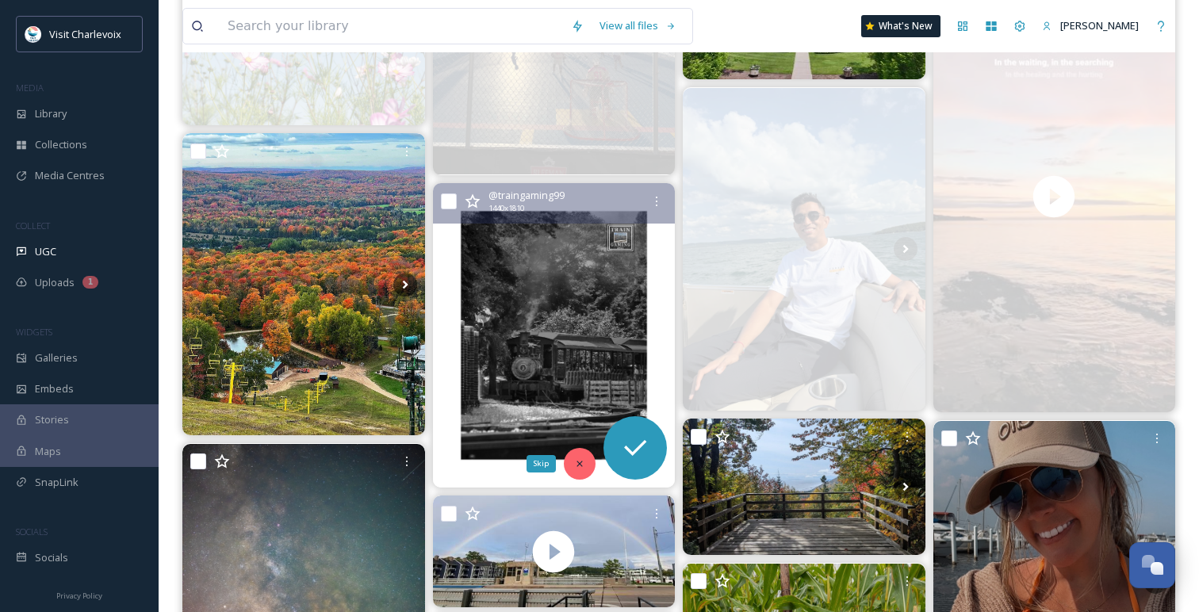
click at [578, 458] on icon at bounding box center [579, 463] width 11 height 11
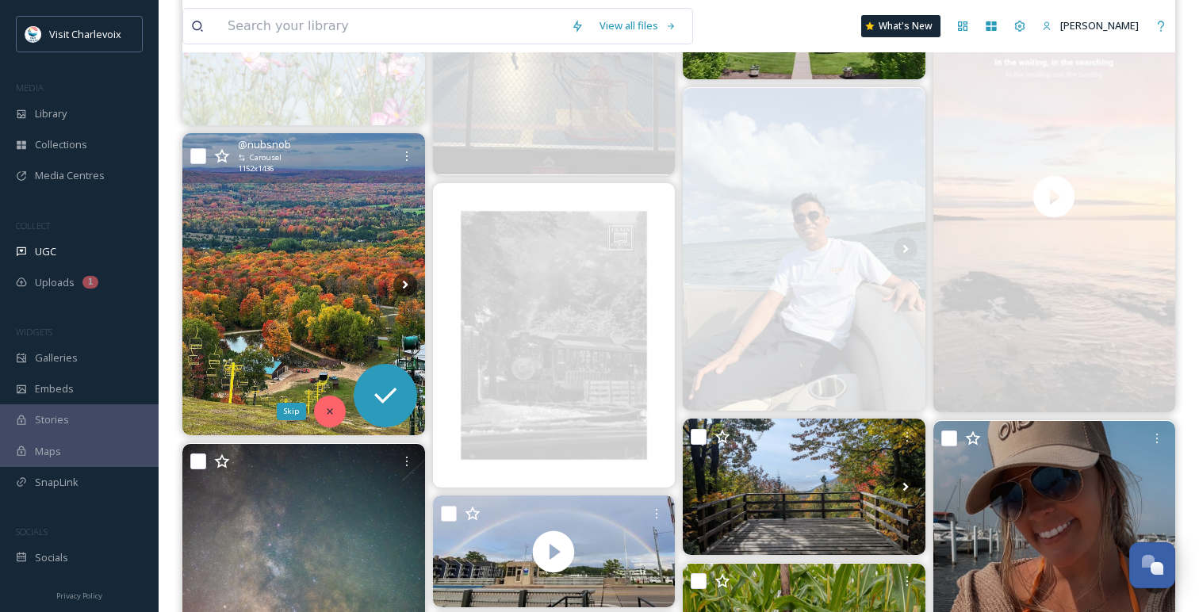
click at [337, 408] on div "Skip" at bounding box center [330, 412] width 32 height 32
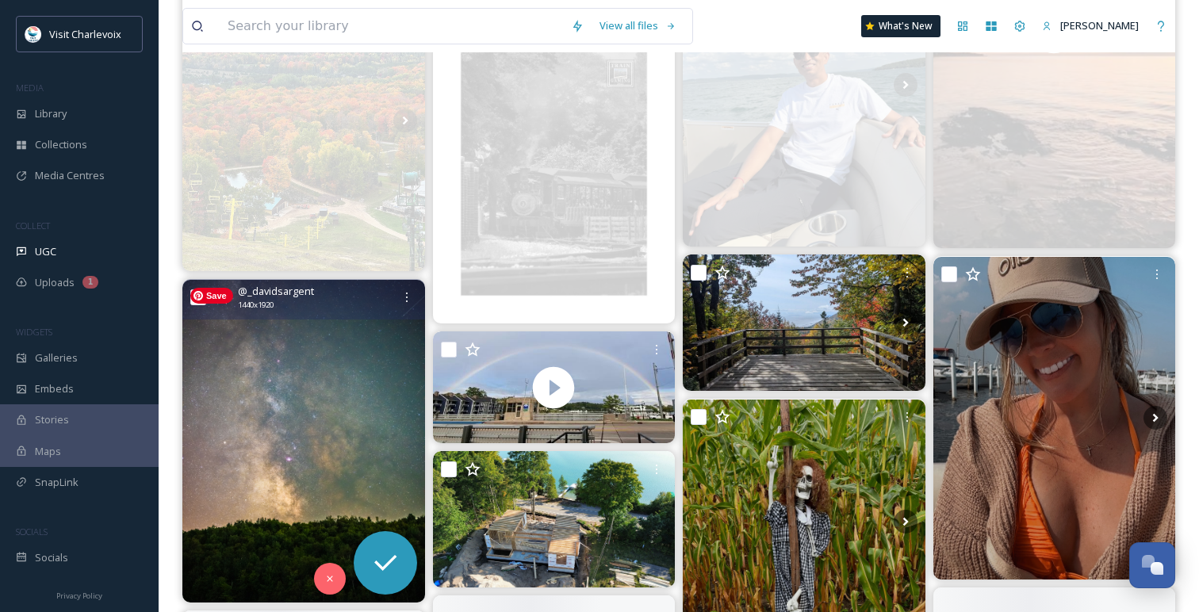
scroll to position [6006, 0]
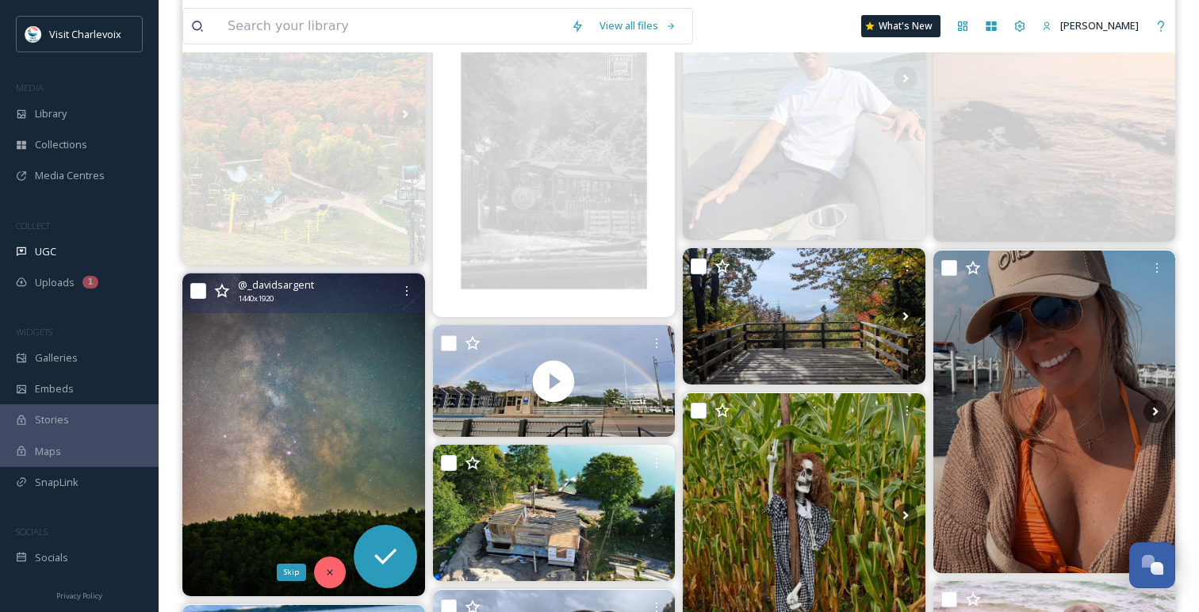
click at [332, 575] on icon at bounding box center [329, 572] width 11 height 11
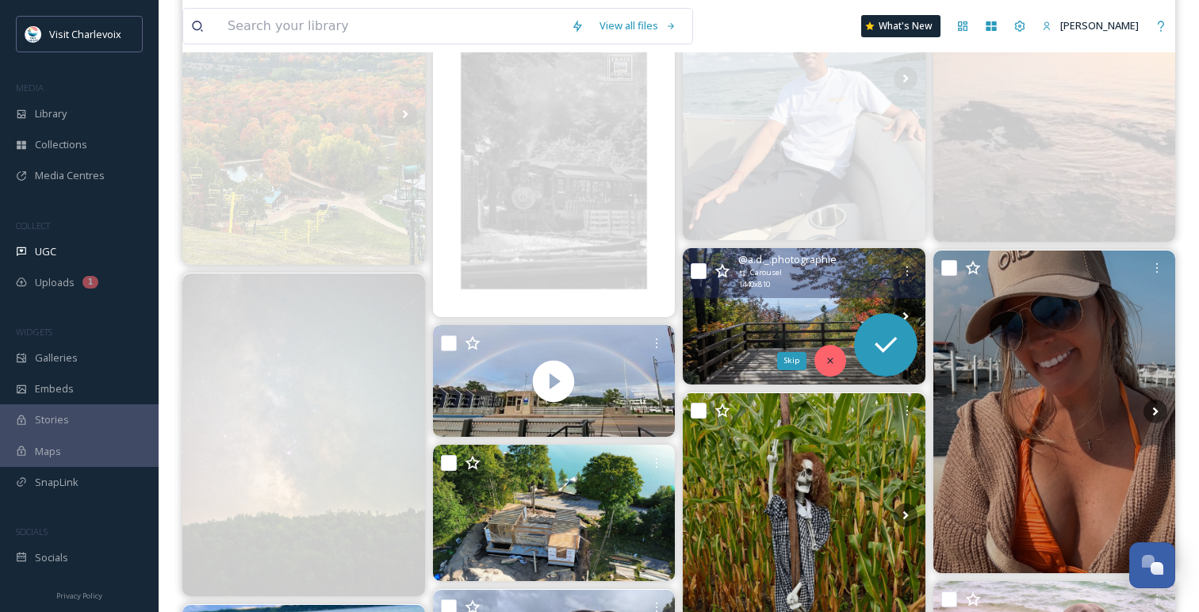
click at [828, 364] on icon at bounding box center [829, 360] width 11 height 11
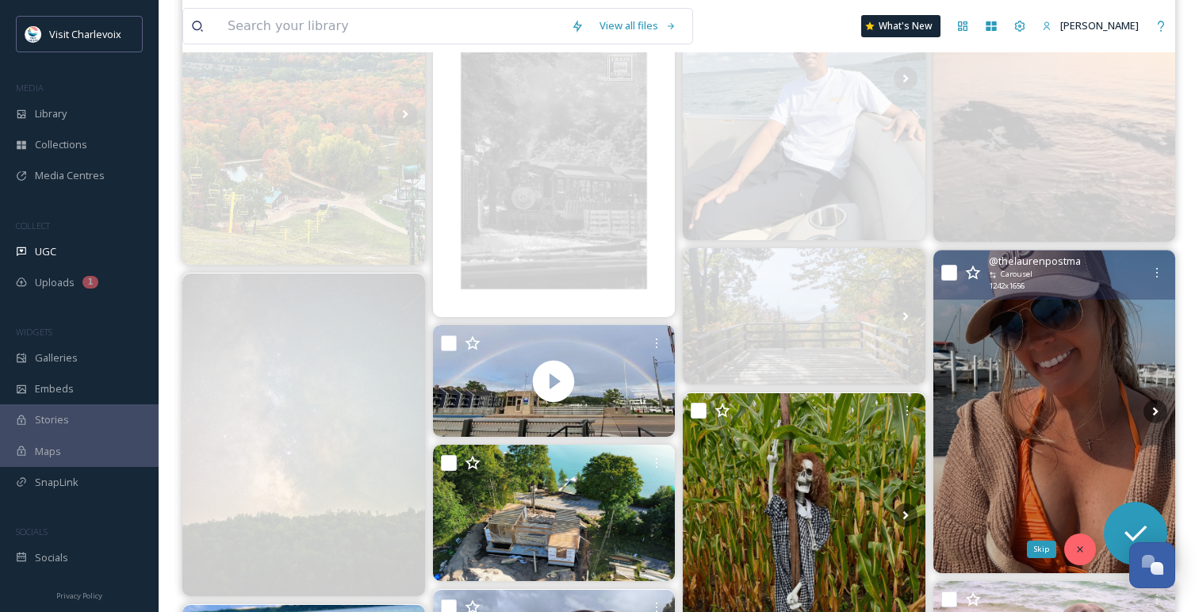
click at [1087, 548] on div "Skip" at bounding box center [1080, 550] width 32 height 32
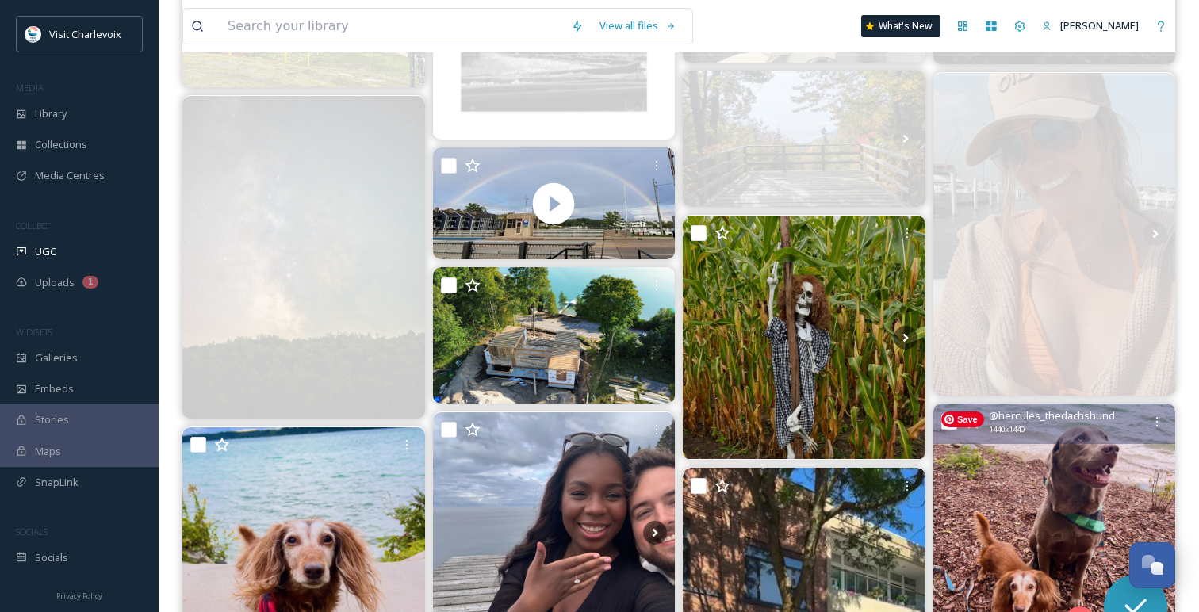
scroll to position [6213, 0]
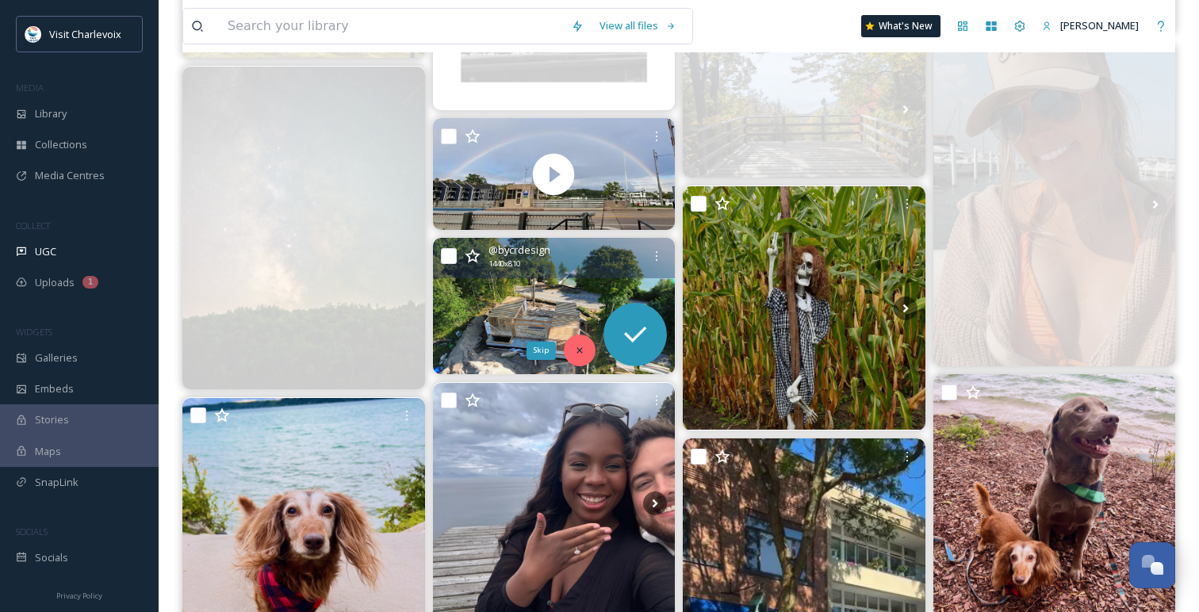
click at [576, 352] on icon at bounding box center [579, 350] width 11 height 11
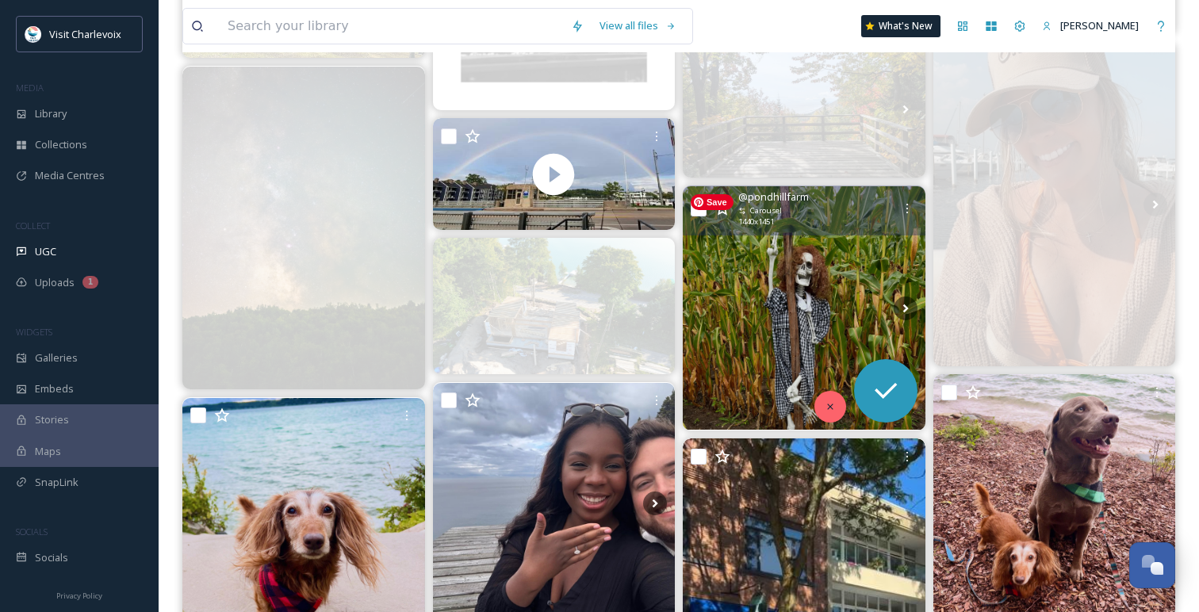
click at [820, 393] on div at bounding box center [830, 407] width 32 height 32
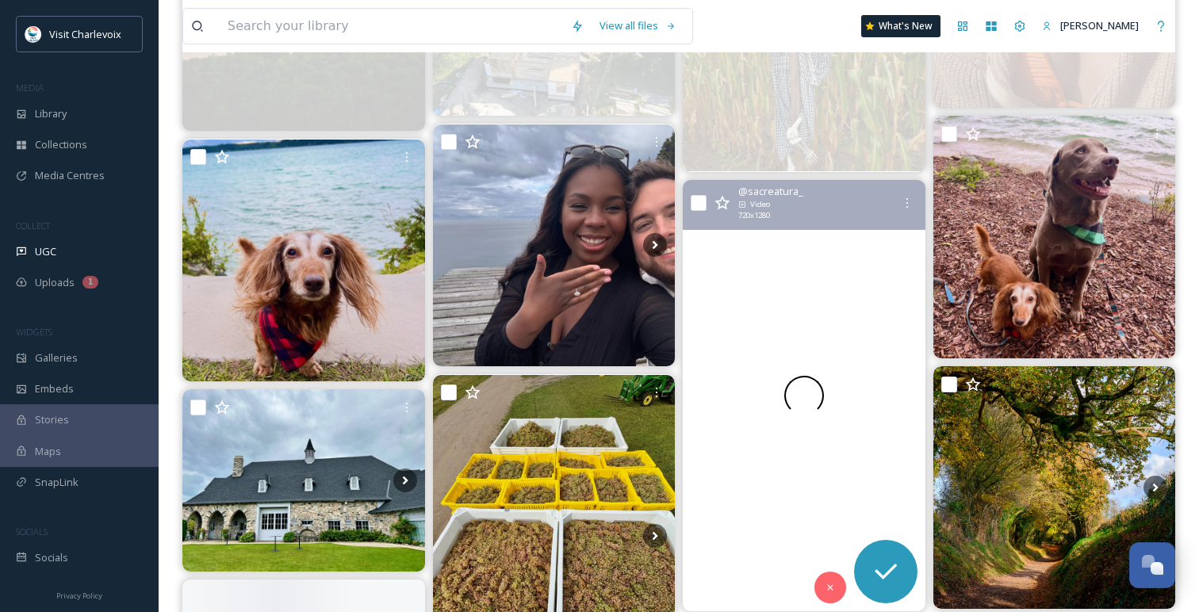
scroll to position [6592, 0]
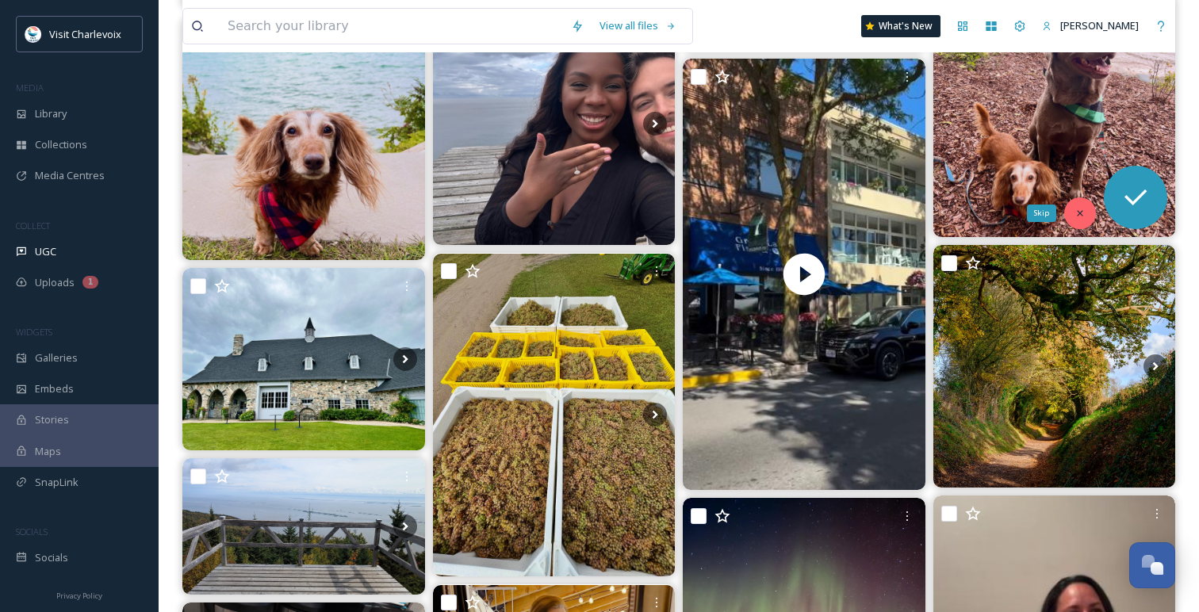
click at [1088, 212] on div "Skip" at bounding box center [1080, 213] width 32 height 32
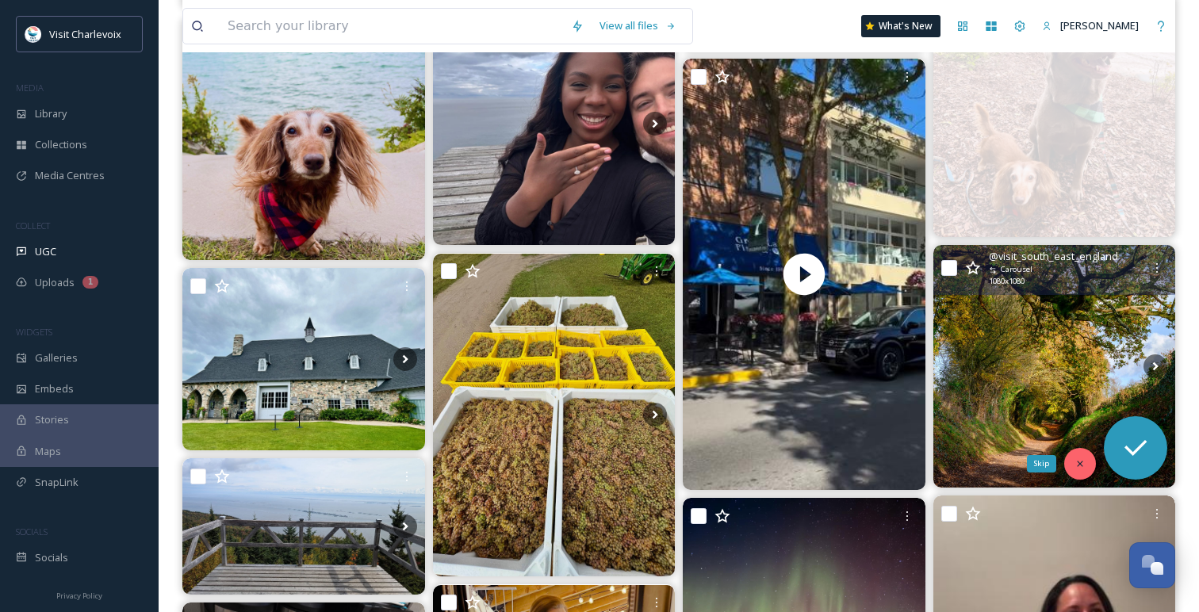
click at [1074, 452] on div "Skip" at bounding box center [1080, 464] width 32 height 32
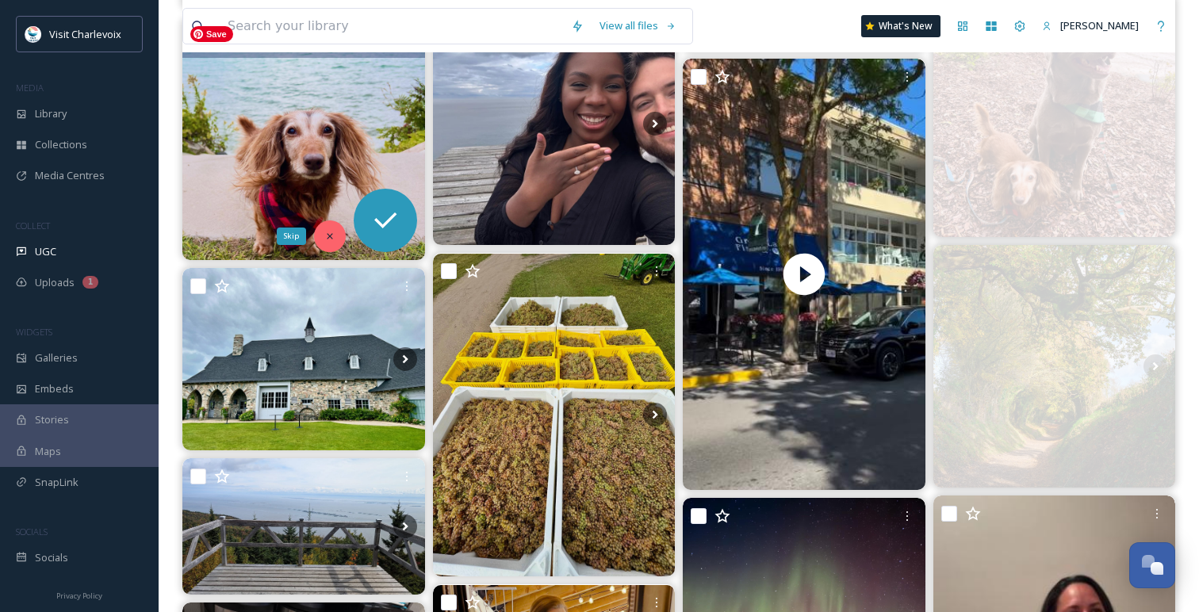
click at [331, 239] on icon at bounding box center [329, 236] width 11 height 11
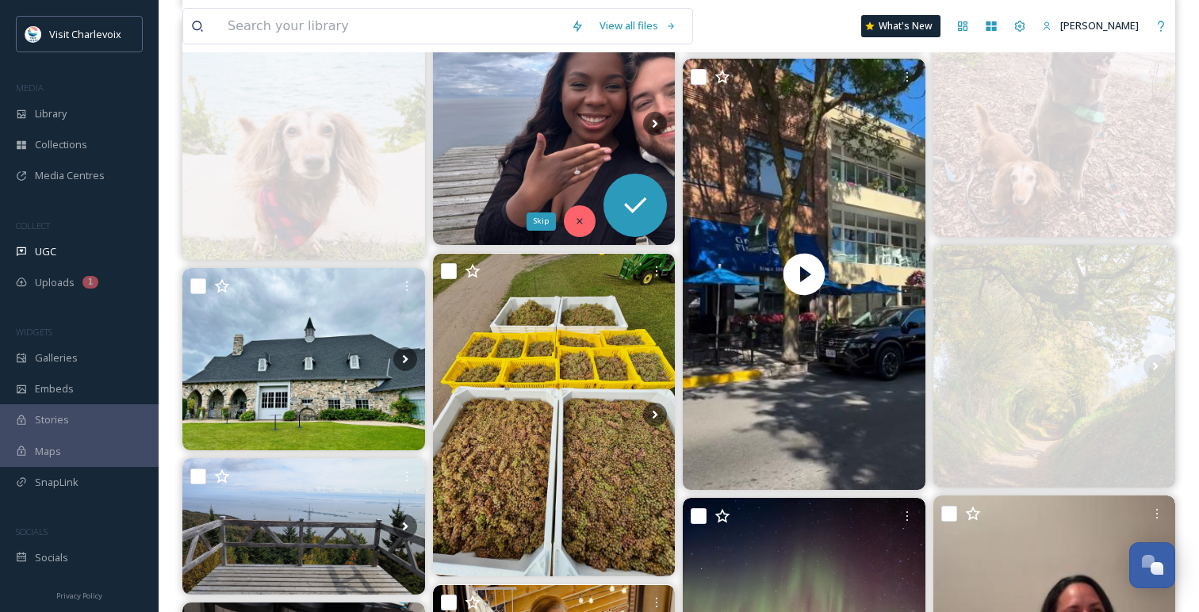
click at [578, 221] on icon at bounding box center [579, 221] width 11 height 11
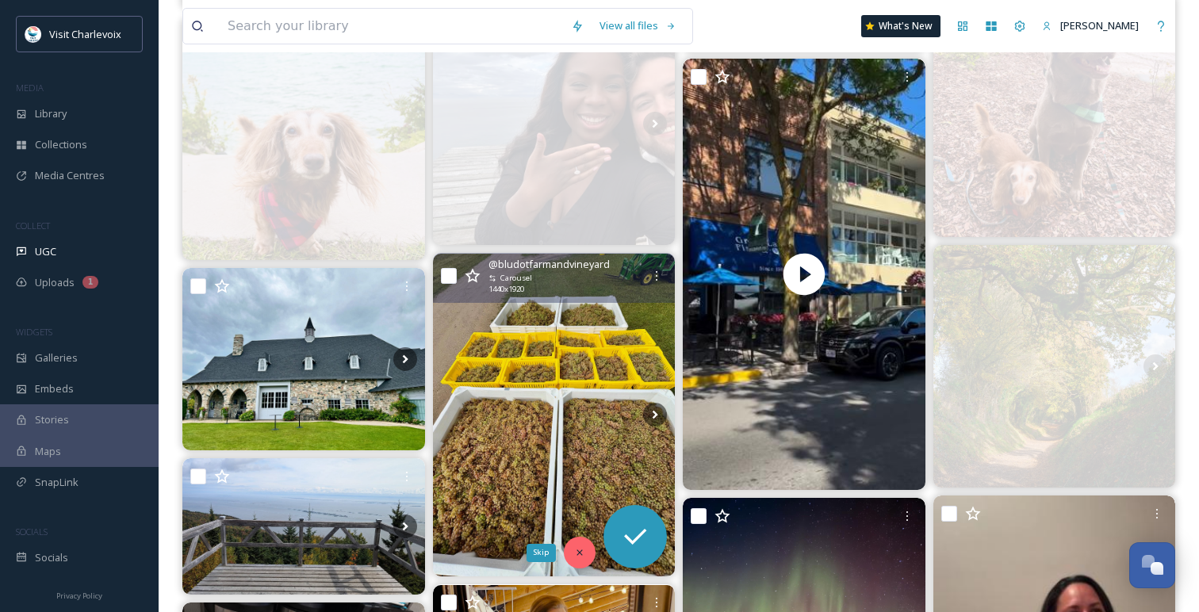
click at [575, 553] on icon at bounding box center [579, 552] width 11 height 11
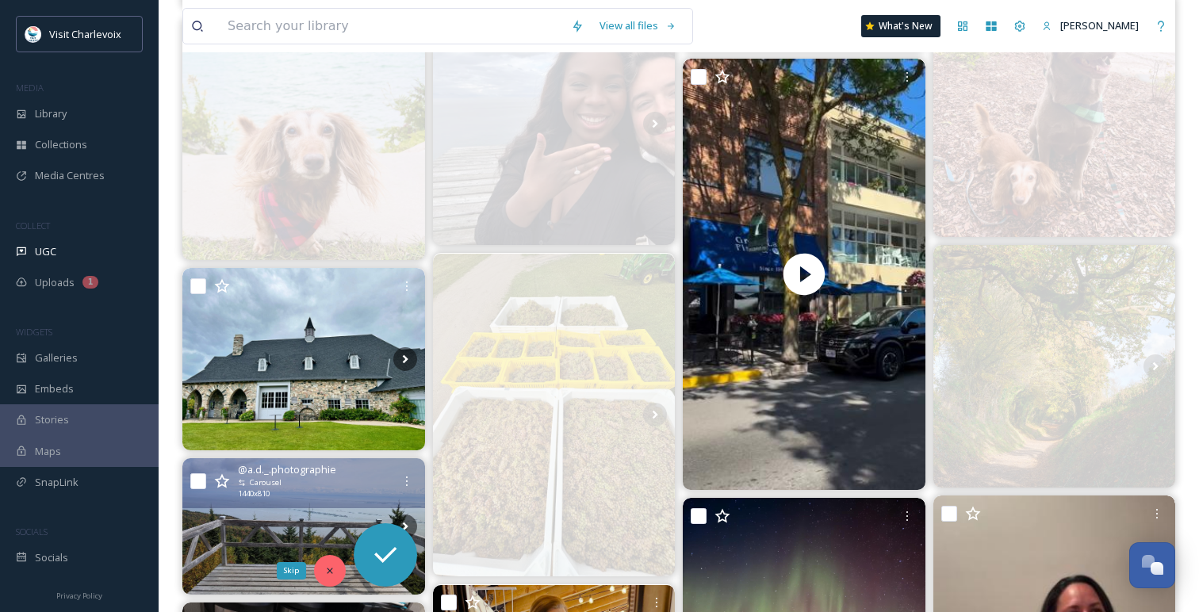
click at [330, 573] on icon at bounding box center [329, 570] width 11 height 11
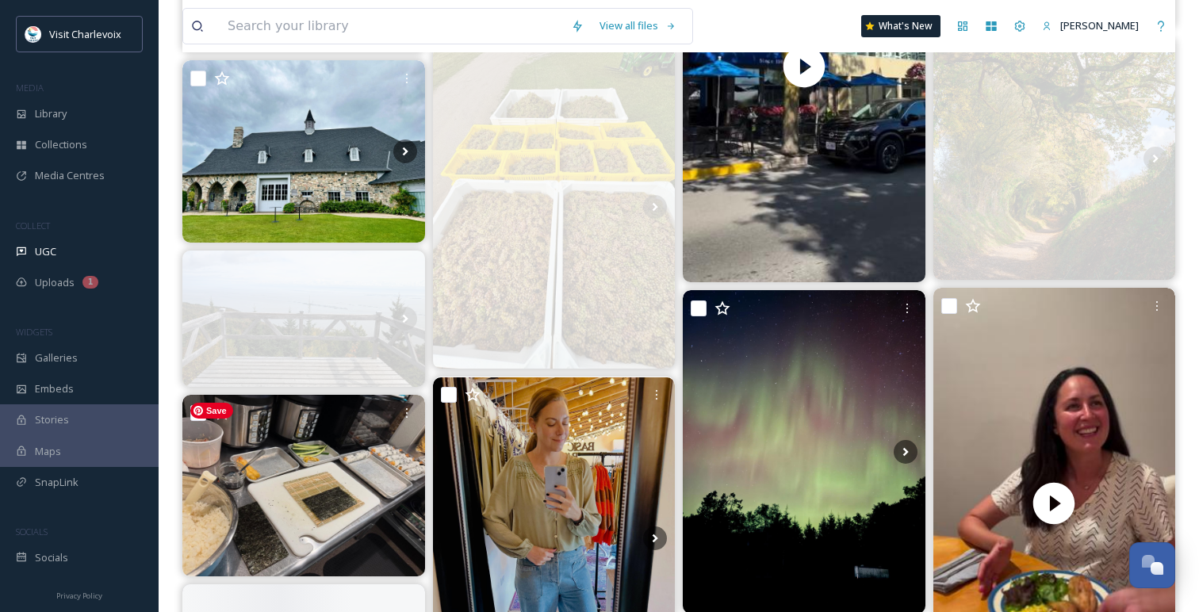
scroll to position [6833, 0]
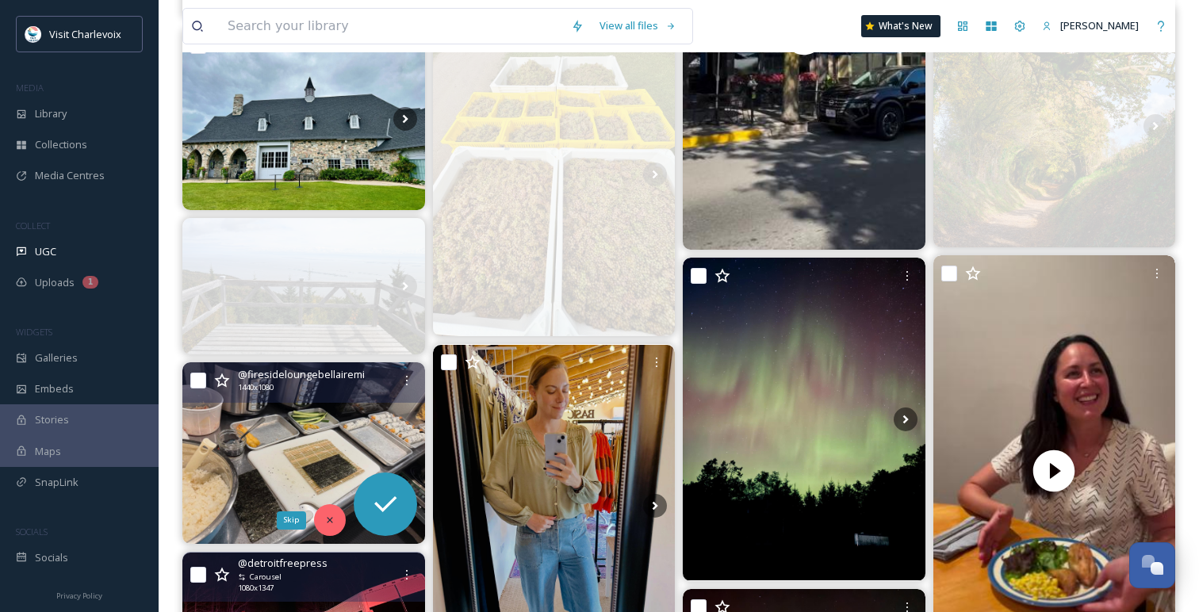
click at [334, 516] on icon at bounding box center [329, 519] width 11 height 11
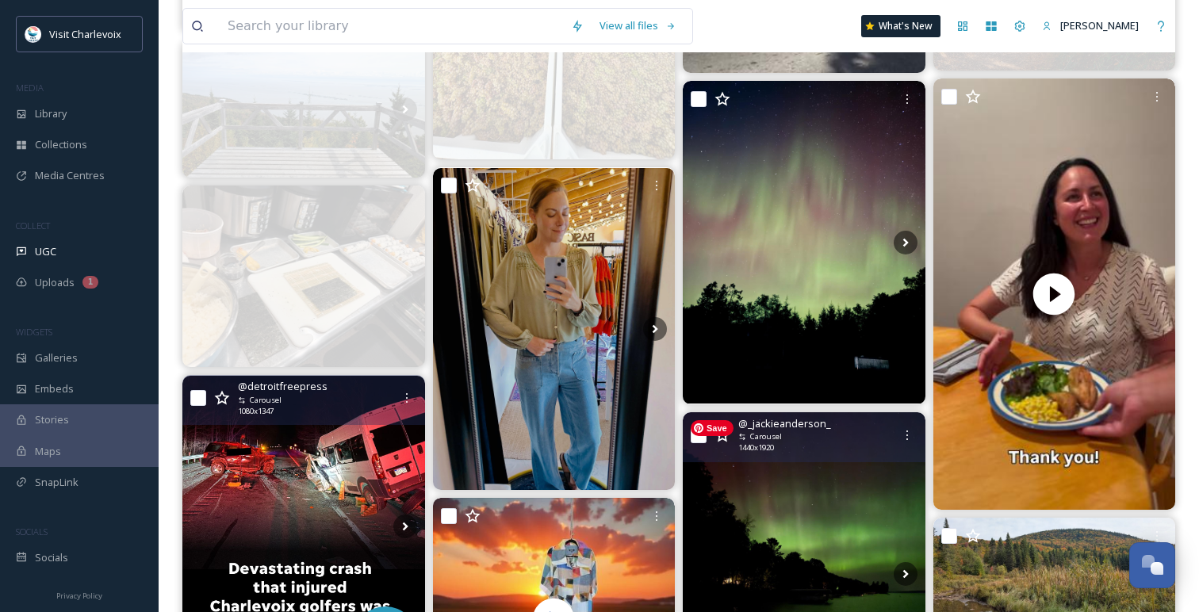
scroll to position [7024, 0]
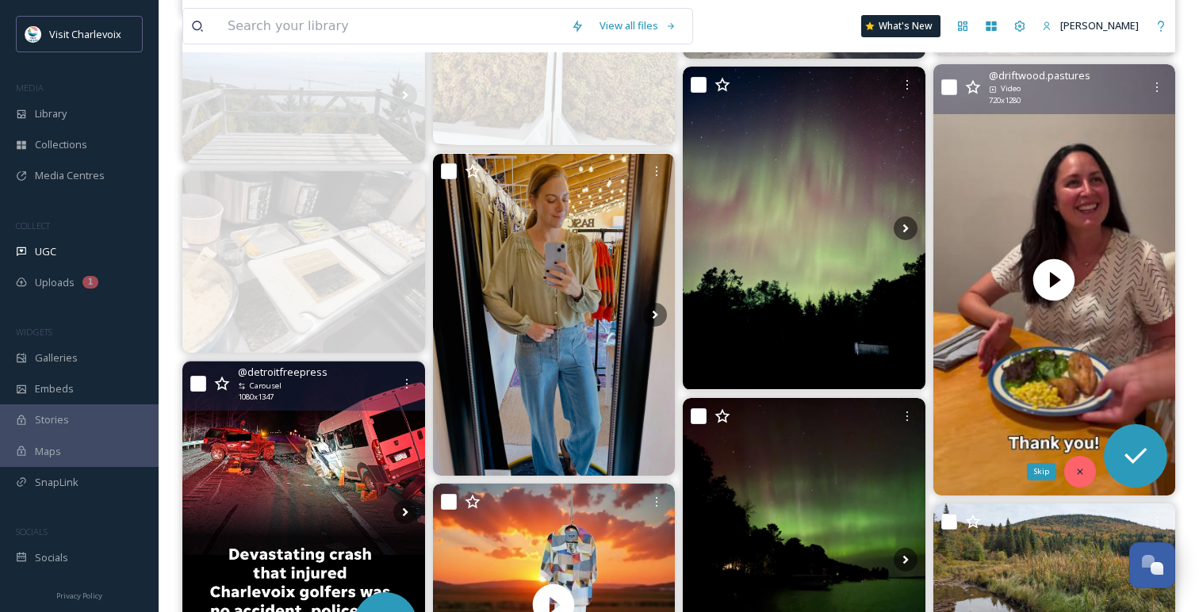
click at [1080, 467] on icon at bounding box center [1079, 471] width 11 height 11
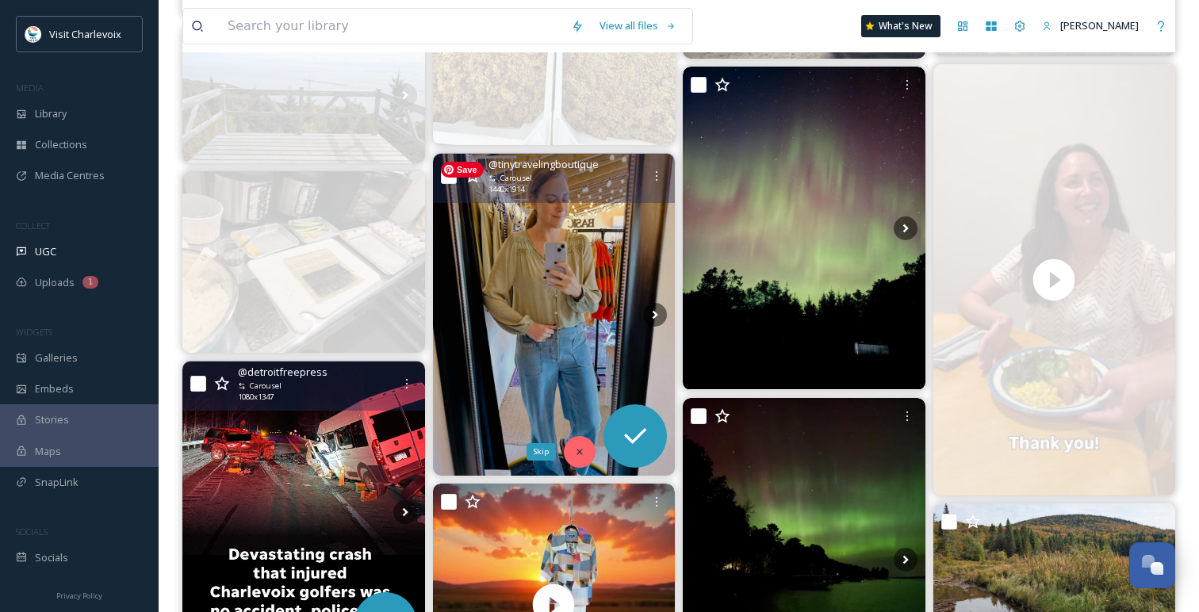
click at [575, 445] on div "Skip" at bounding box center [580, 452] width 32 height 32
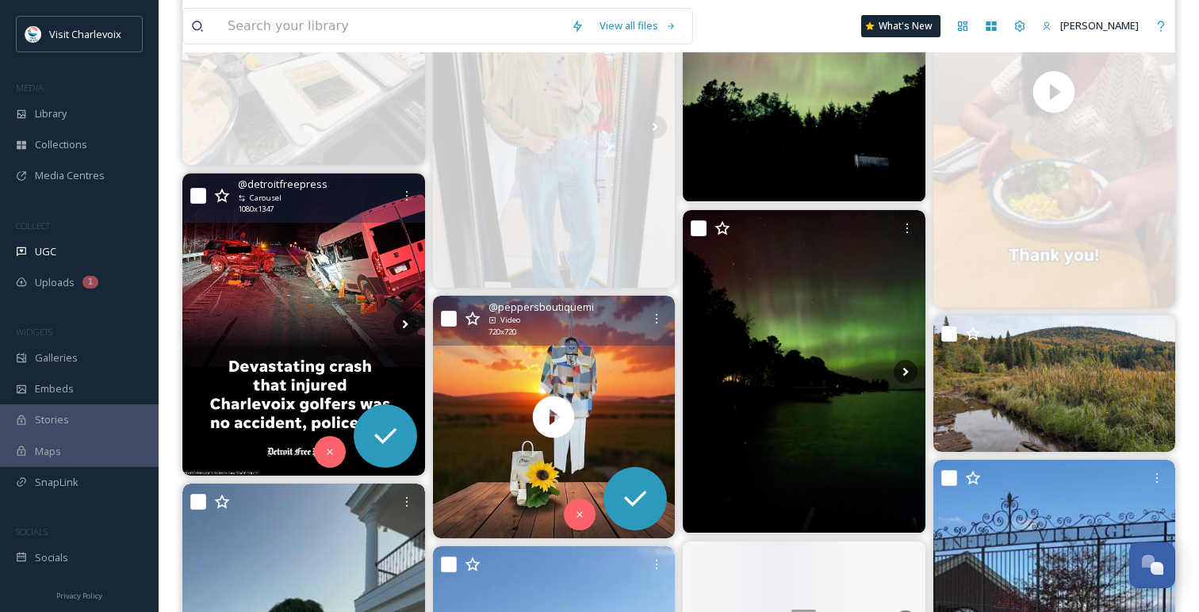
scroll to position [7215, 0]
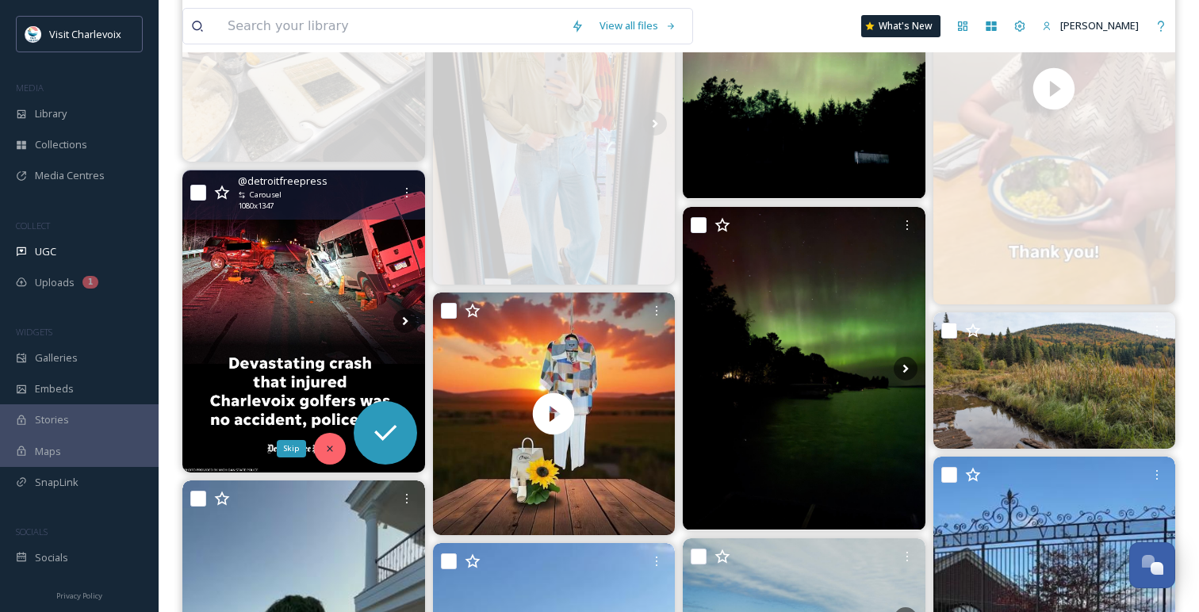
click at [326, 447] on icon at bounding box center [329, 448] width 11 height 11
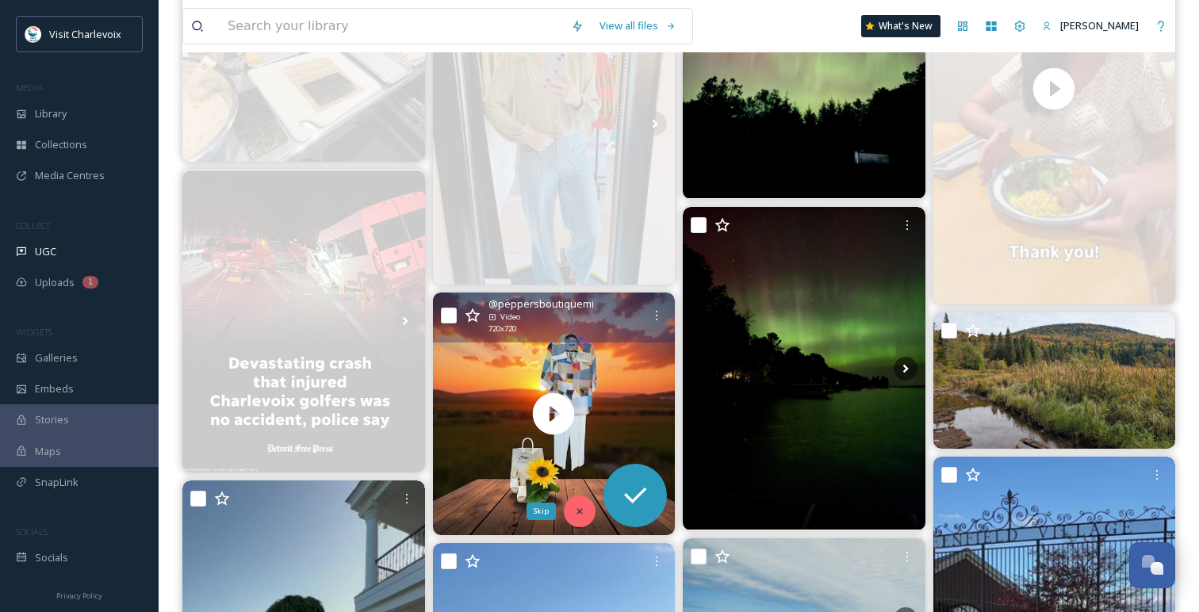
click at [582, 515] on icon at bounding box center [579, 511] width 11 height 11
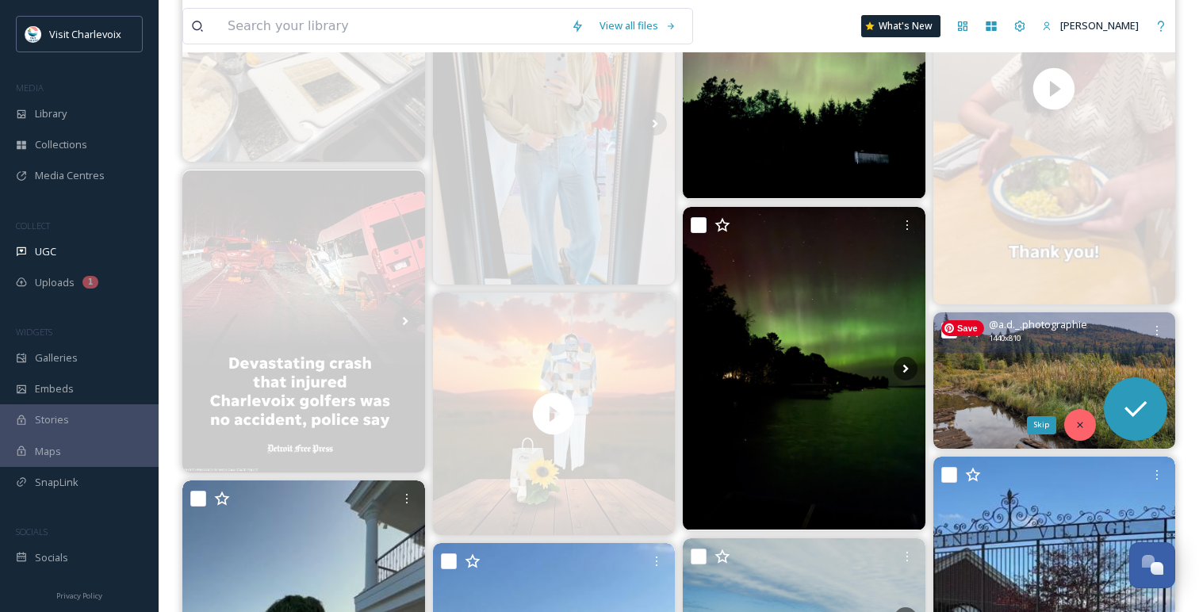
click at [1069, 420] on div "Skip" at bounding box center [1080, 425] width 32 height 32
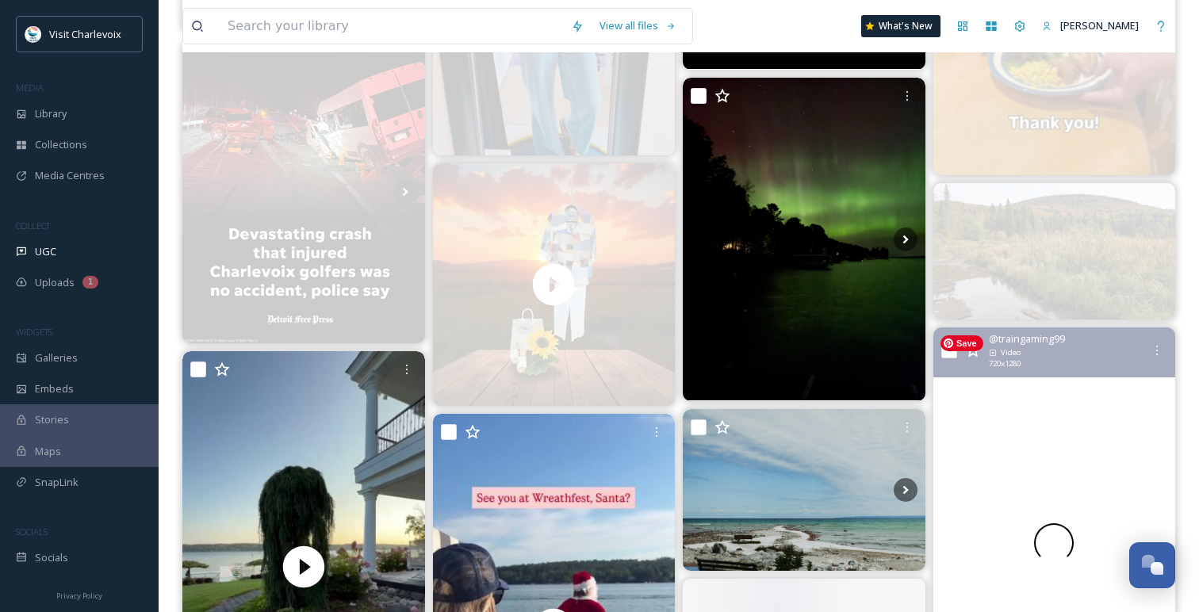
scroll to position [7498, 0]
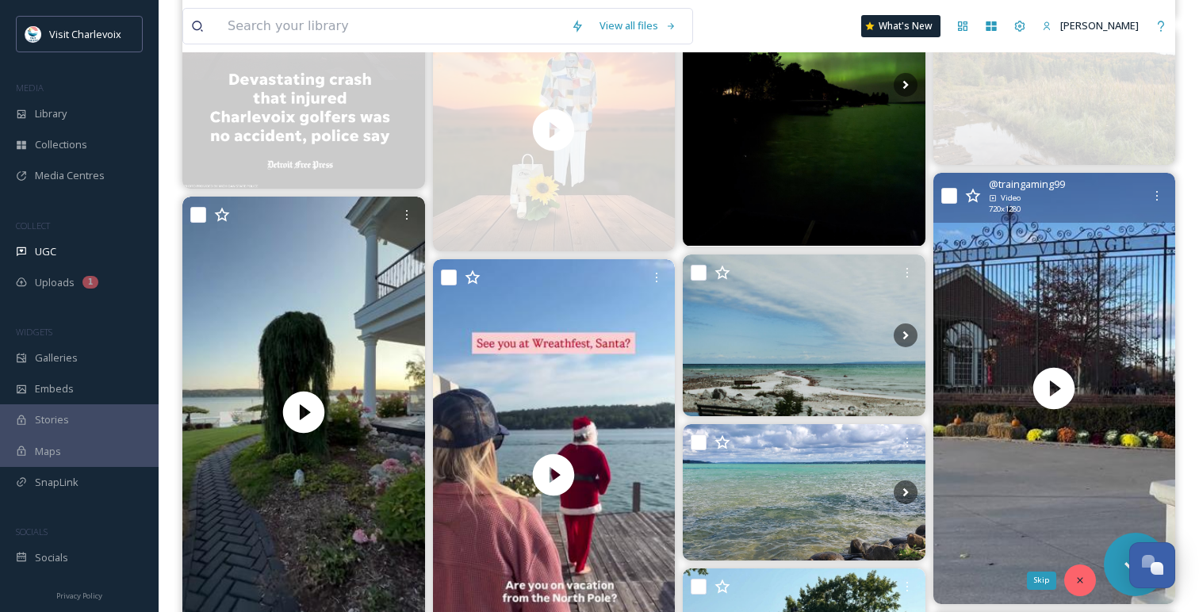
click at [1074, 584] on icon at bounding box center [1079, 580] width 11 height 11
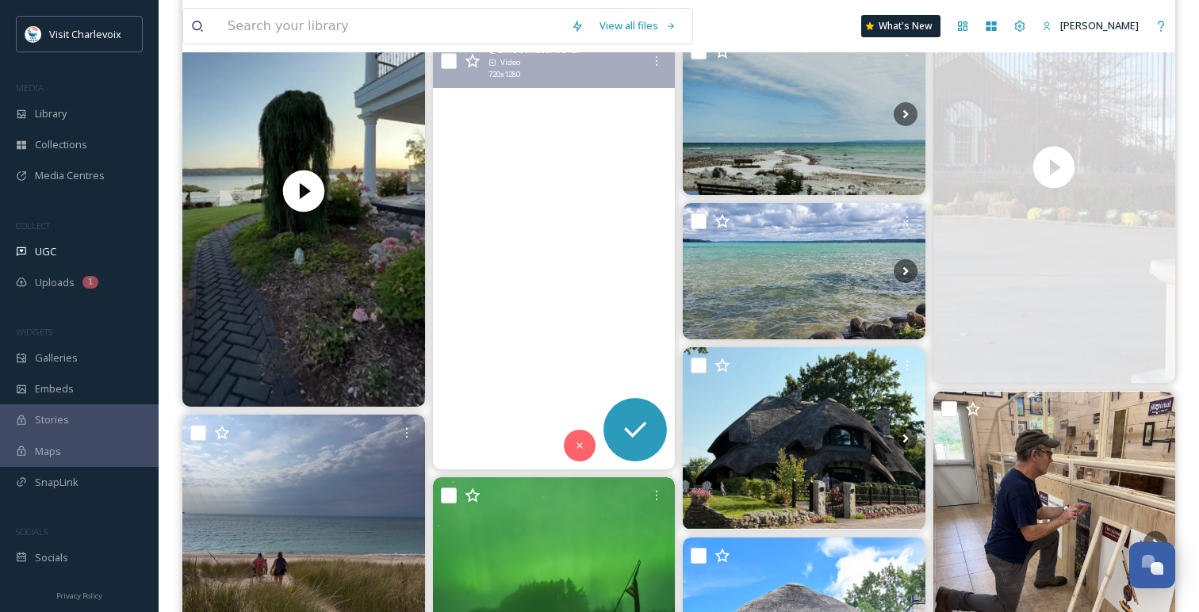
scroll to position [7724, 0]
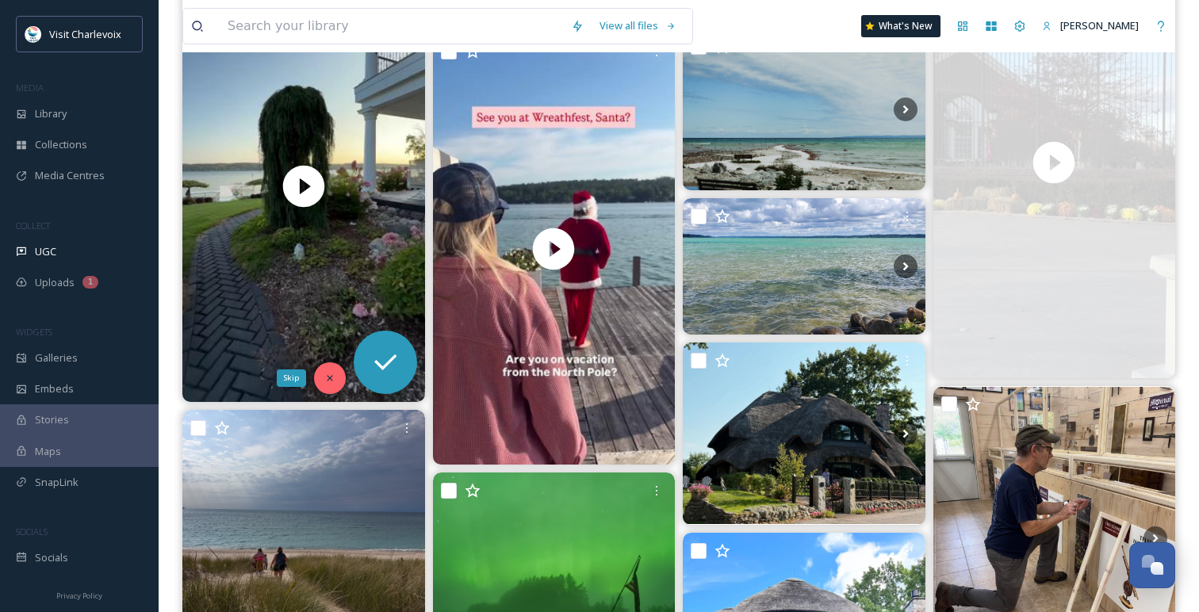
click at [335, 378] on icon at bounding box center [329, 378] width 11 height 11
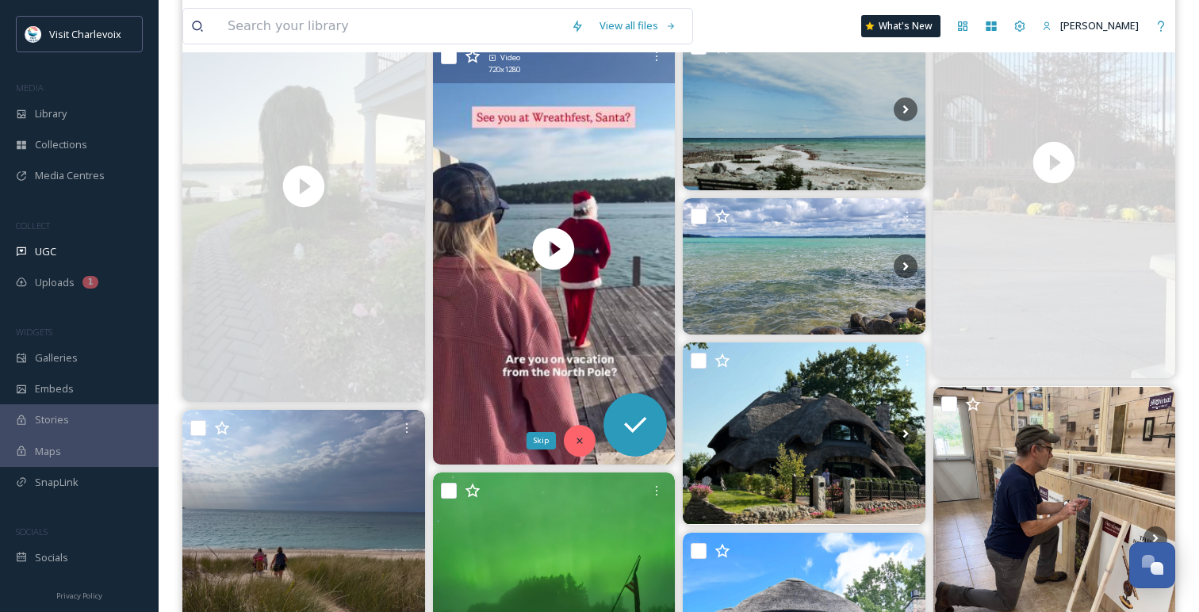
click at [580, 435] on icon at bounding box center [579, 440] width 11 height 11
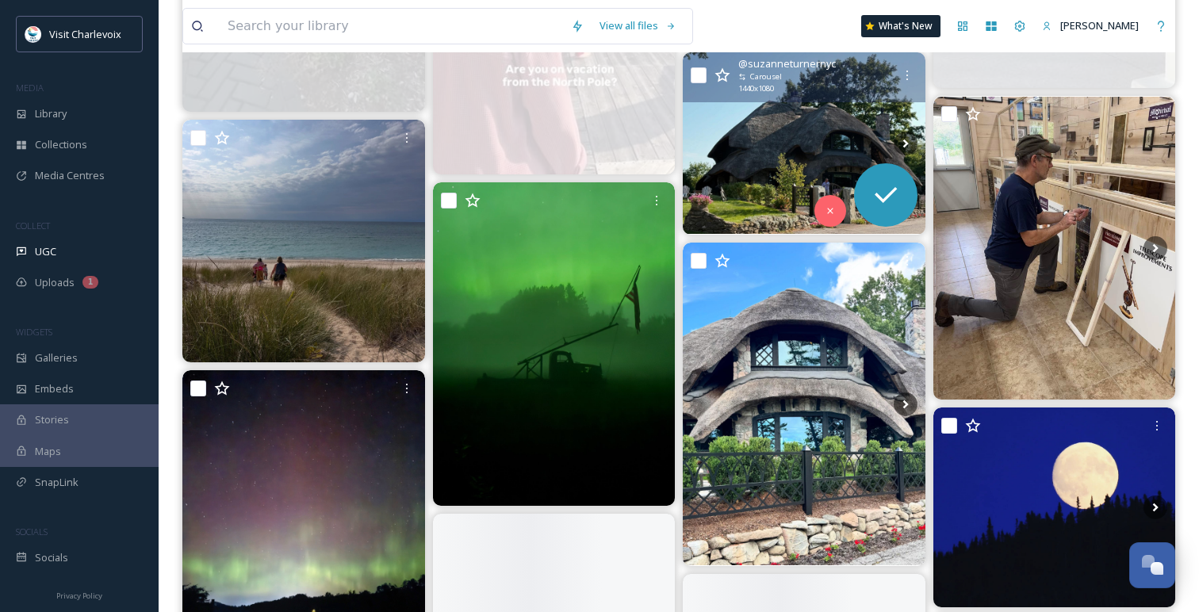
scroll to position [8055, 0]
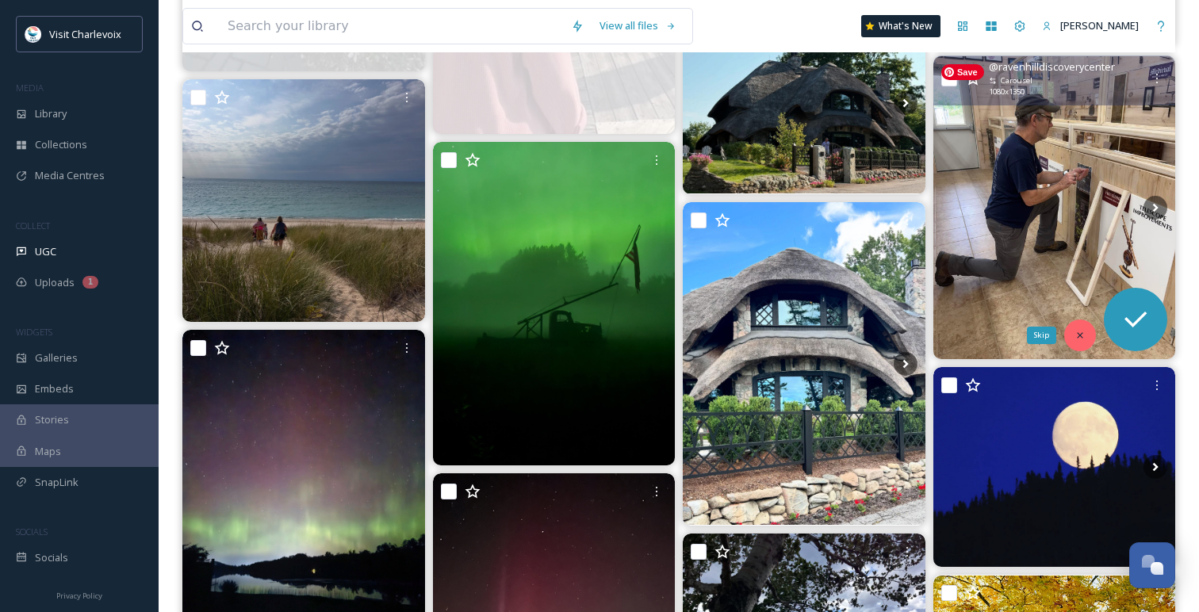
click at [1081, 336] on icon at bounding box center [1080, 335] width 6 height 6
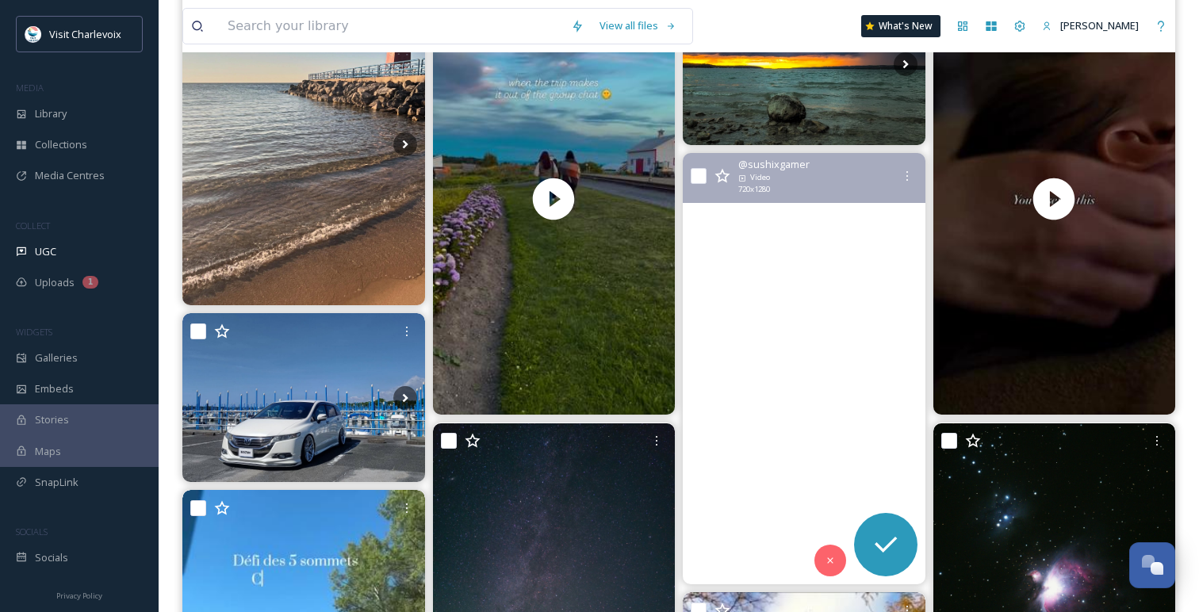
scroll to position [278, 0]
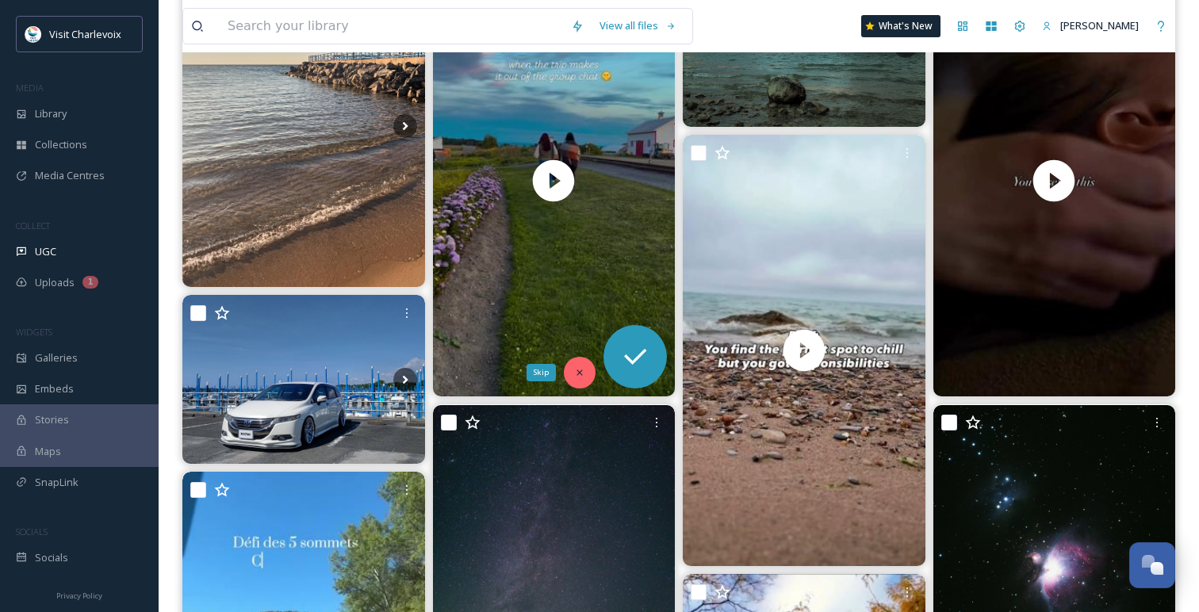
click at [575, 368] on icon at bounding box center [579, 372] width 11 height 11
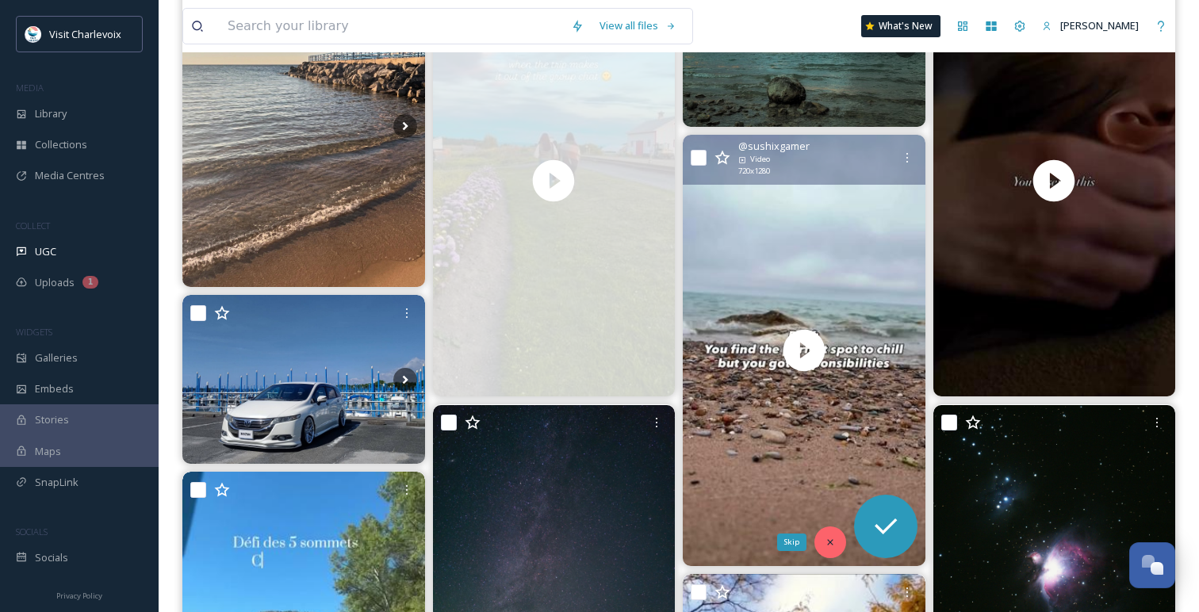
click at [826, 537] on icon at bounding box center [829, 542] width 11 height 11
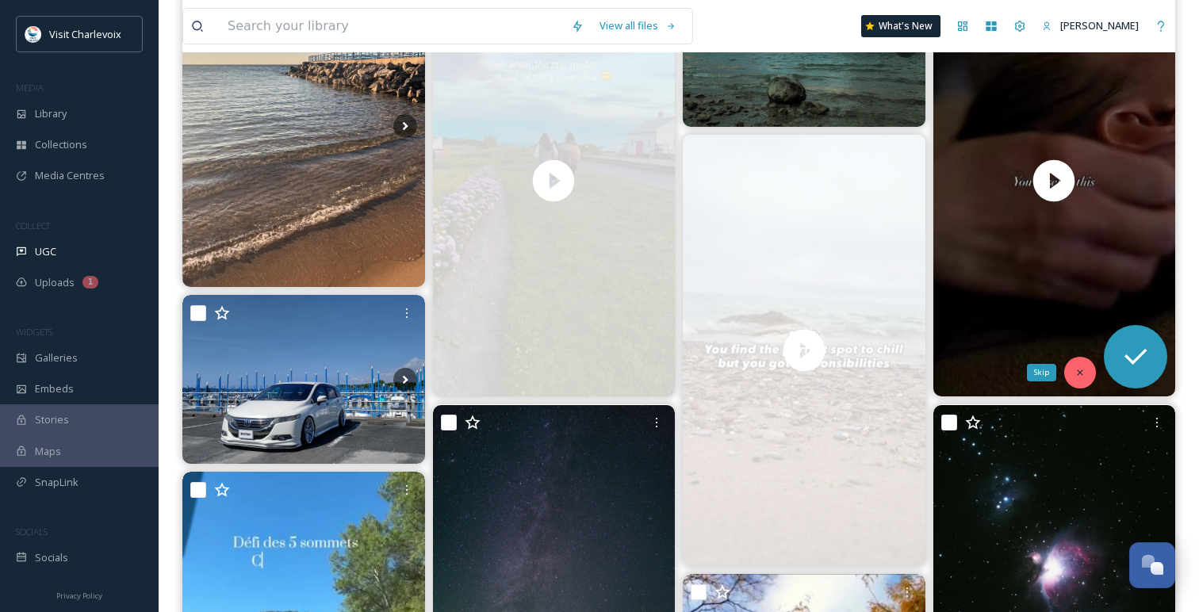
click at [1077, 369] on icon at bounding box center [1079, 372] width 11 height 11
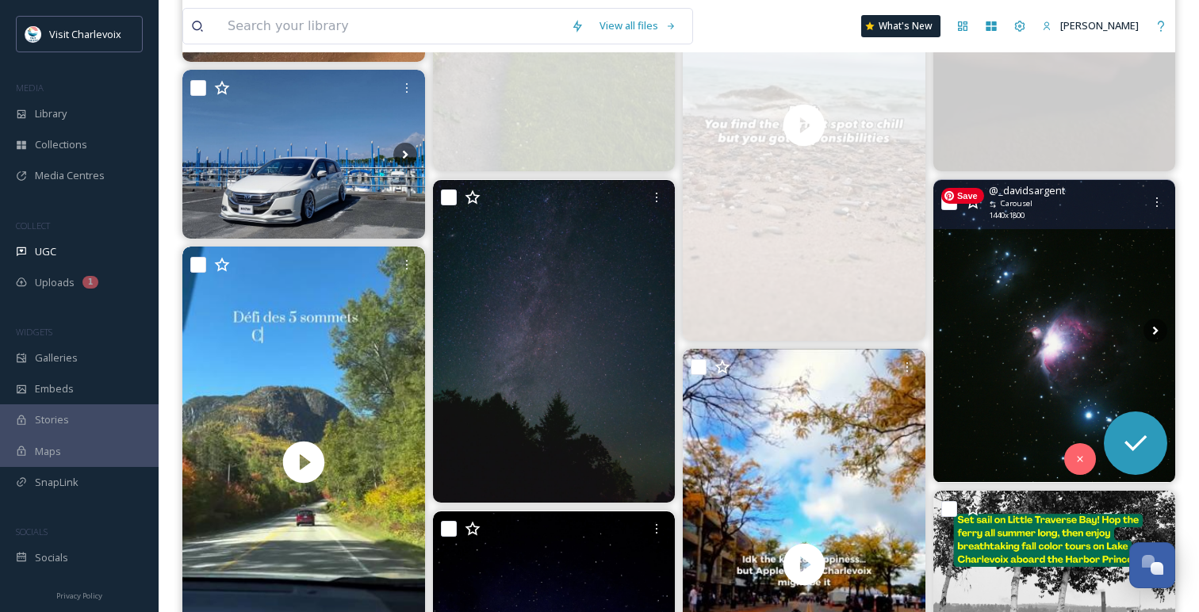
scroll to position [533, 0]
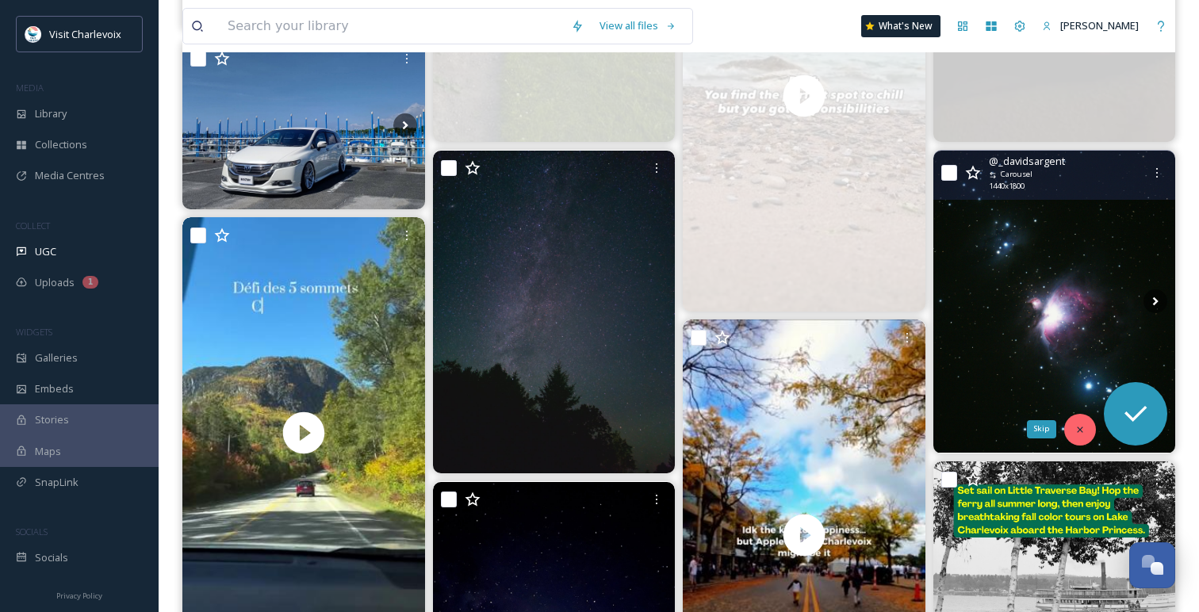
click at [1076, 426] on icon at bounding box center [1079, 429] width 11 height 11
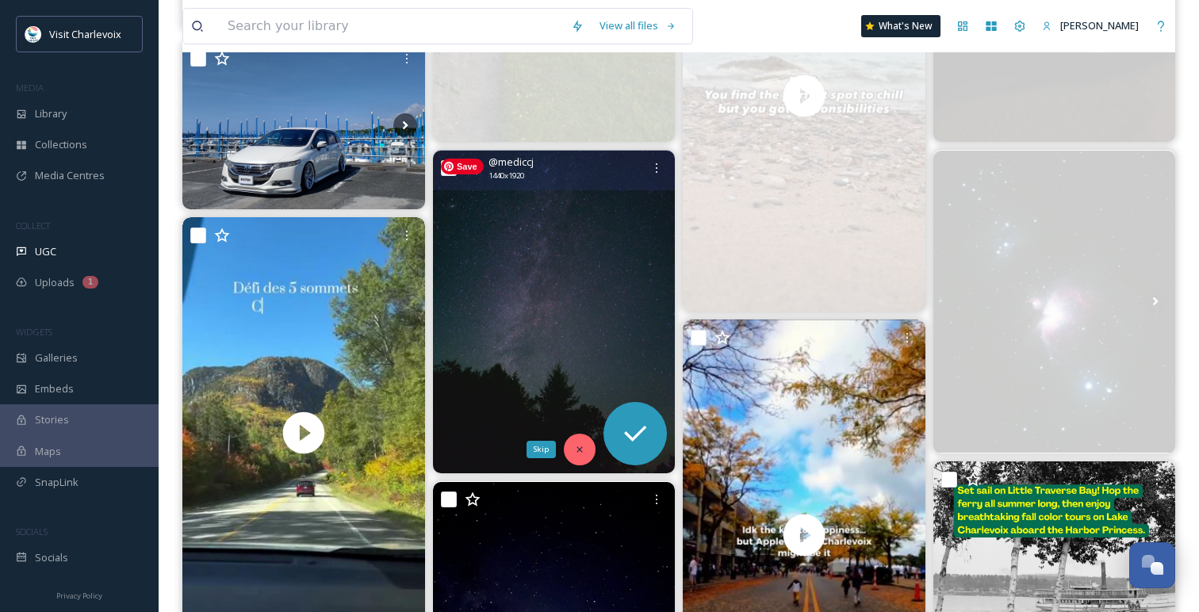
click at [590, 442] on div "Skip" at bounding box center [580, 450] width 32 height 32
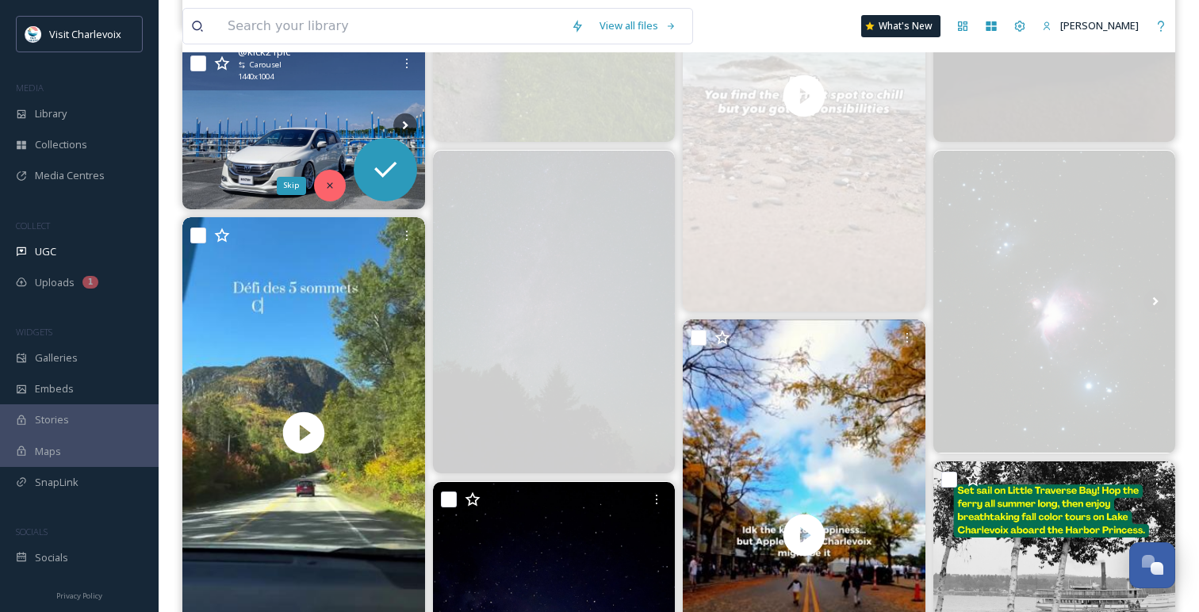
click at [341, 189] on div "Skip" at bounding box center [330, 186] width 32 height 32
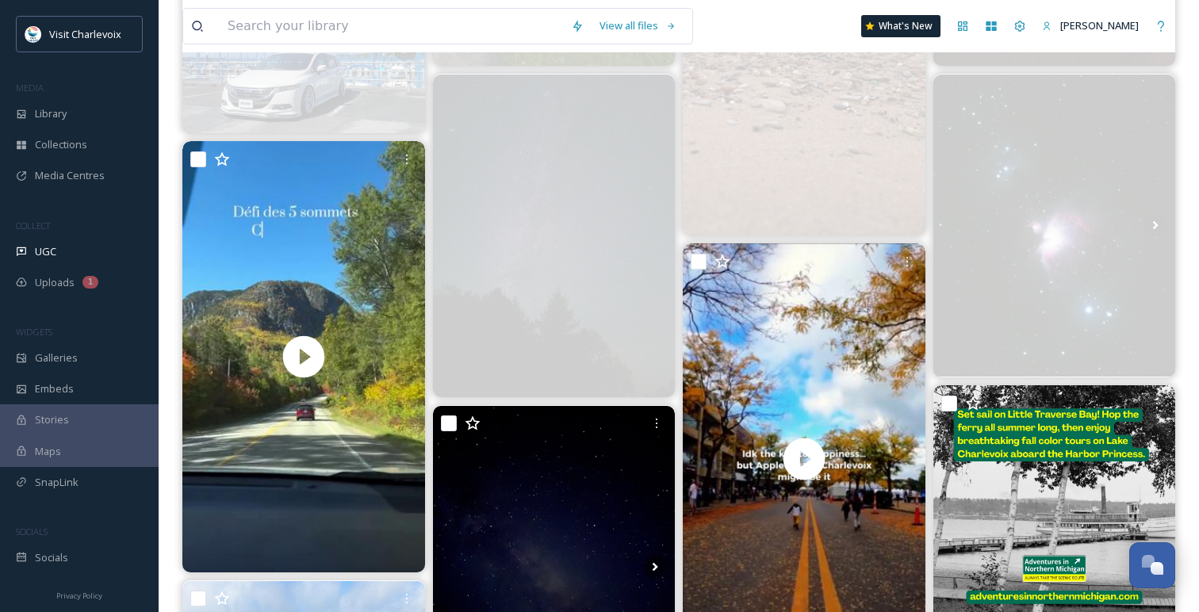
scroll to position [724, 0]
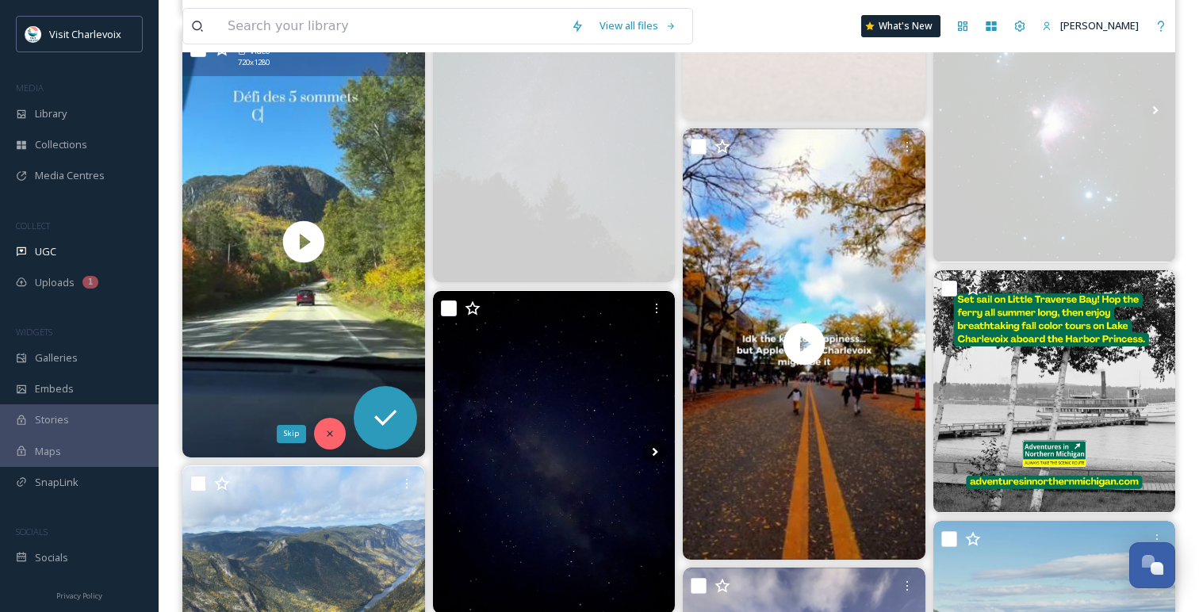
click at [330, 429] on icon at bounding box center [329, 433] width 11 height 11
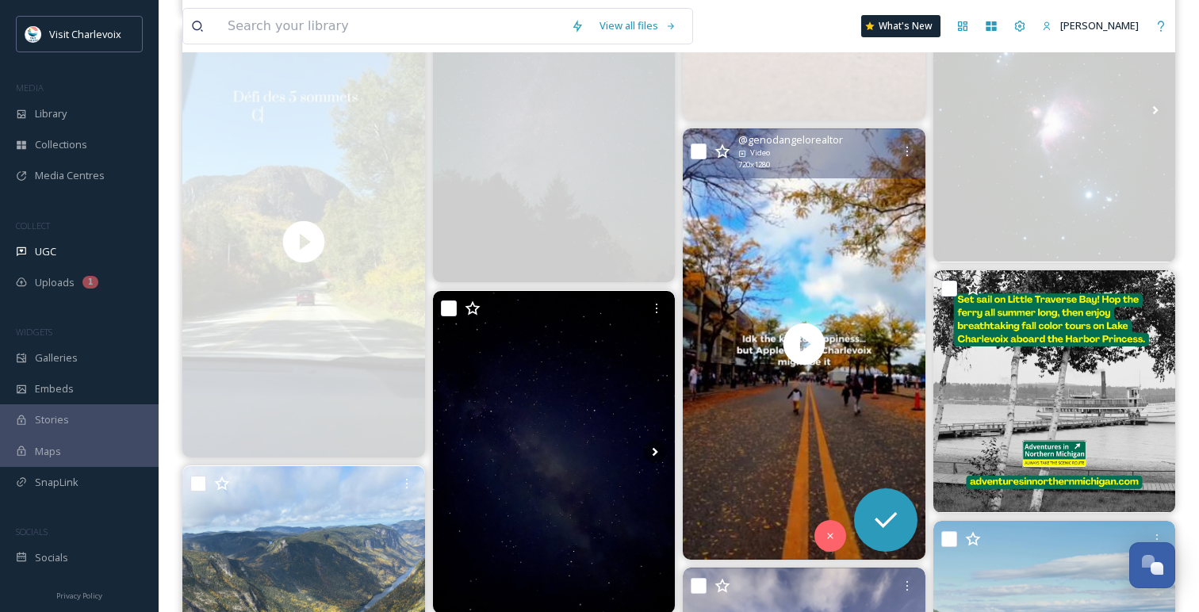
click at [796, 138] on span "@ genodangelorealtor" at bounding box center [790, 139] width 105 height 15
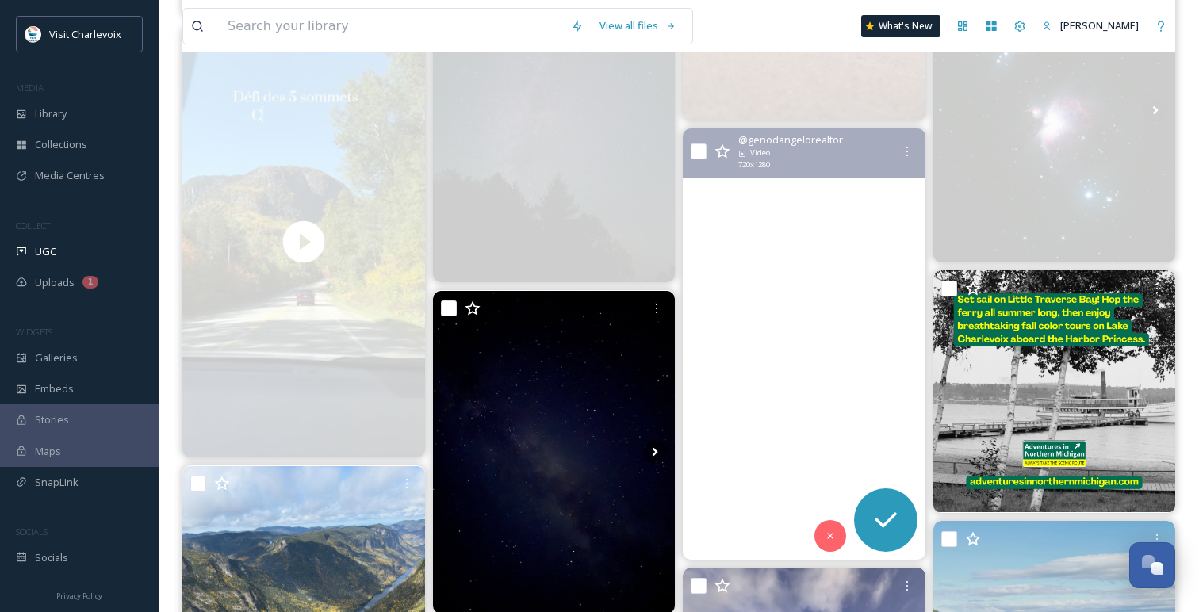
click at [816, 312] on video "It’s almost time for one of Charlevoix’s best fall traditions 🍎✨\a\aThe 46th An…" at bounding box center [804, 343] width 243 height 431
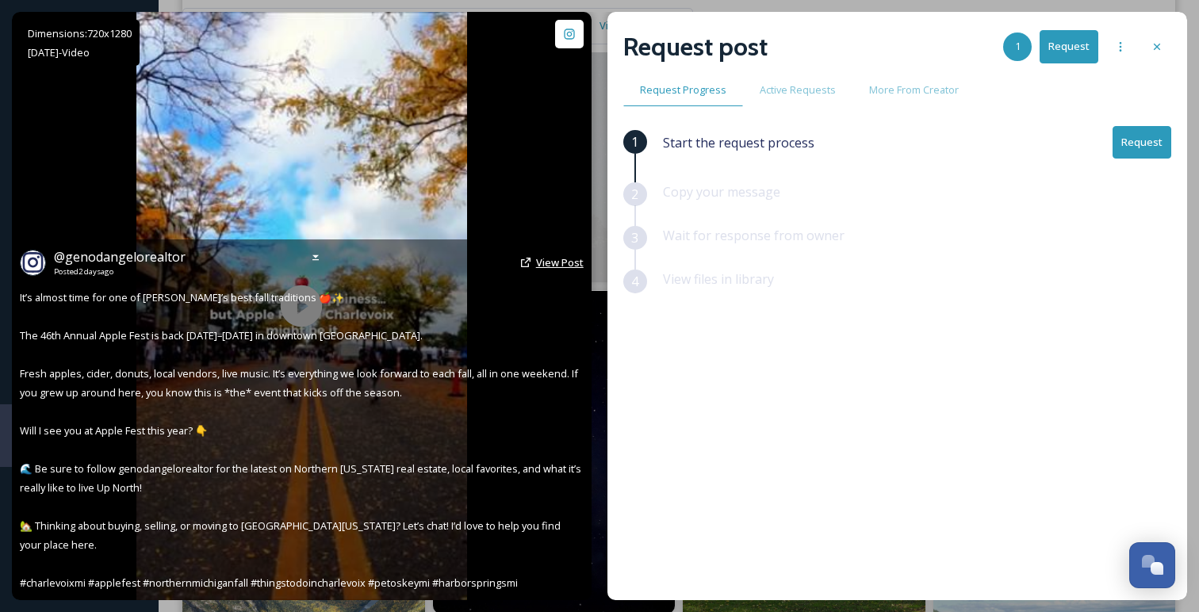
click at [556, 270] on span "View Post" at bounding box center [560, 262] width 48 height 14
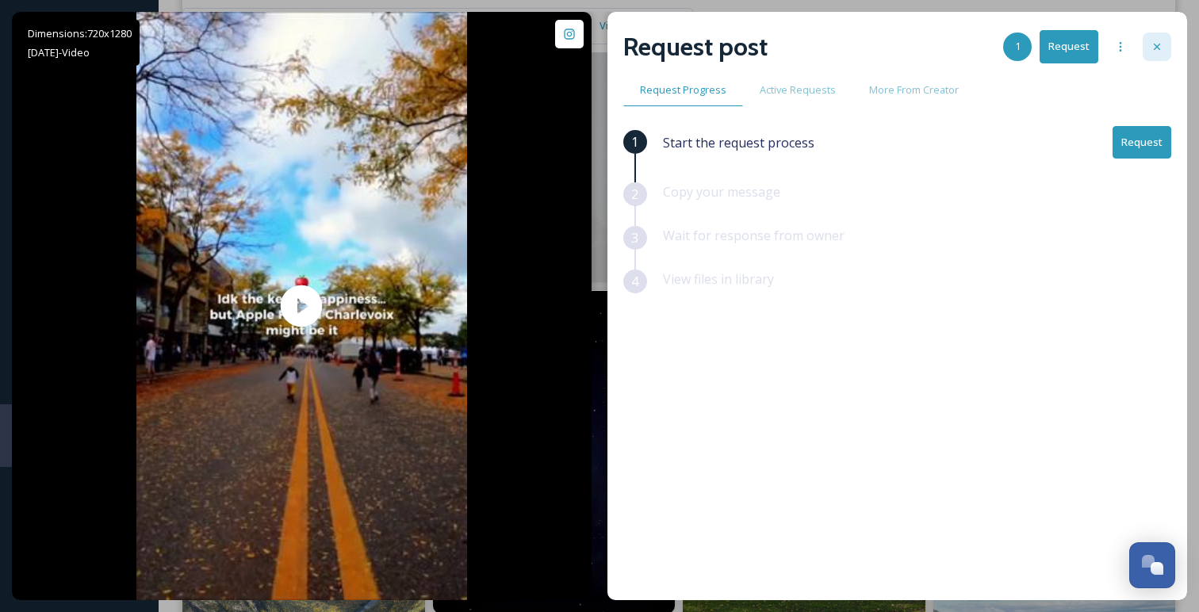
click at [1158, 55] on div at bounding box center [1156, 47] width 29 height 29
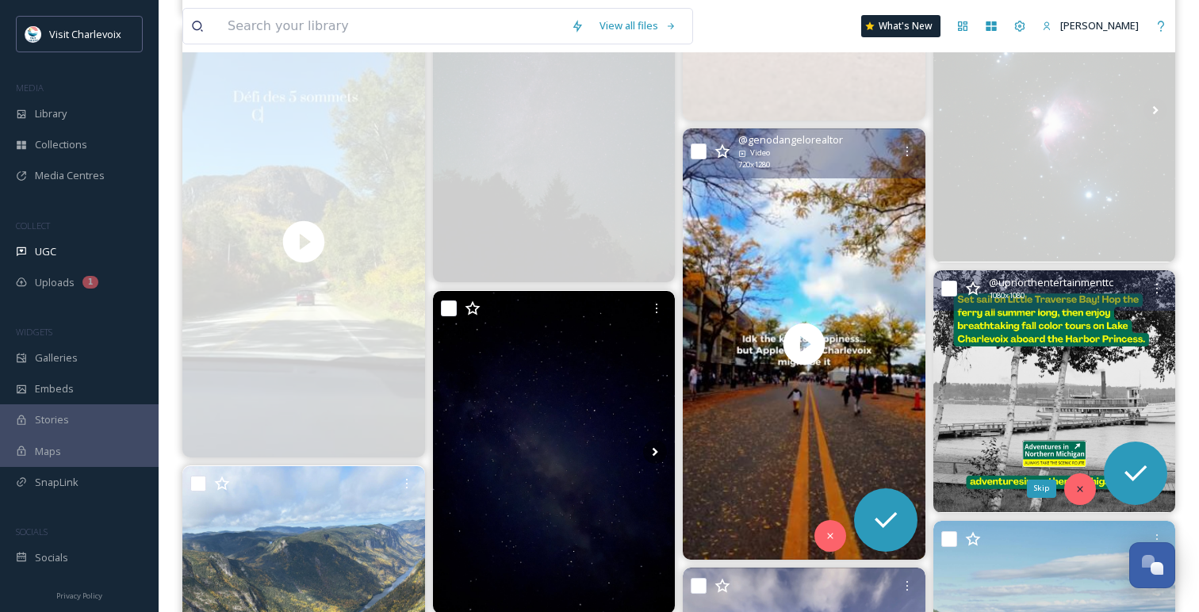
click at [1089, 486] on div "Skip" at bounding box center [1080, 489] width 32 height 32
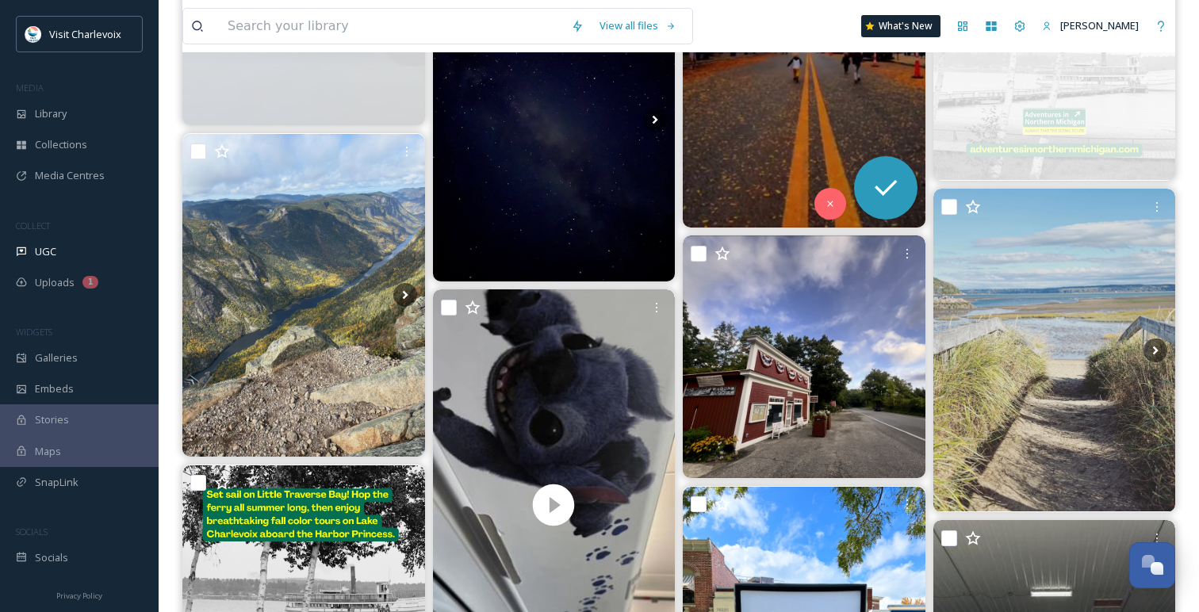
scroll to position [1065, 0]
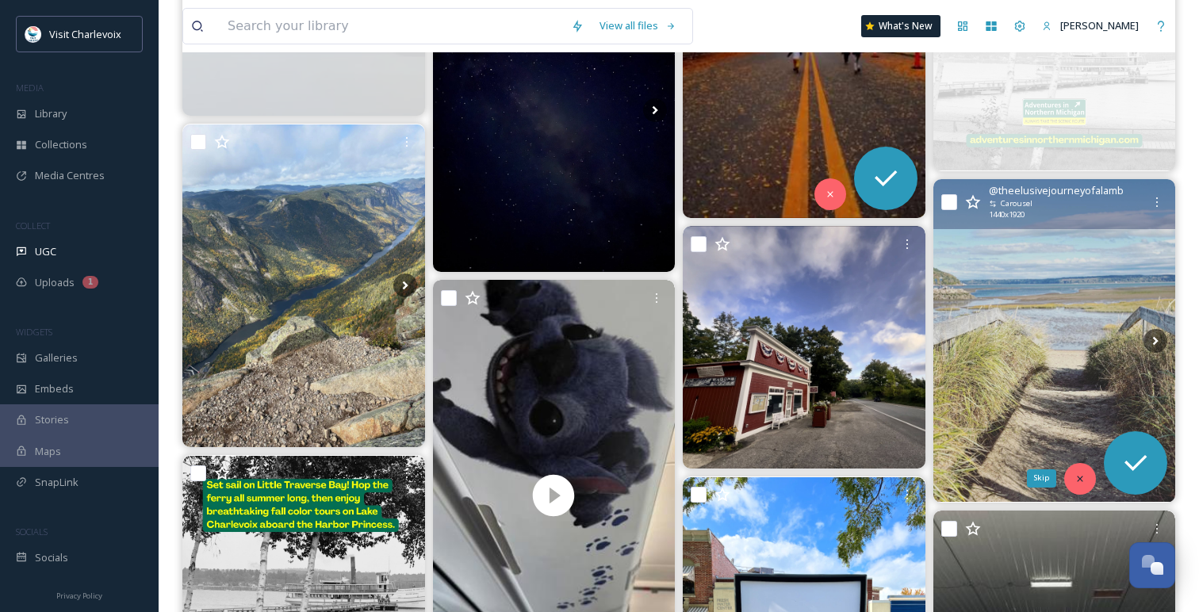
click at [1088, 484] on div "Skip" at bounding box center [1080, 479] width 32 height 32
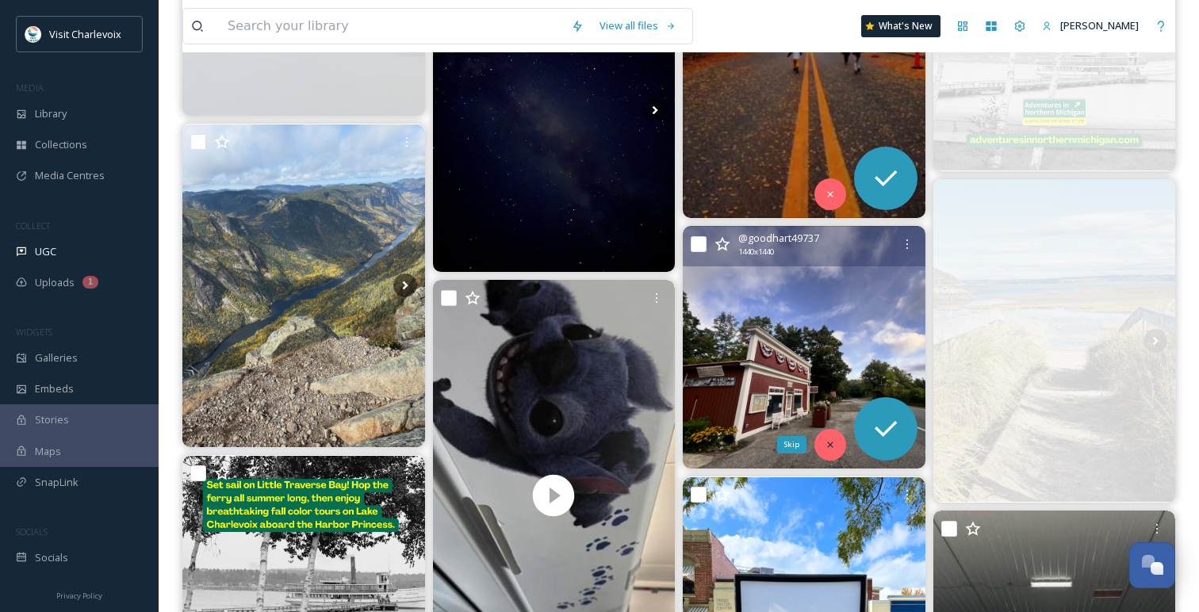
click at [832, 444] on icon at bounding box center [829, 444] width 11 height 11
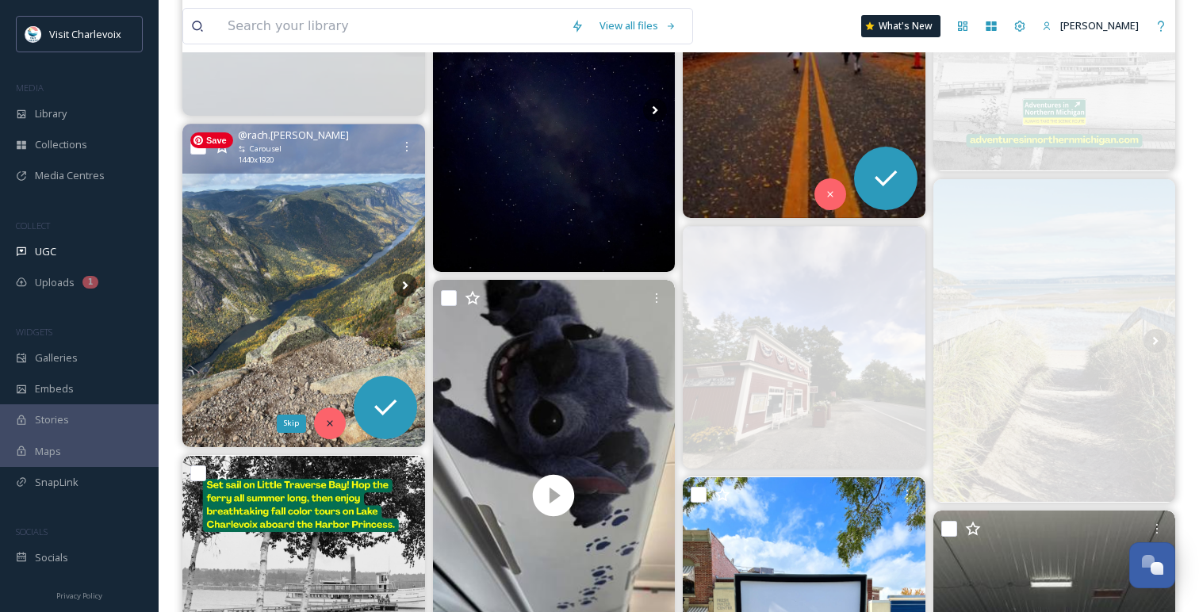
click at [328, 423] on icon at bounding box center [330, 424] width 6 height 6
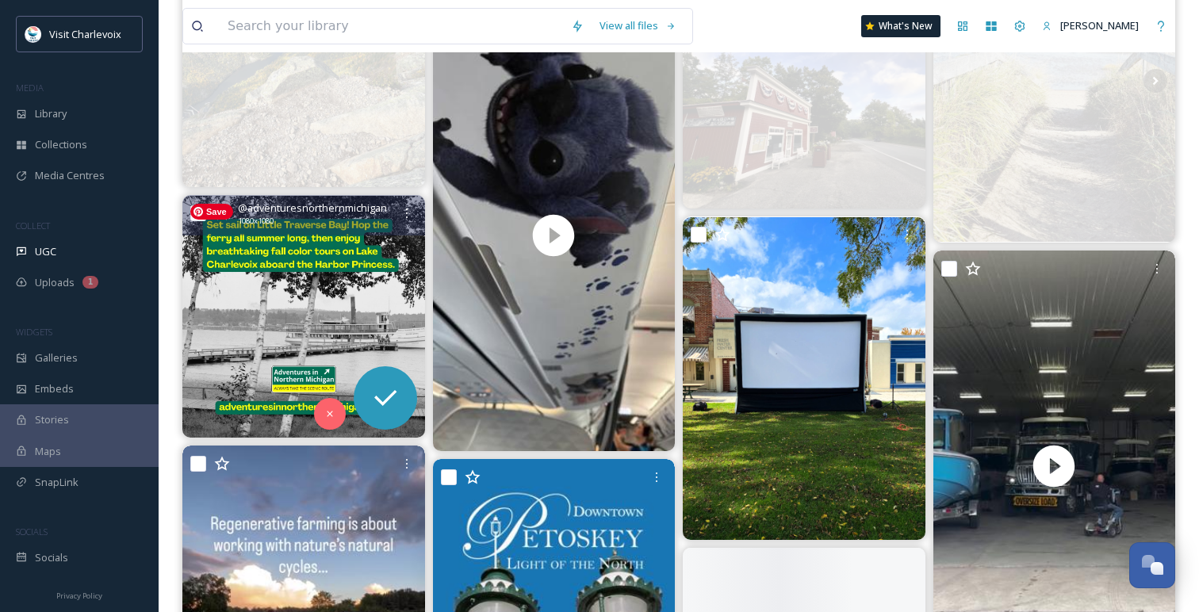
scroll to position [1352, 0]
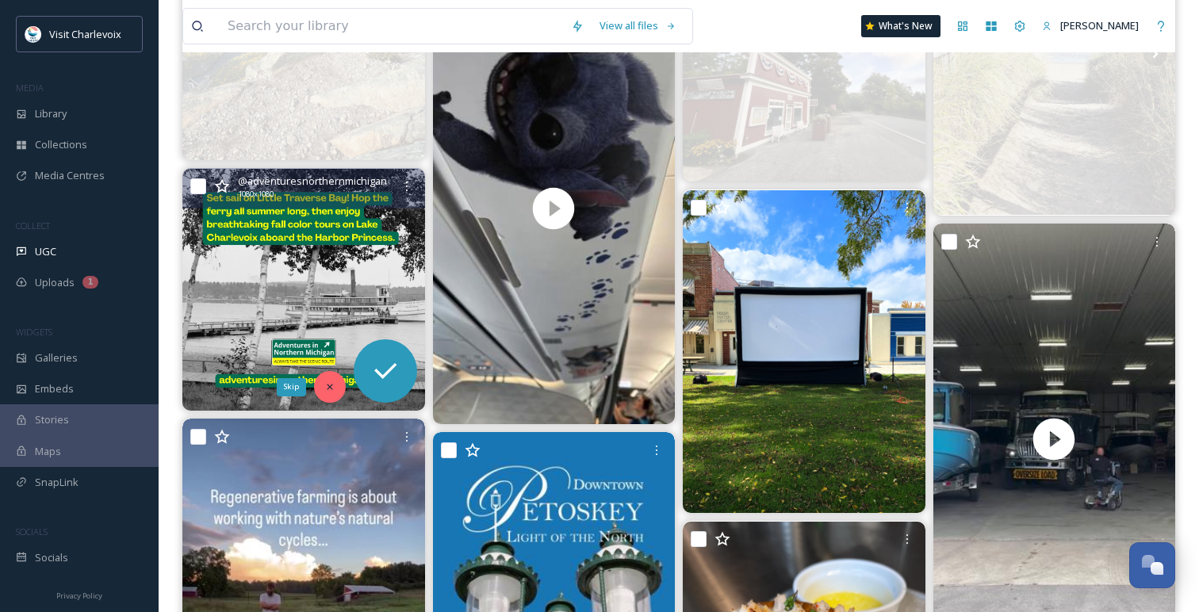
click at [329, 388] on icon at bounding box center [329, 386] width 11 height 11
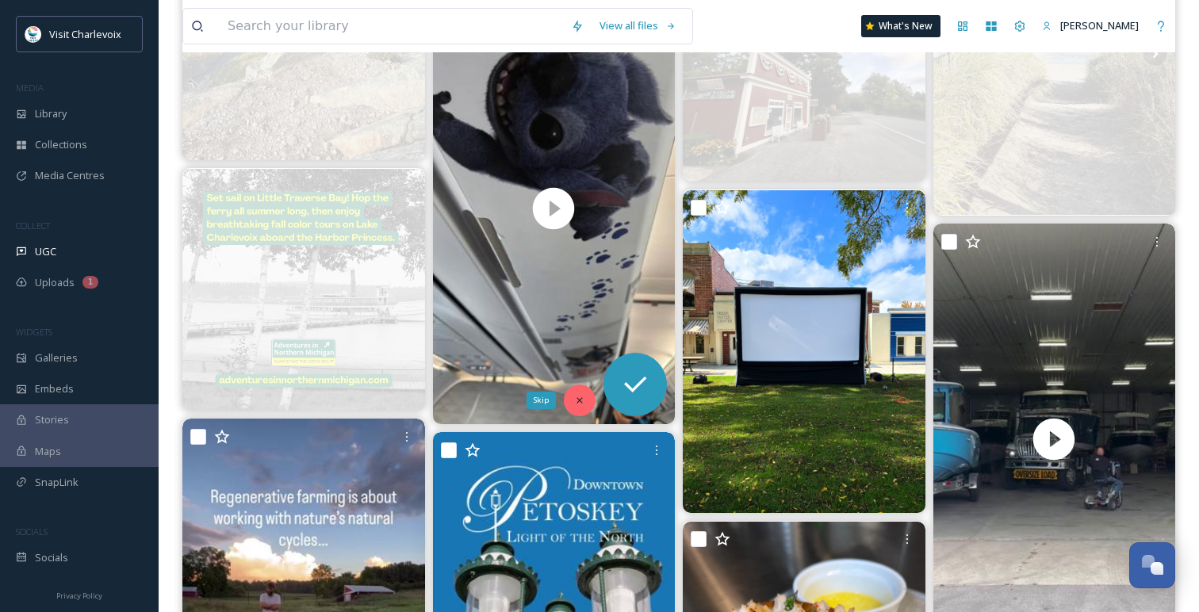
click at [572, 396] on div "Skip" at bounding box center [580, 400] width 32 height 32
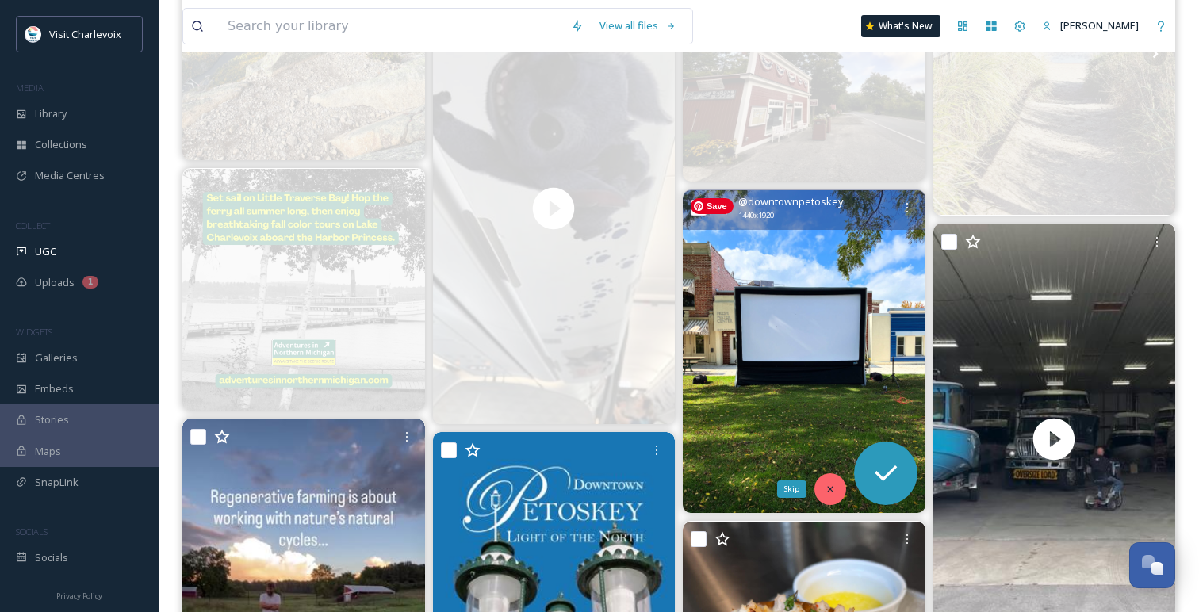
click at [828, 490] on icon at bounding box center [829, 489] width 11 height 11
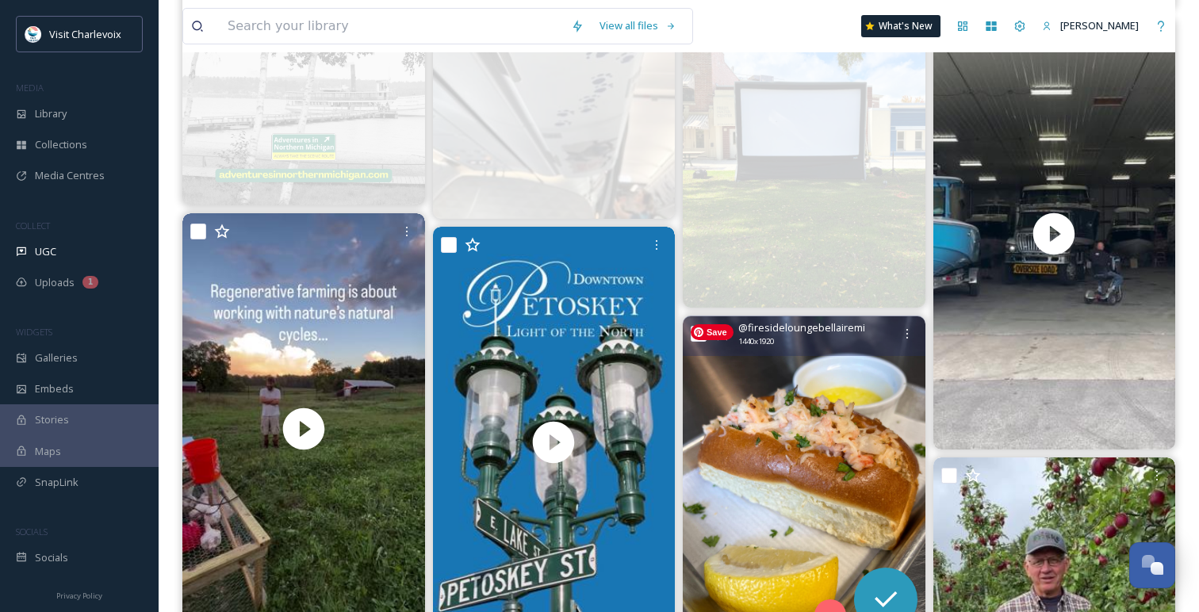
scroll to position [1563, 0]
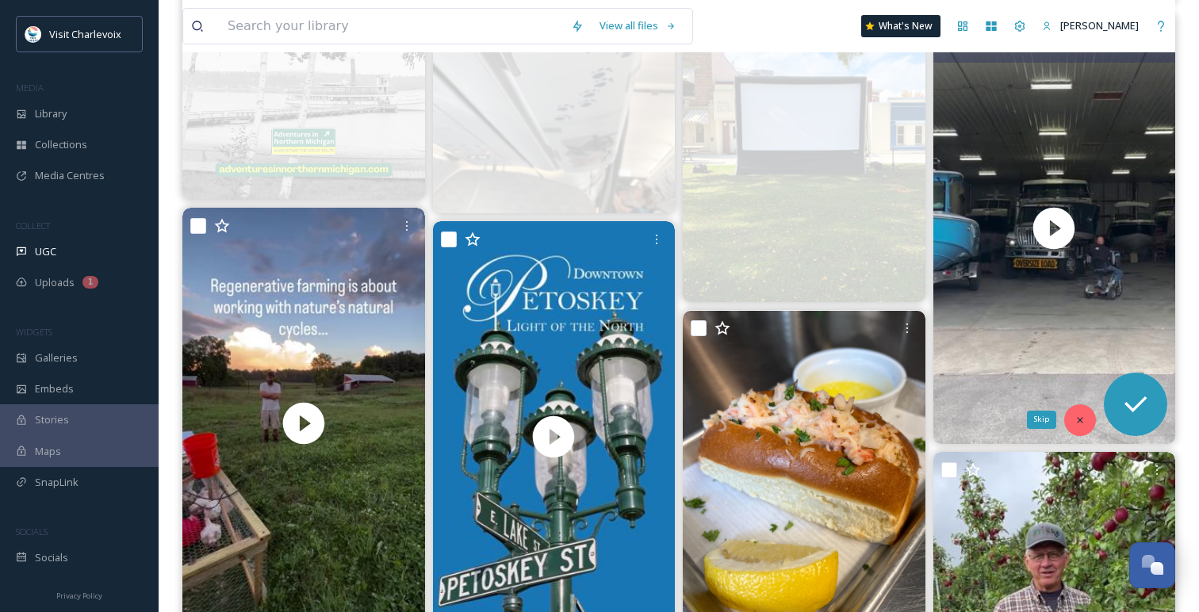
click at [1079, 426] on div "Skip" at bounding box center [1080, 420] width 32 height 32
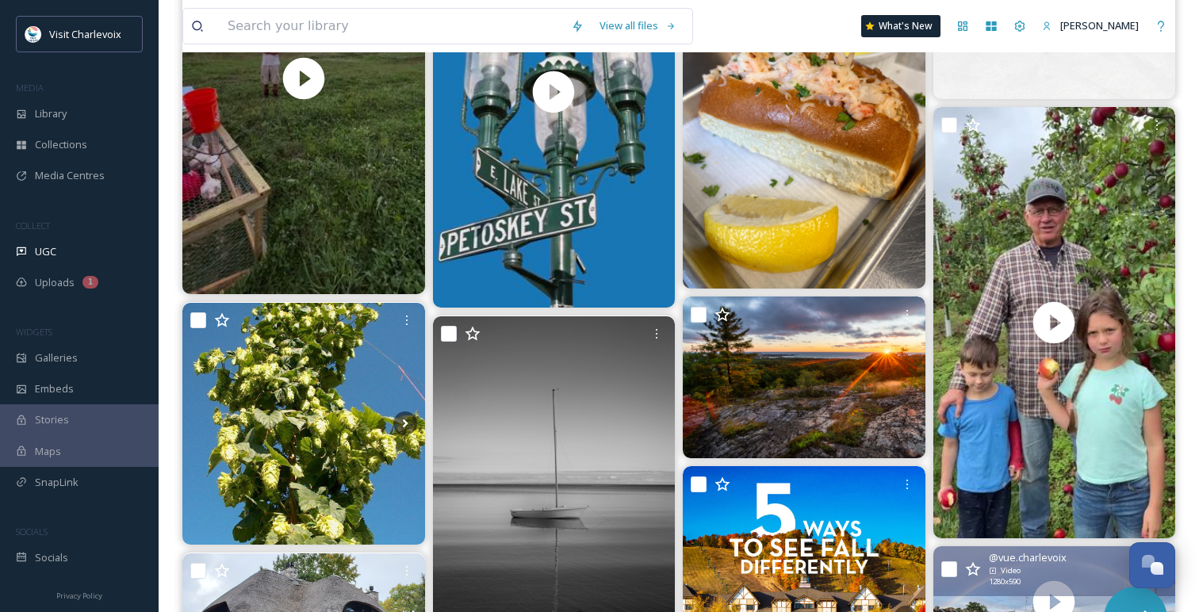
scroll to position [2014, 0]
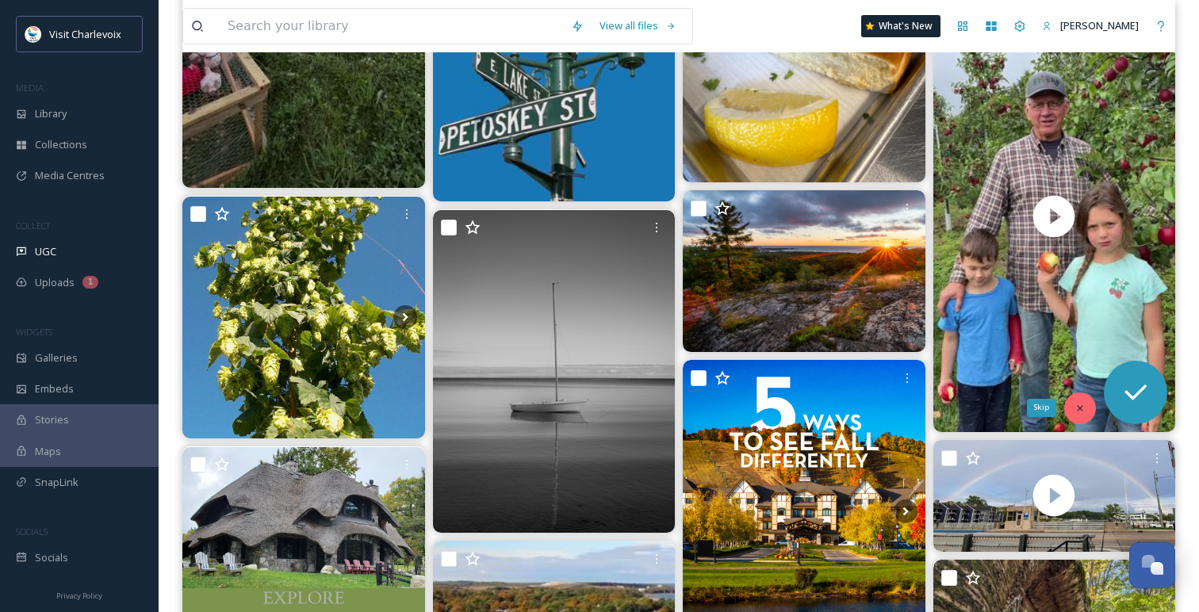
click at [1071, 404] on div "Skip" at bounding box center [1080, 408] width 32 height 32
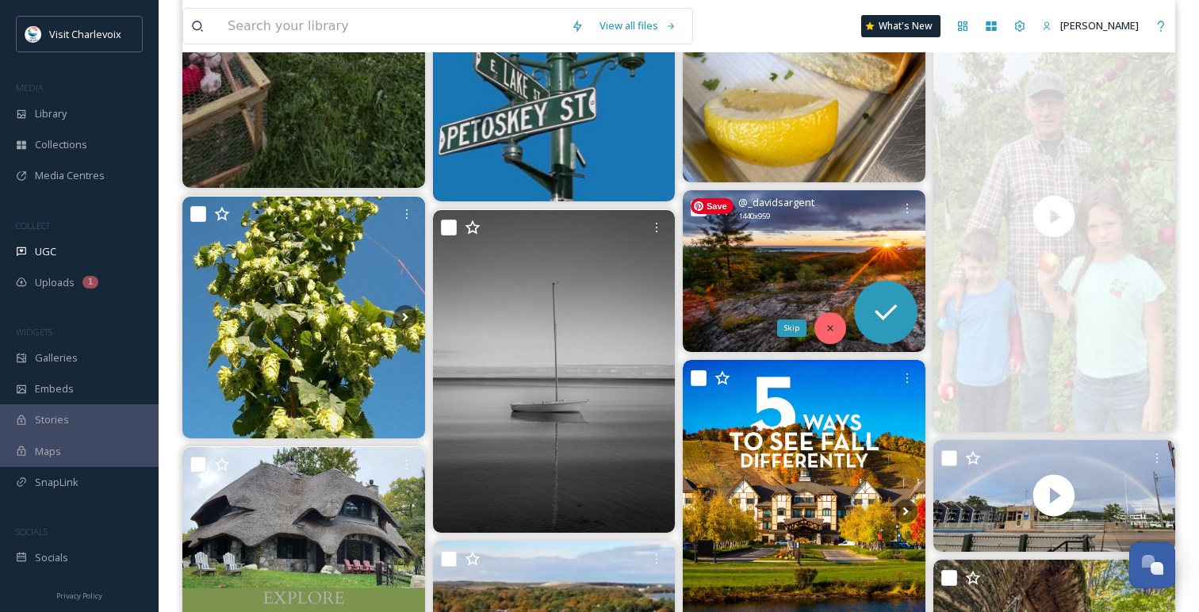
click at [828, 326] on icon at bounding box center [829, 328] width 11 height 11
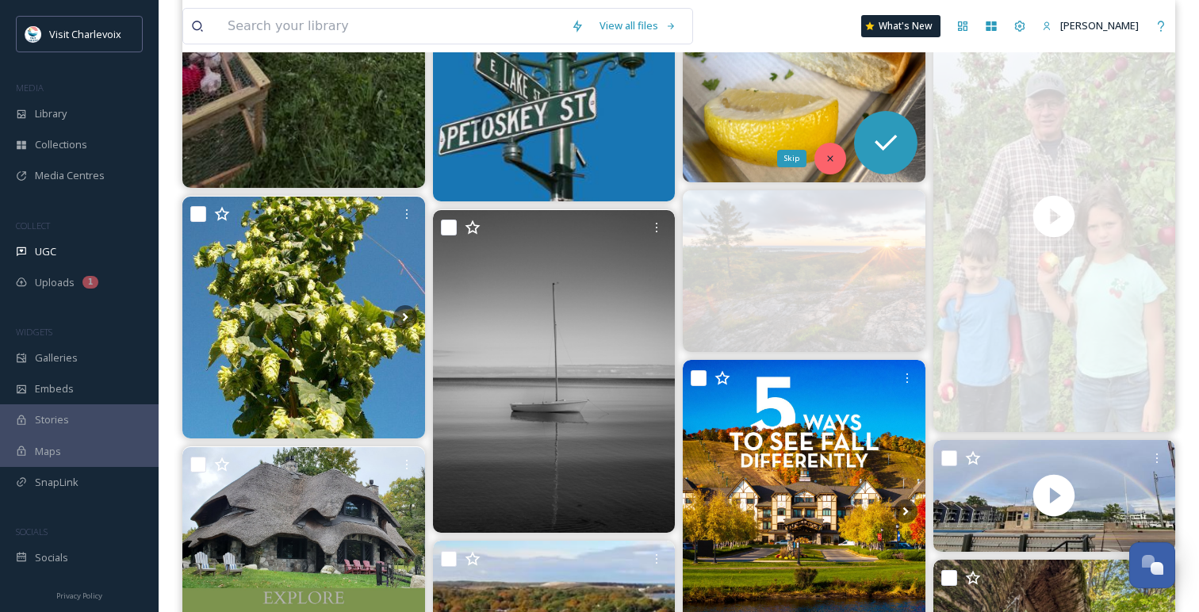
click at [824, 160] on icon at bounding box center [829, 158] width 11 height 11
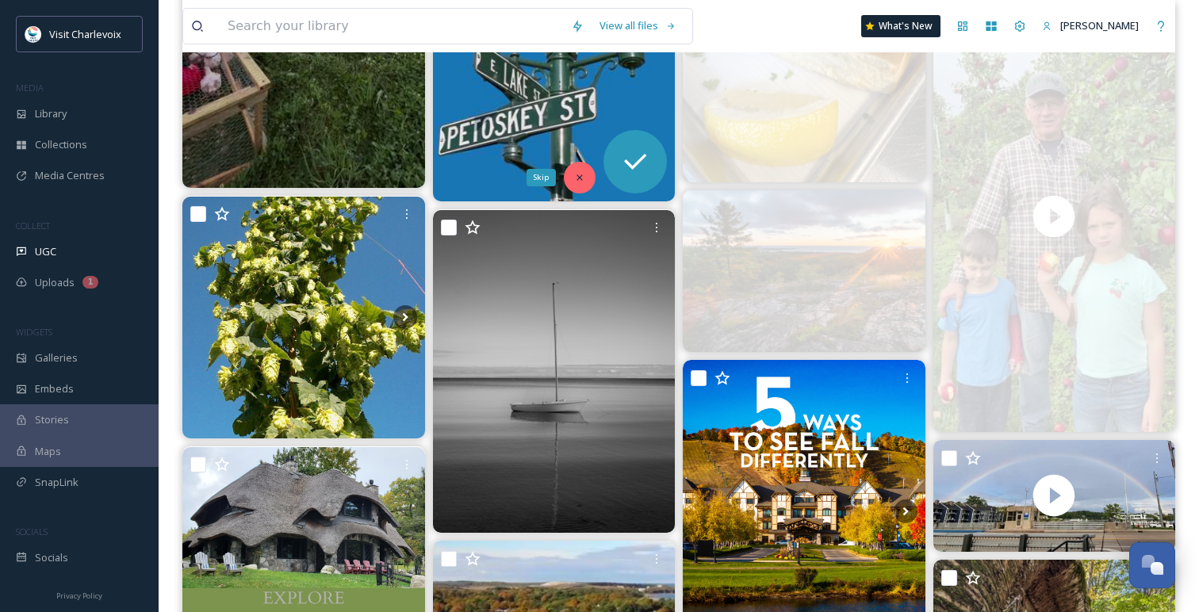
click at [583, 170] on div "Skip" at bounding box center [580, 178] width 32 height 32
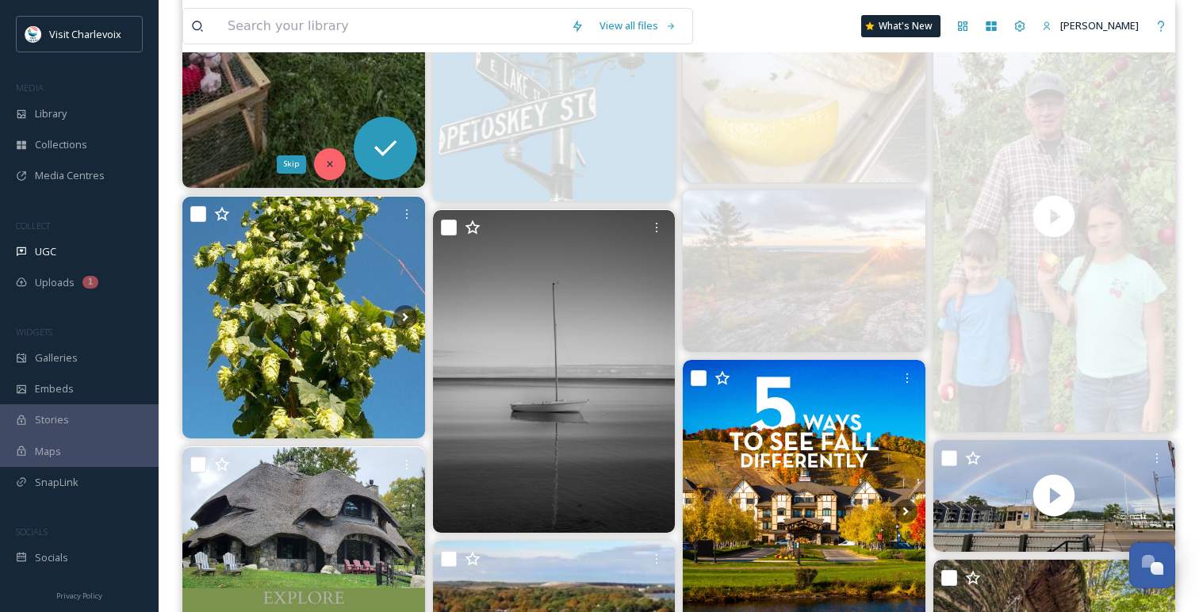
click at [338, 157] on div "Skip" at bounding box center [330, 164] width 32 height 32
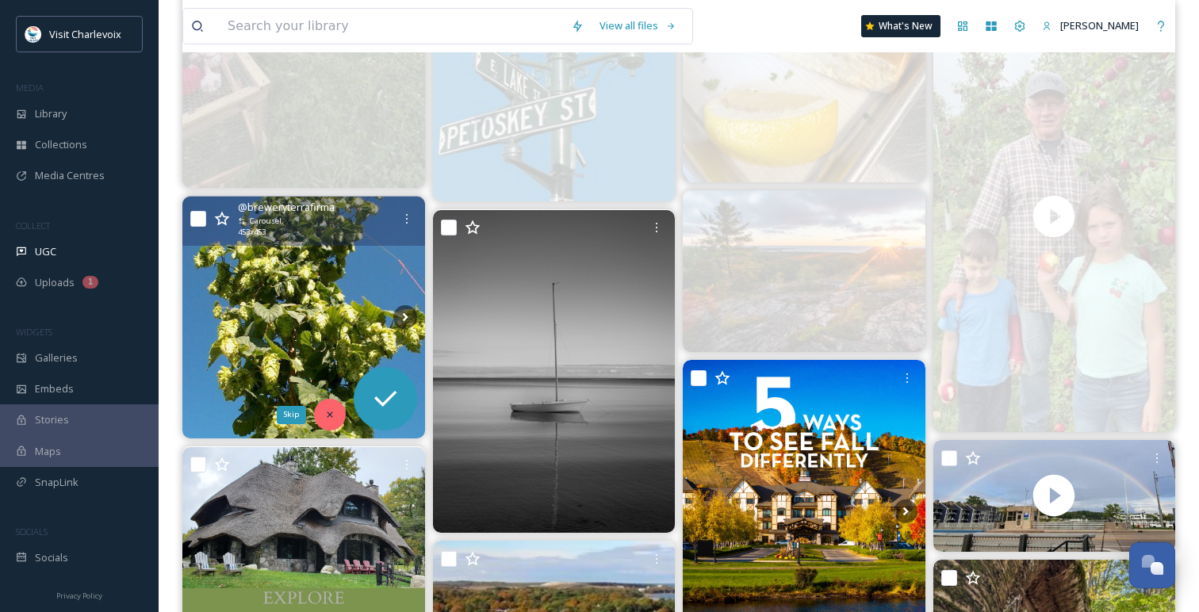
click at [325, 414] on icon at bounding box center [329, 414] width 11 height 11
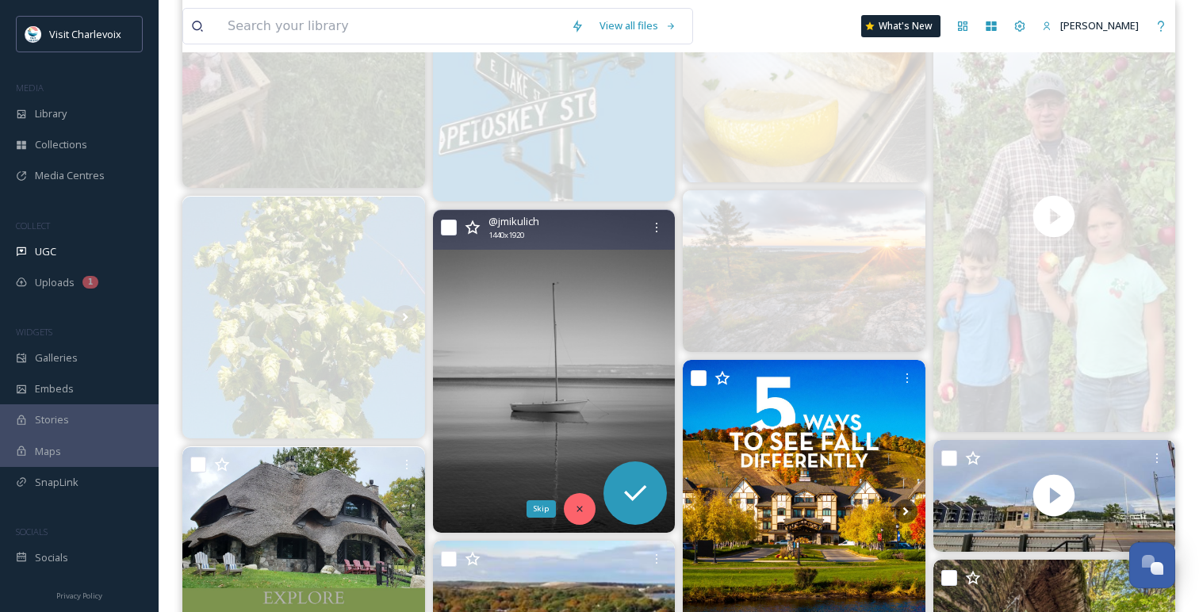
click at [579, 509] on icon at bounding box center [579, 509] width 6 height 6
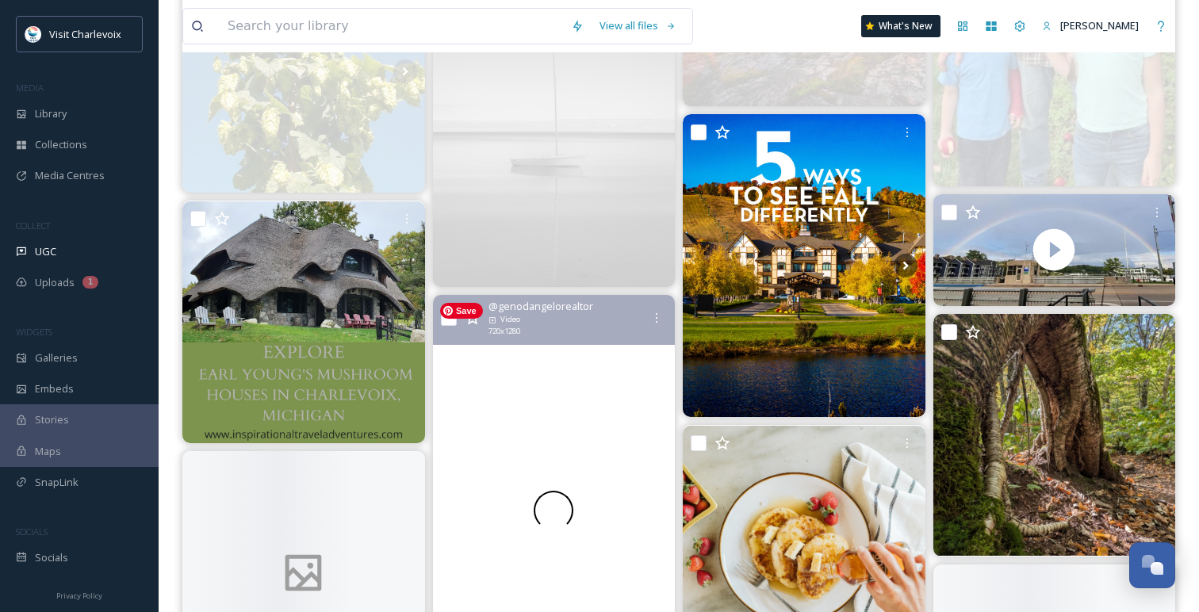
scroll to position [2325, 0]
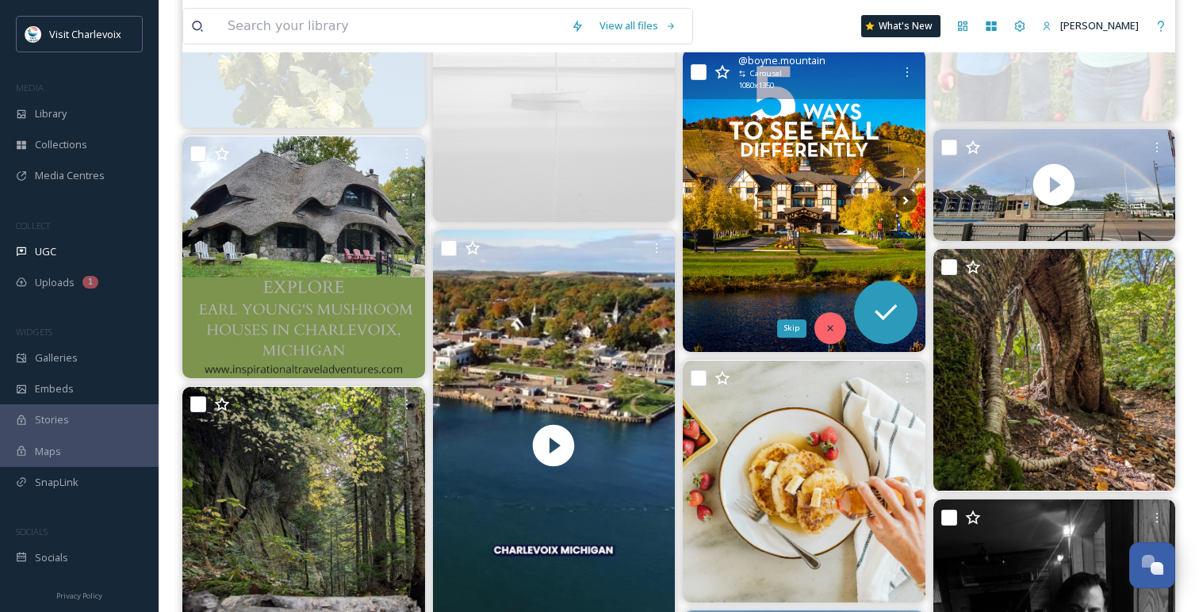
click at [837, 330] on div "Skip" at bounding box center [830, 328] width 32 height 32
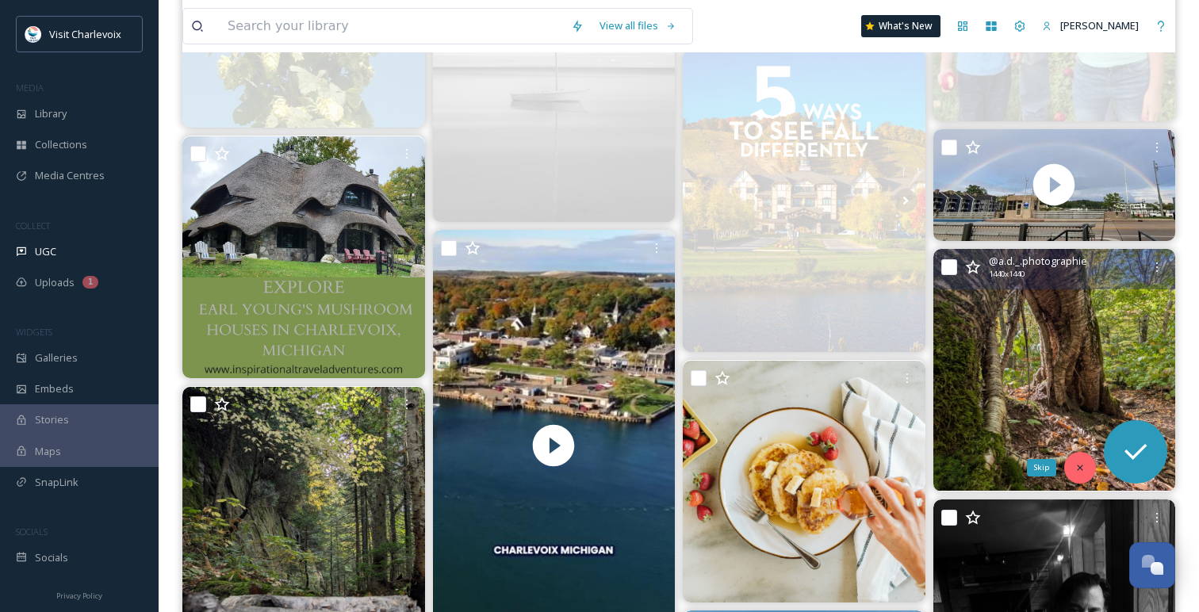
click at [1080, 461] on div "Skip" at bounding box center [1080, 468] width 32 height 32
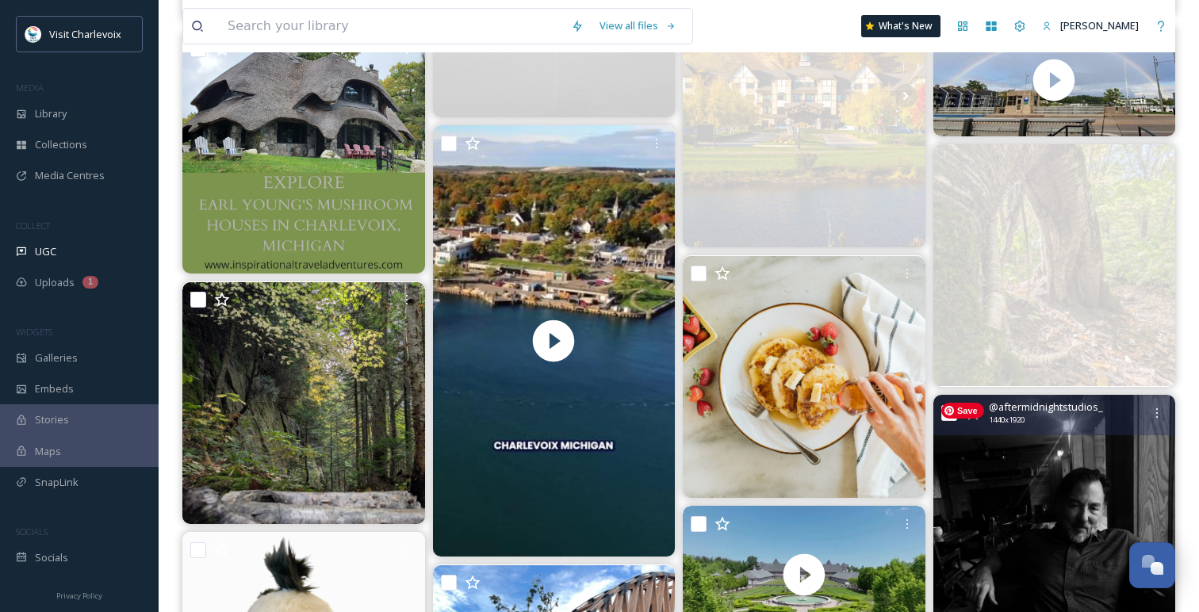
scroll to position [2538, 0]
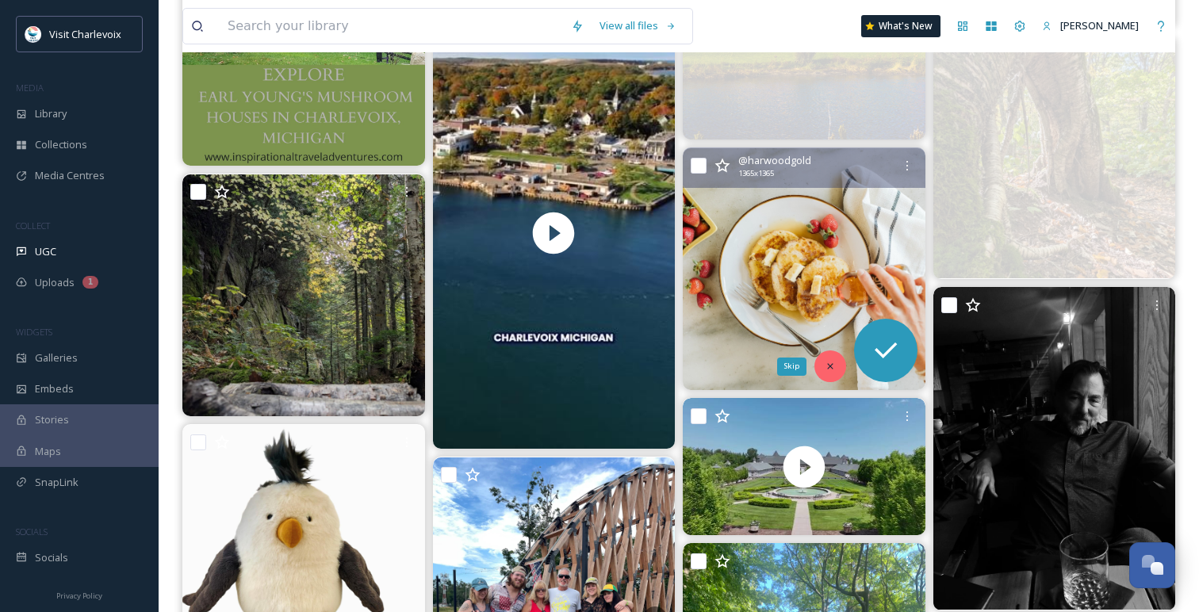
click at [835, 372] on icon at bounding box center [829, 366] width 11 height 11
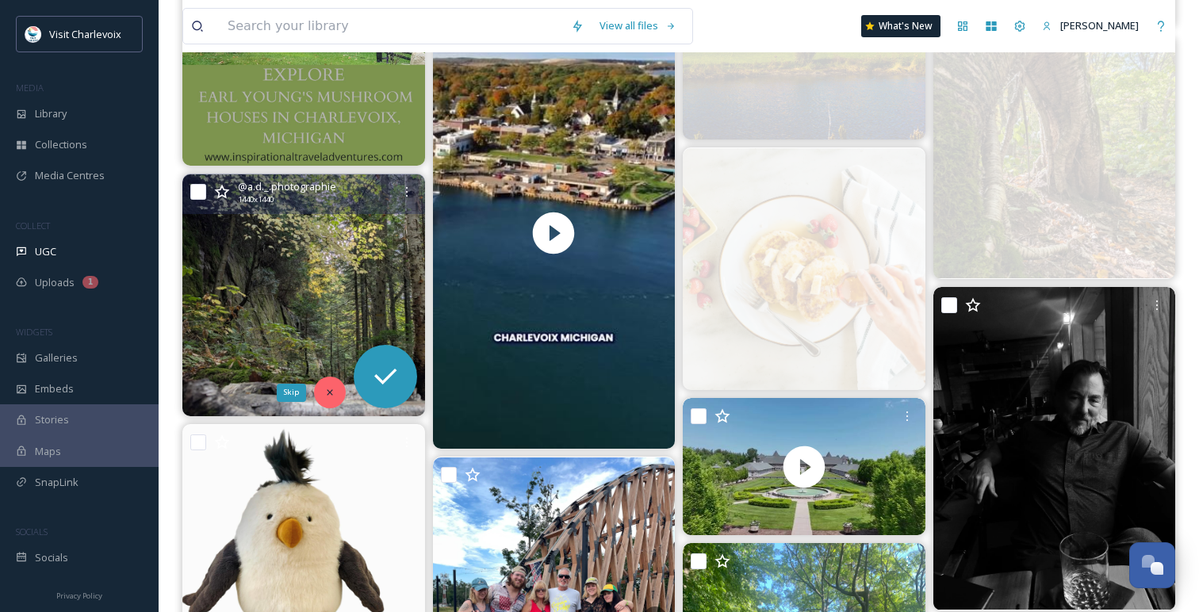
click at [338, 390] on div "Skip" at bounding box center [330, 393] width 32 height 32
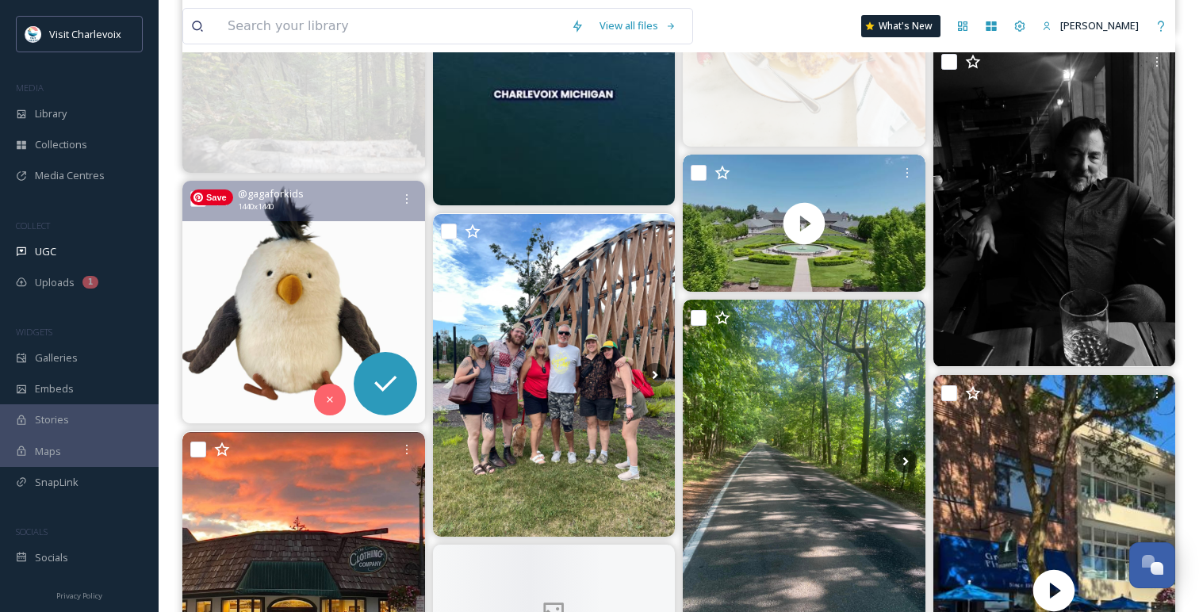
scroll to position [2819, 0]
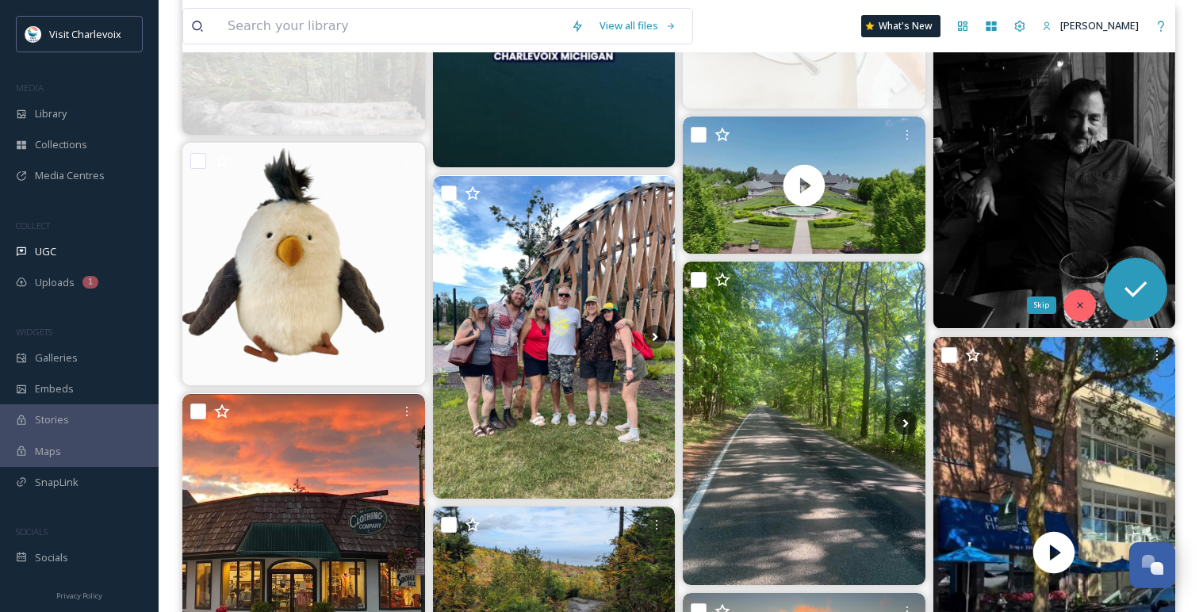
click at [1079, 297] on div "Skip" at bounding box center [1080, 305] width 32 height 32
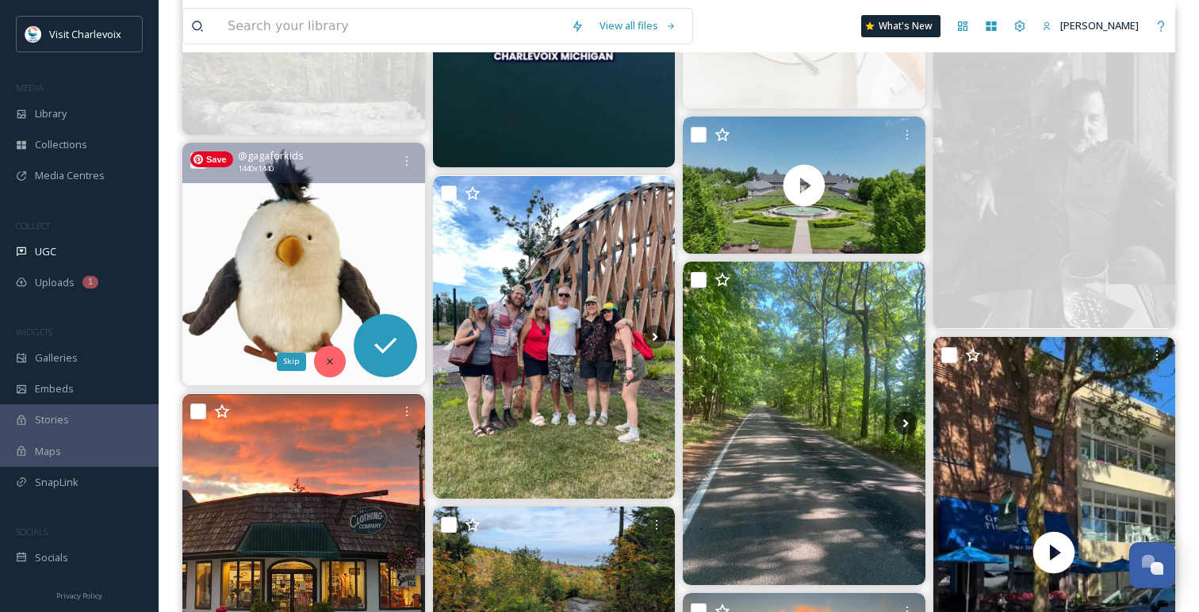
click at [335, 366] on div "Skip" at bounding box center [330, 362] width 32 height 32
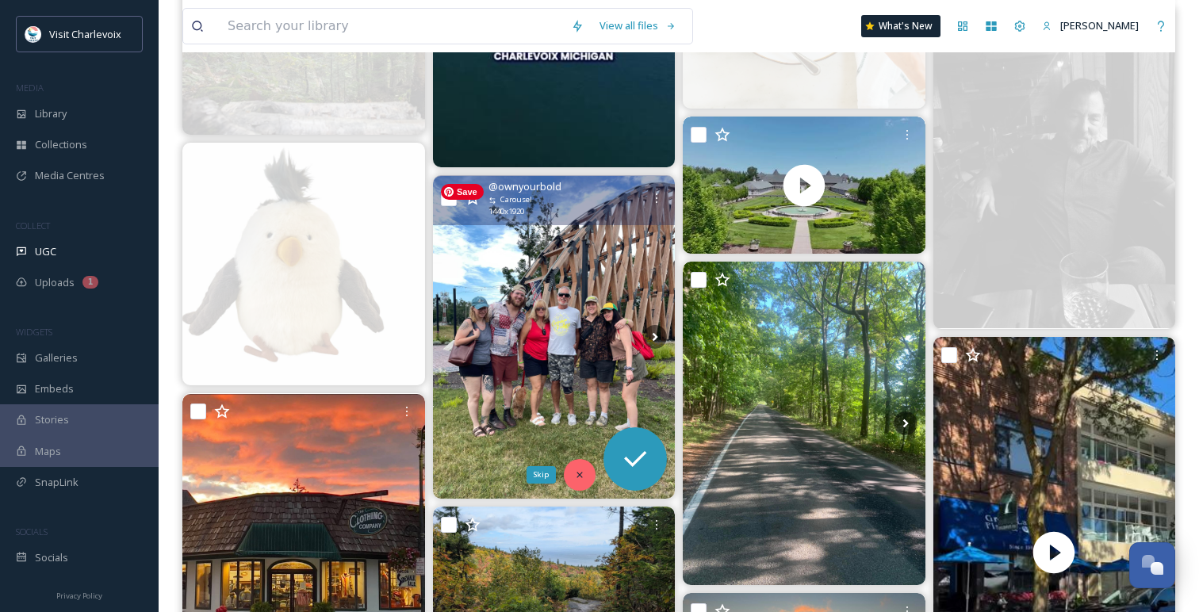
click at [576, 476] on icon at bounding box center [579, 474] width 11 height 11
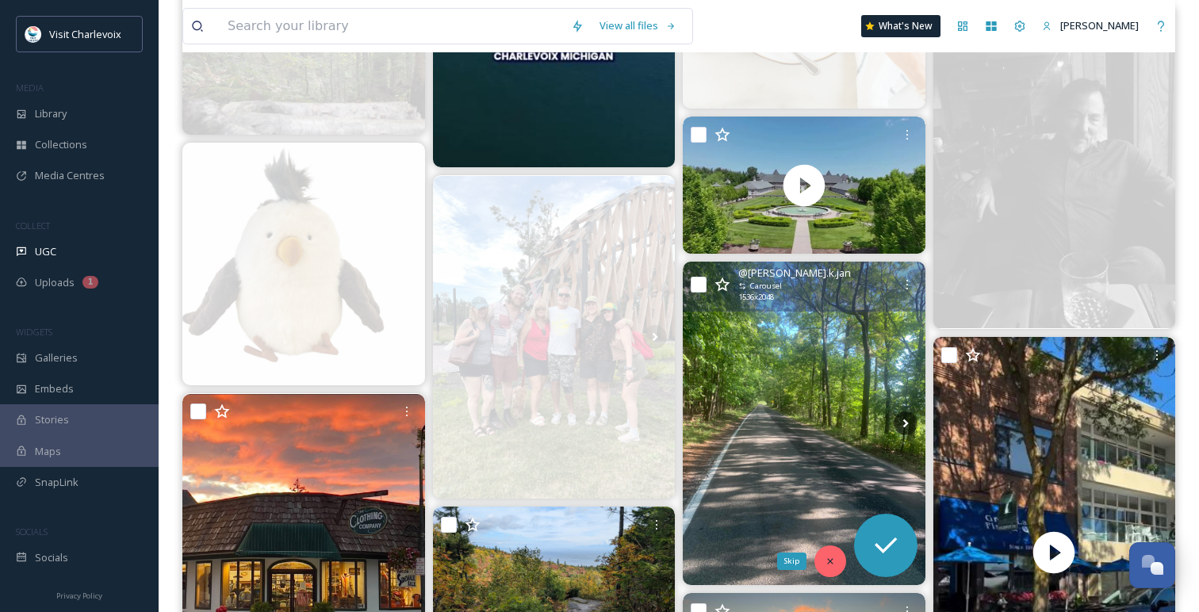
click at [824, 566] on icon at bounding box center [829, 561] width 11 height 11
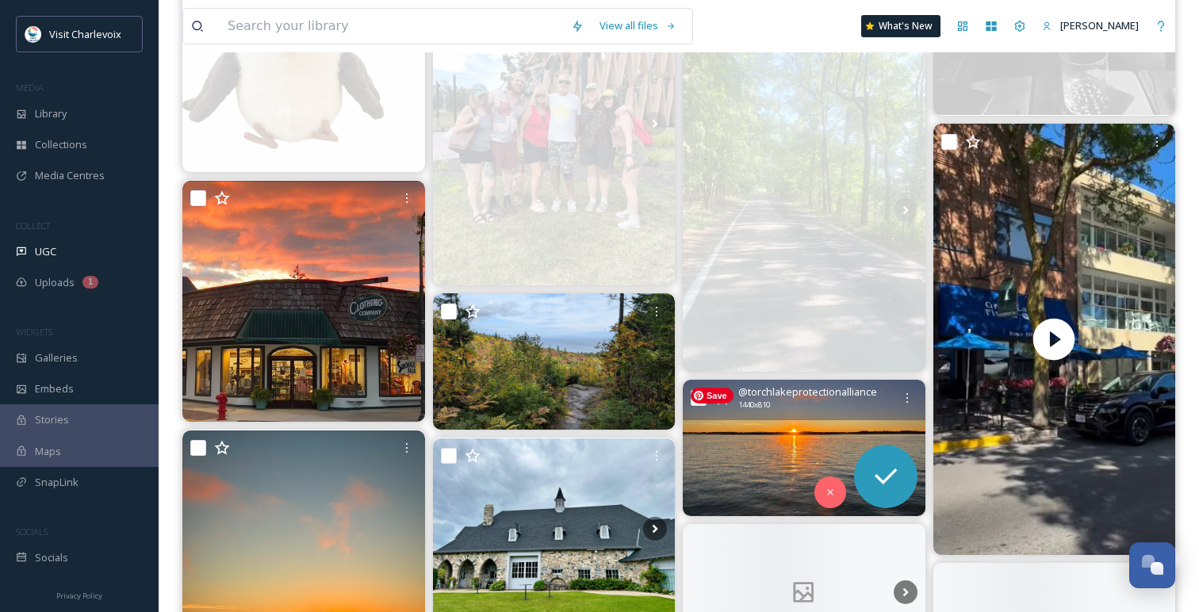
scroll to position [3054, 0]
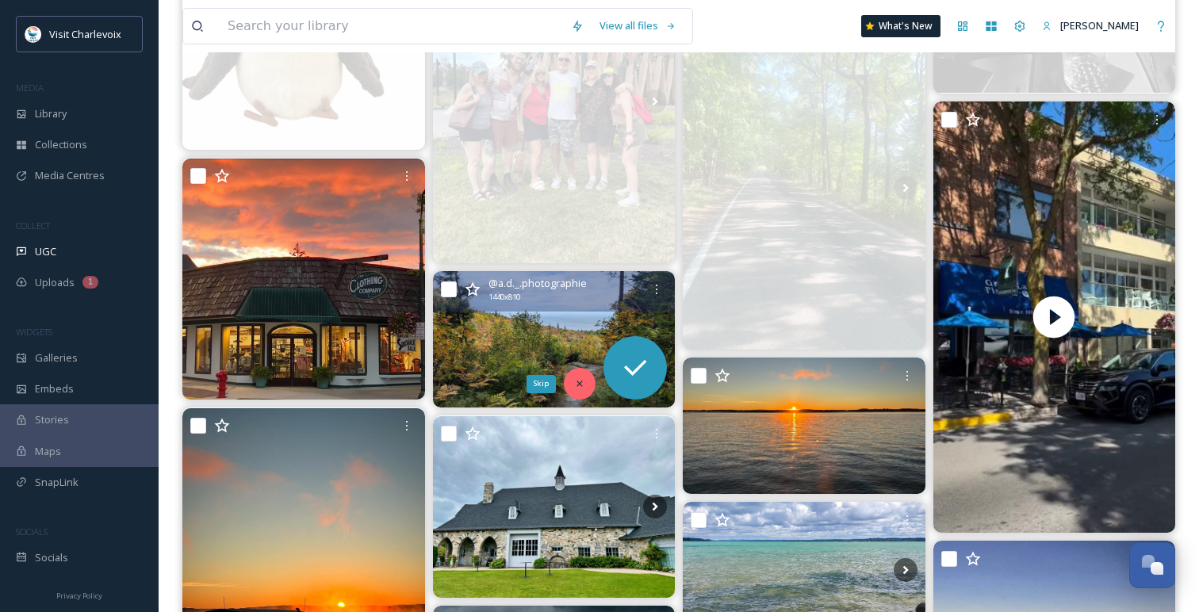
click at [577, 387] on icon at bounding box center [579, 383] width 11 height 11
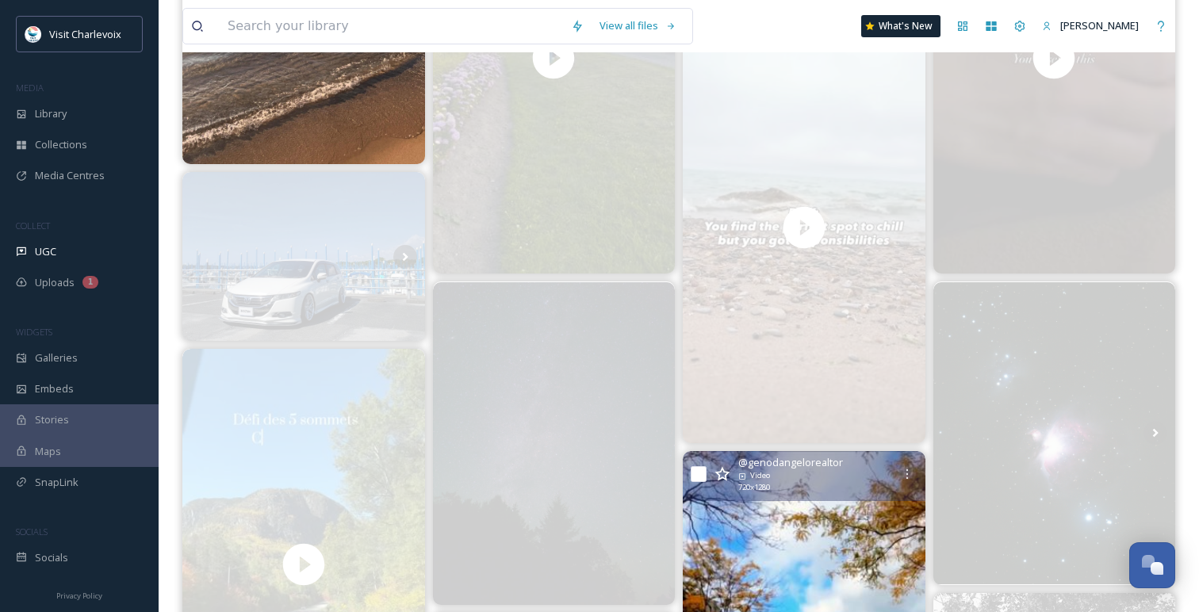
scroll to position [0, 0]
